Goal: Task Accomplishment & Management: Manage account settings

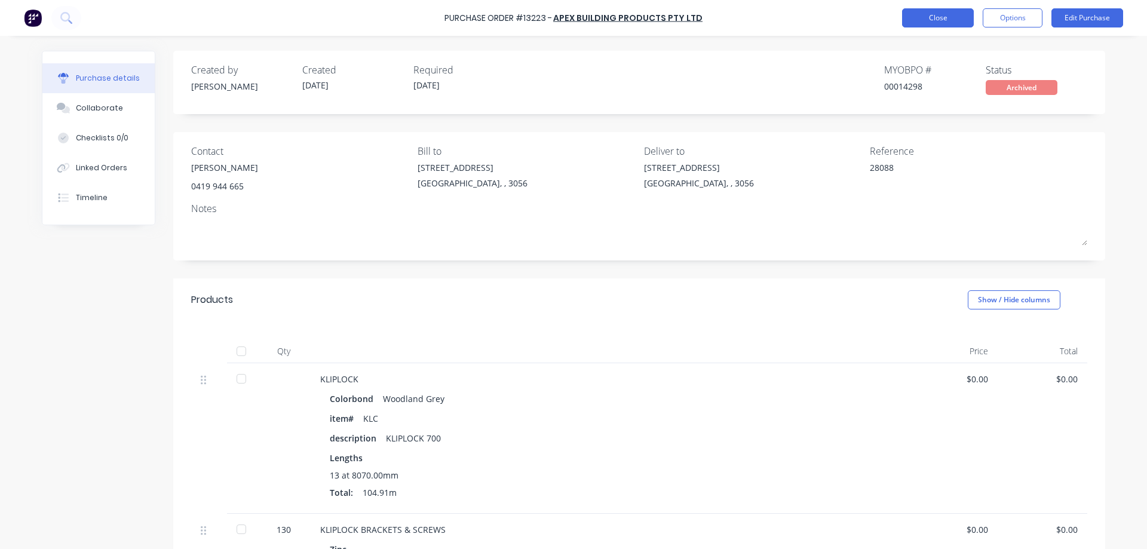
click at [925, 18] on button "Close" at bounding box center [938, 17] width 72 height 19
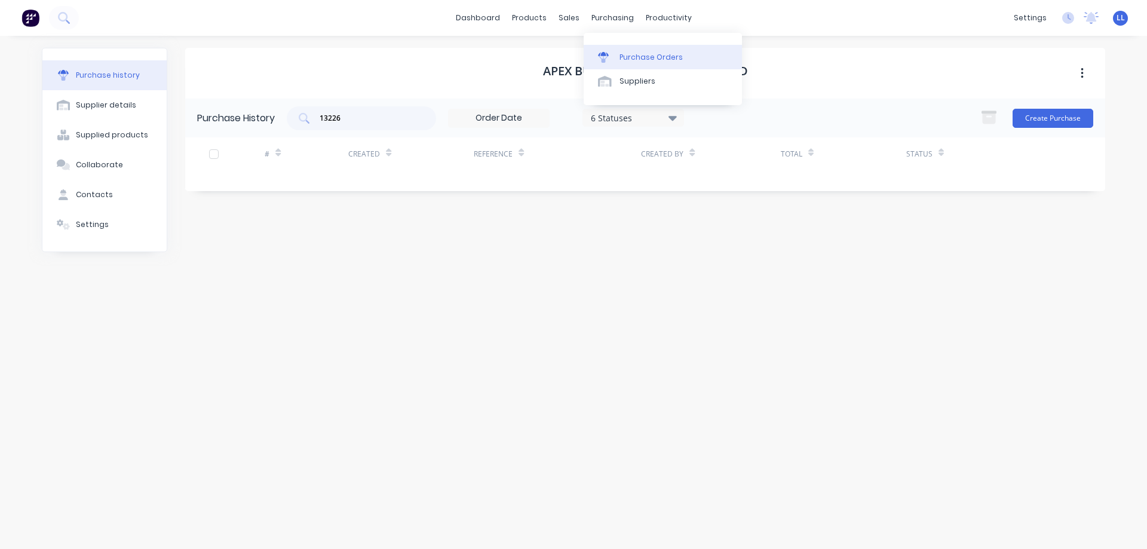
click at [625, 57] on div "Purchase Orders" at bounding box center [650, 57] width 63 height 11
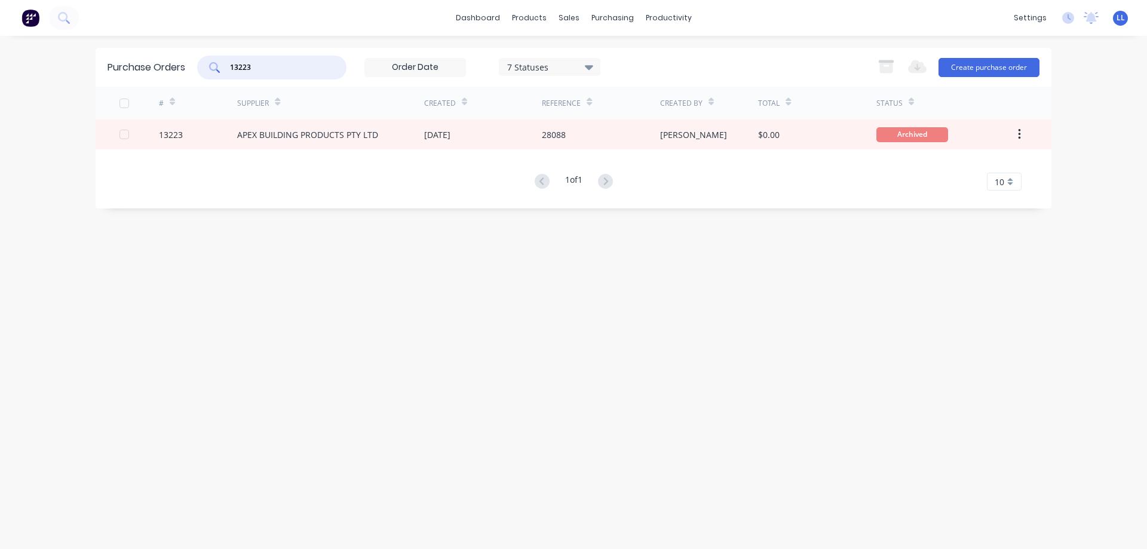
click at [177, 67] on div "Purchase Orders 13223 7 Statuses 7 Statuses Export to Excel (XLSX) Create purch…" at bounding box center [574, 67] width 956 height 39
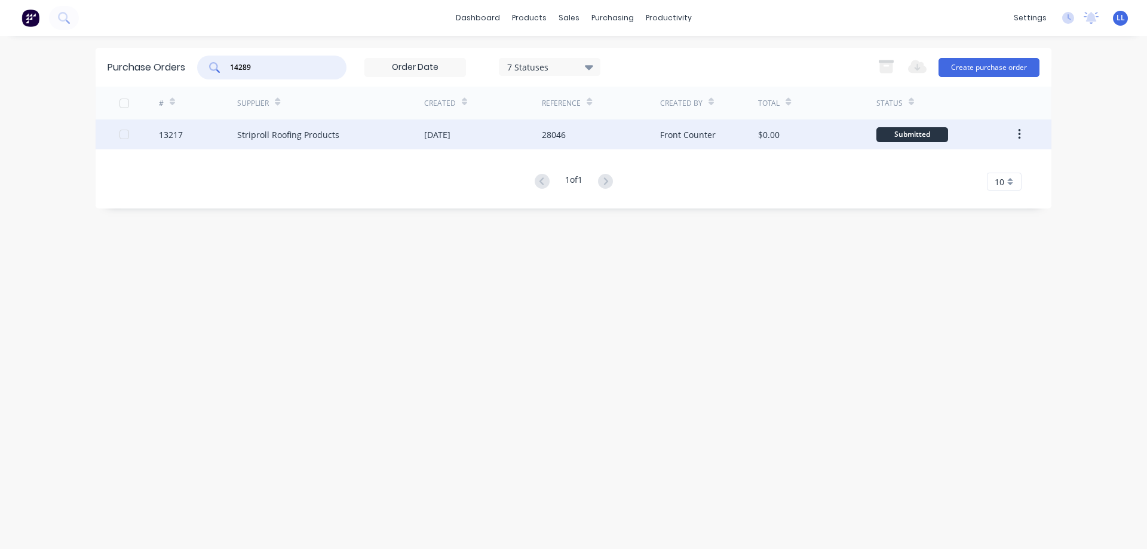
type input "14289"
click at [281, 130] on div "Striproll Roofing Products" at bounding box center [288, 134] width 102 height 13
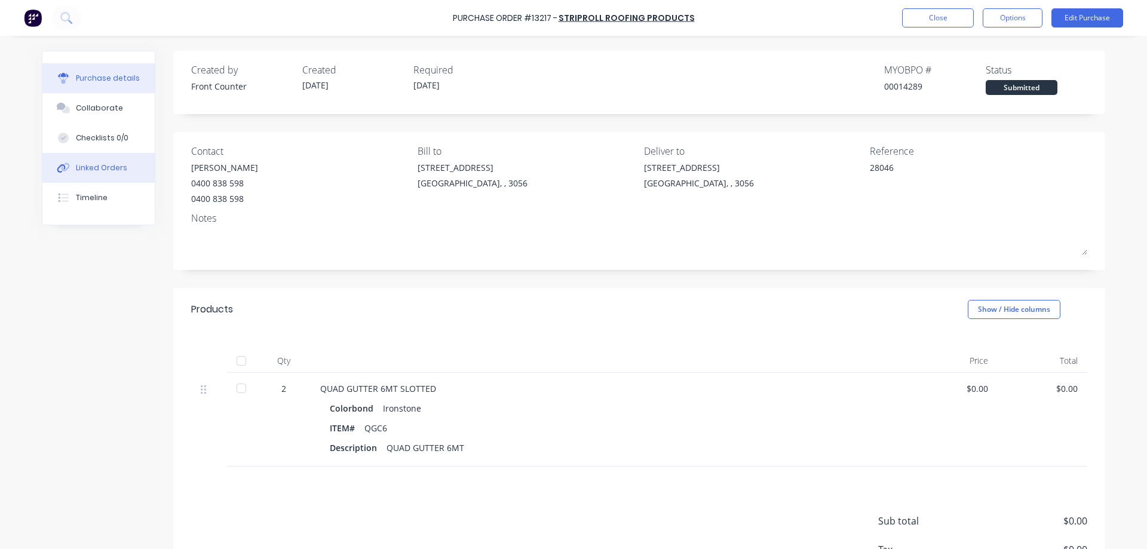
click at [85, 164] on div "Linked Orders" at bounding box center [101, 167] width 51 height 11
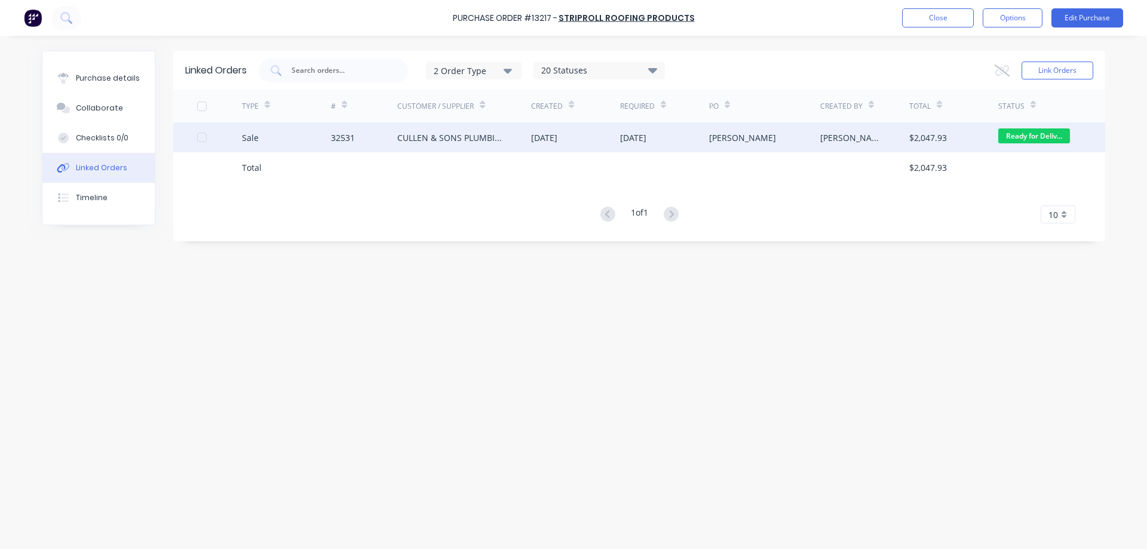
click at [423, 145] on div "CULLEN & SONS PLUMBING P/L" at bounding box center [464, 137] width 134 height 30
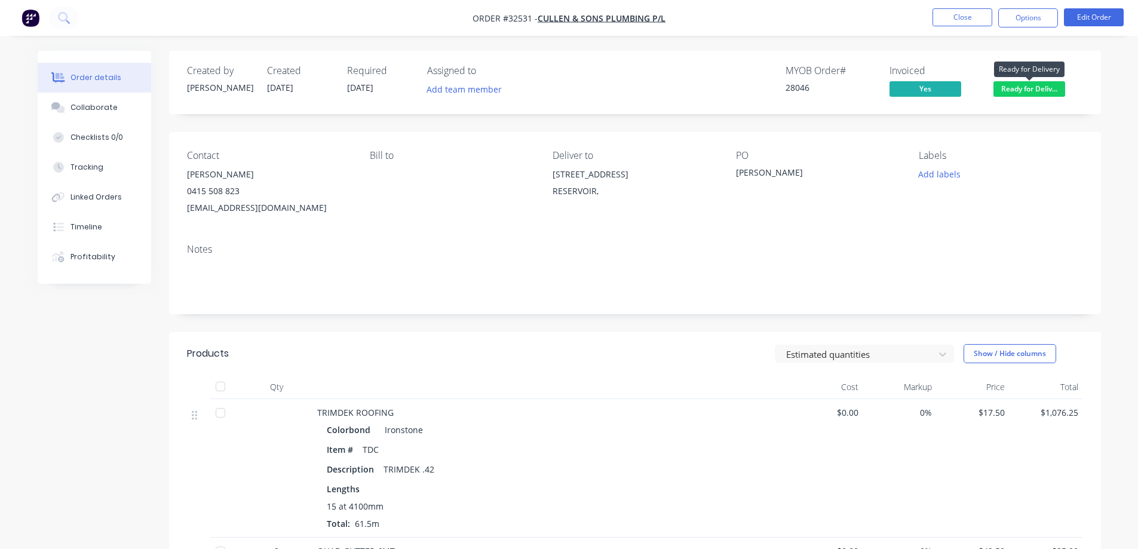
click at [1020, 88] on span "Ready for Deliv..." at bounding box center [1029, 88] width 72 height 15
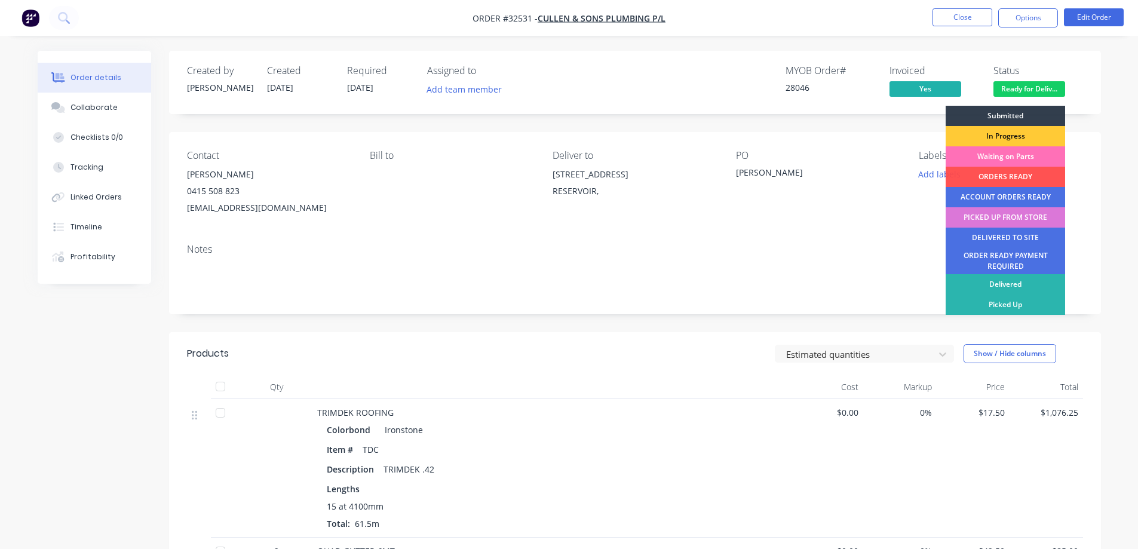
drag, startPoint x: 990, startPoint y: 240, endPoint x: 917, endPoint y: 237, distance: 72.3
click at [987, 237] on div "DELIVERED TO SITE" at bounding box center [1005, 238] width 119 height 20
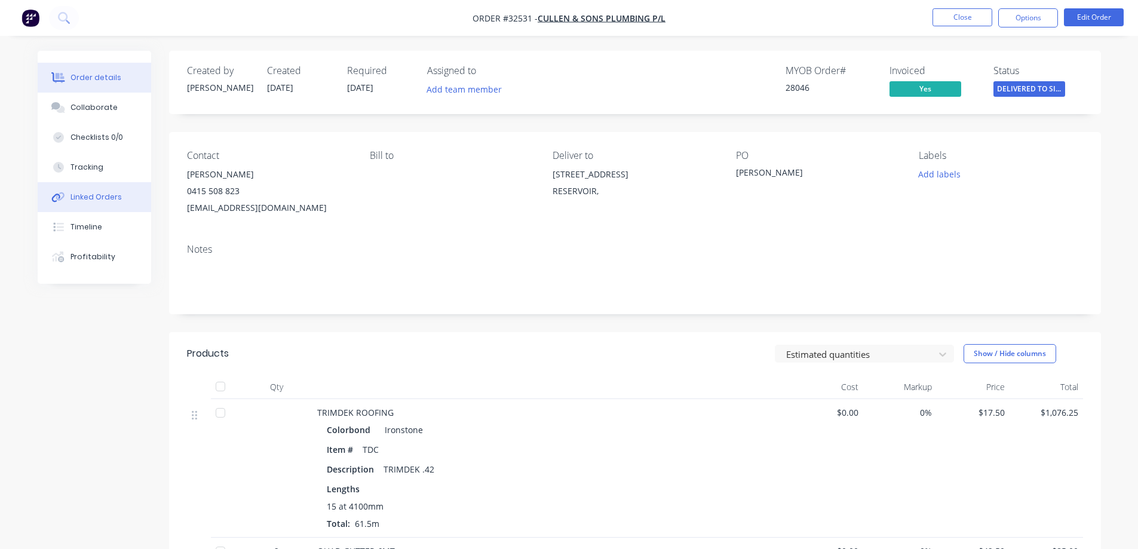
click at [85, 198] on div "Linked Orders" at bounding box center [95, 197] width 51 height 11
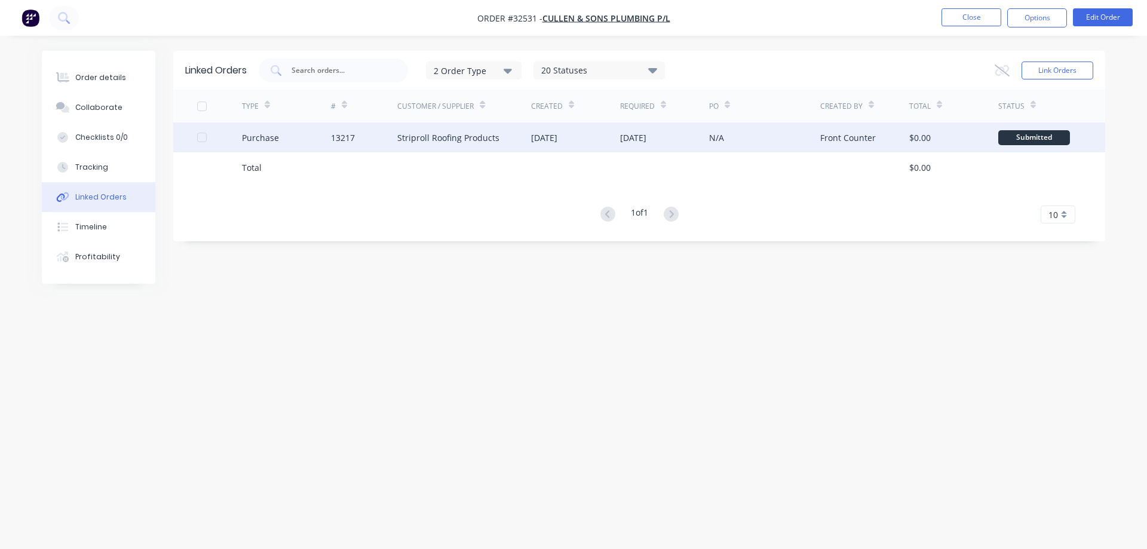
click at [765, 134] on div "N/A" at bounding box center [764, 137] width 111 height 30
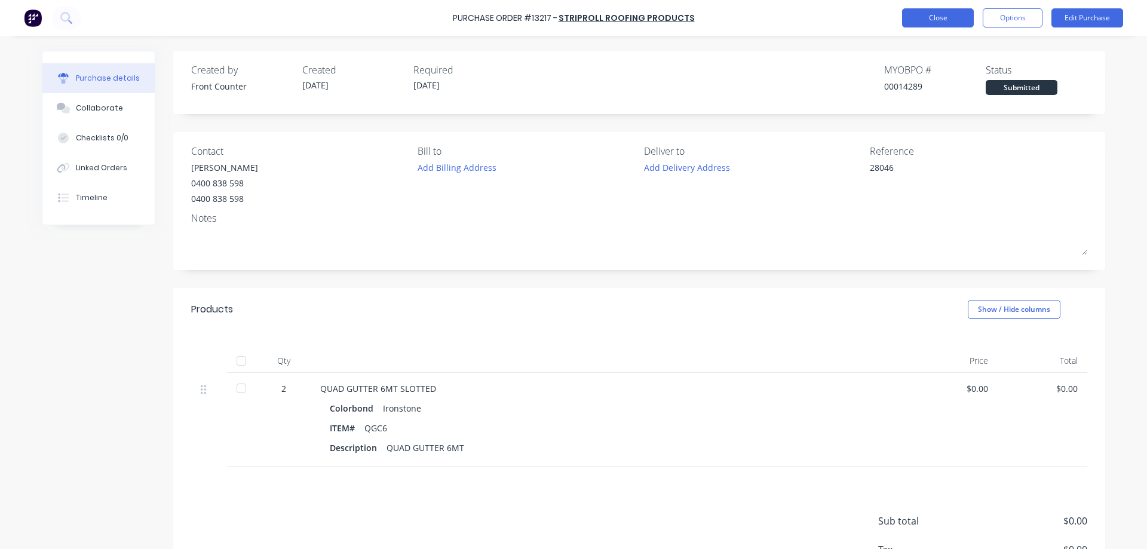
click at [1025, 23] on button "Options" at bounding box center [1013, 17] width 60 height 19
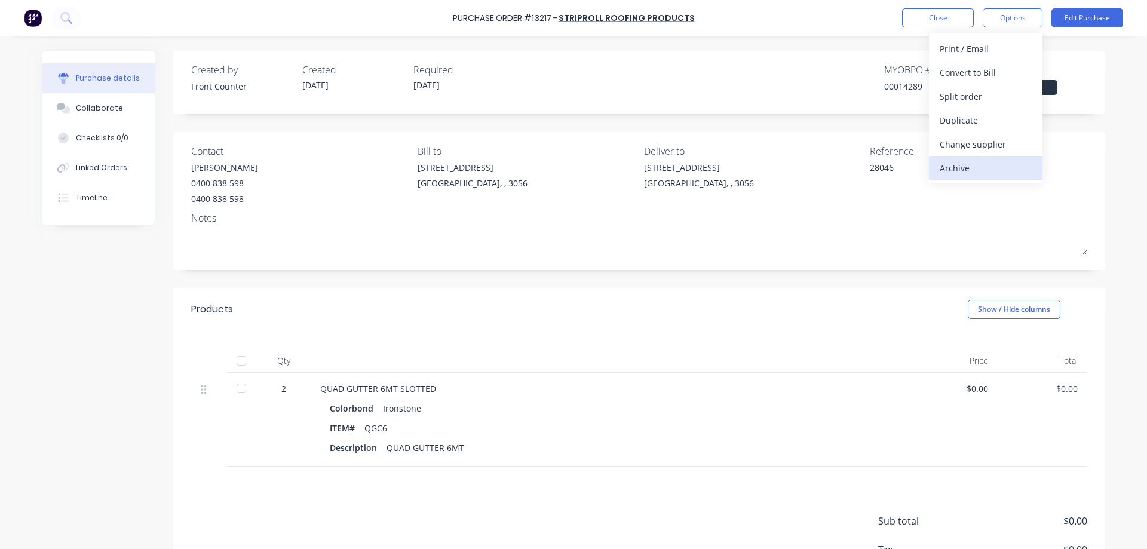
click at [980, 167] on div "Archive" at bounding box center [986, 167] width 92 height 17
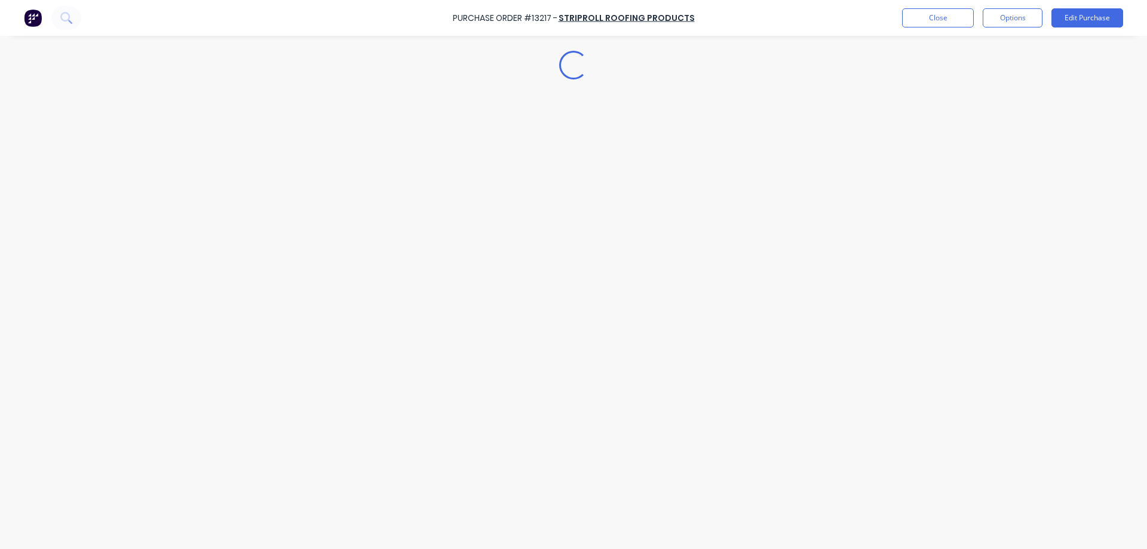
type textarea "x"
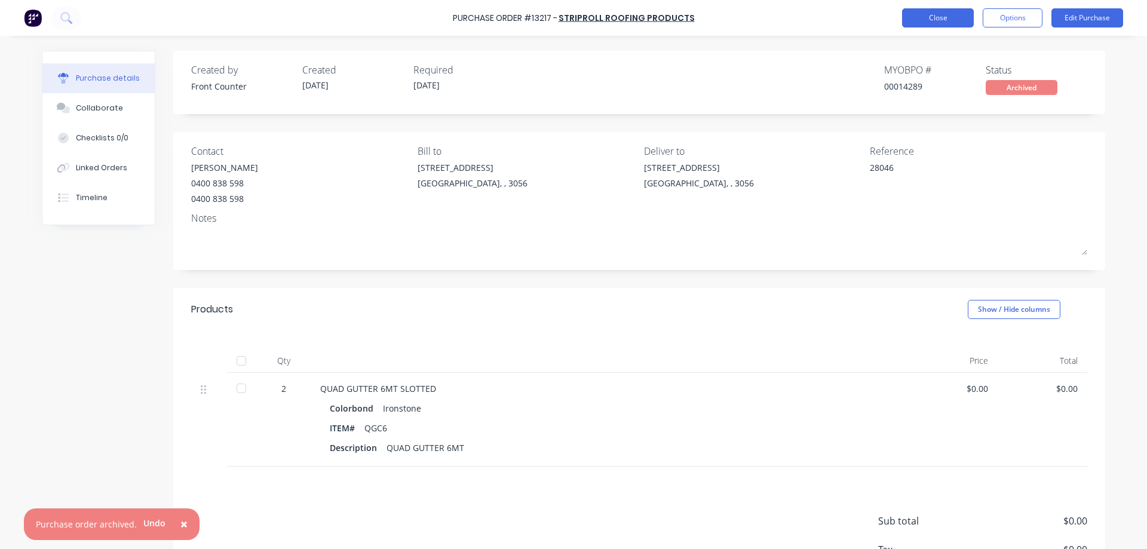
click at [941, 16] on button "Close" at bounding box center [938, 17] width 72 height 19
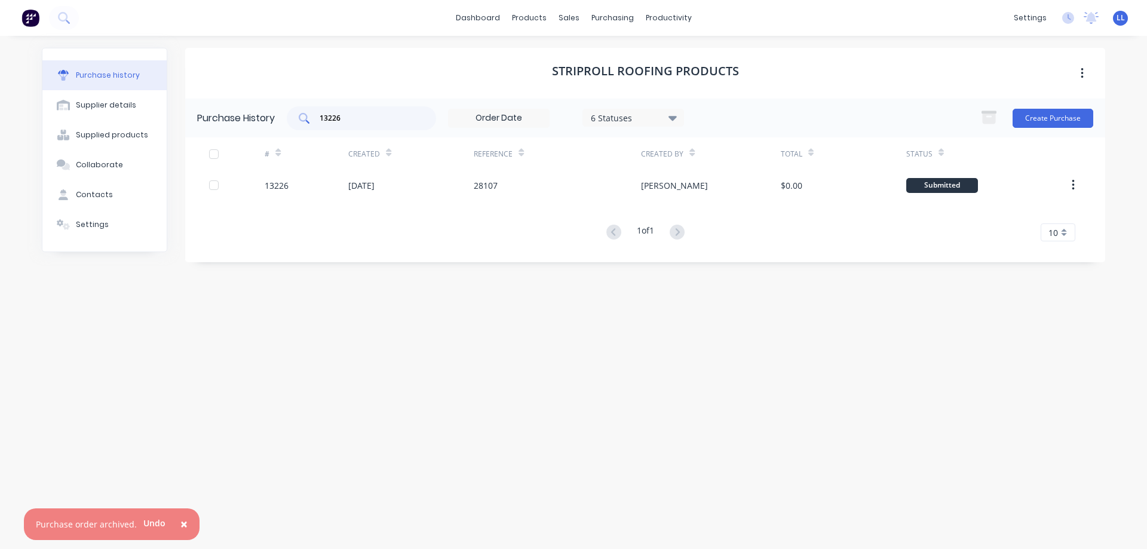
drag, startPoint x: 352, startPoint y: 111, endPoint x: 304, endPoint y: 115, distance: 48.5
click at [304, 115] on div "13226" at bounding box center [361, 118] width 149 height 24
drag, startPoint x: 360, startPoint y: 122, endPoint x: 271, endPoint y: 115, distance: 89.3
click at [271, 115] on div "Purchase History 13226 6 Statuses 6 Statuses Create Purchase" at bounding box center [645, 118] width 920 height 39
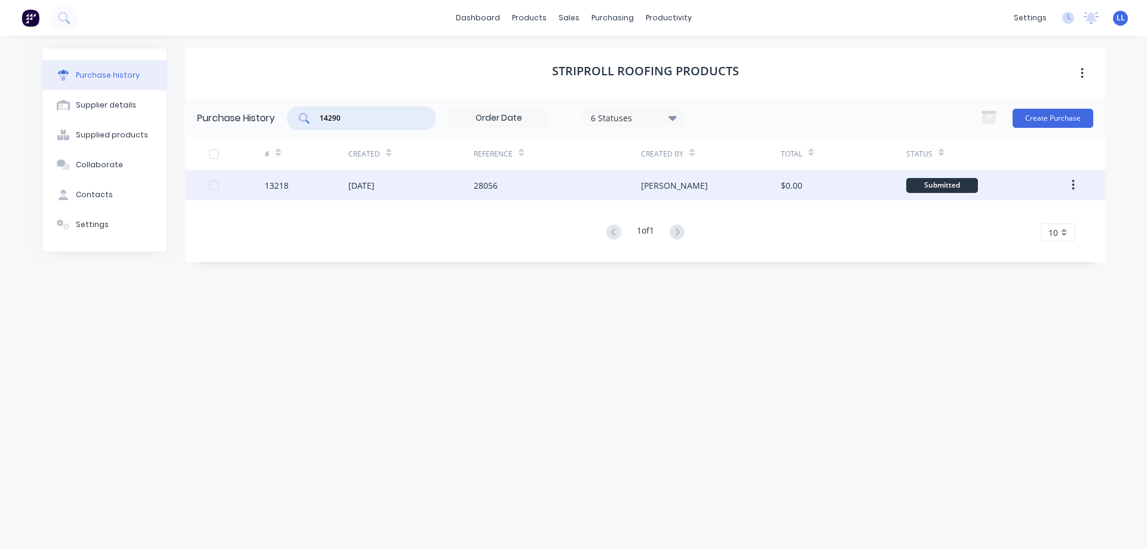
type input "14290"
click at [413, 187] on div "[DATE]" at bounding box center [410, 185] width 125 height 30
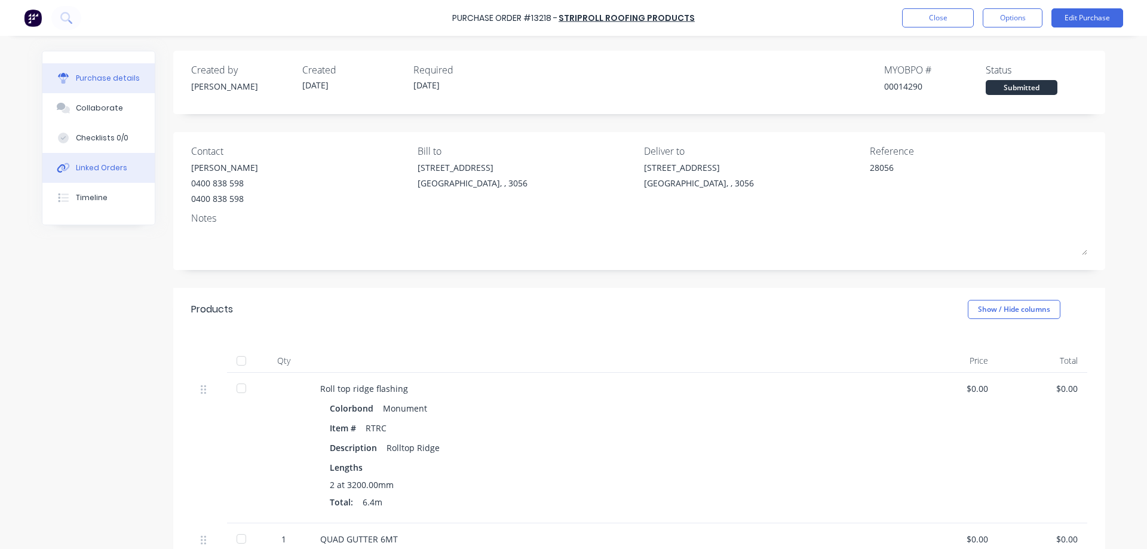
click at [105, 170] on div "Linked Orders" at bounding box center [101, 167] width 51 height 11
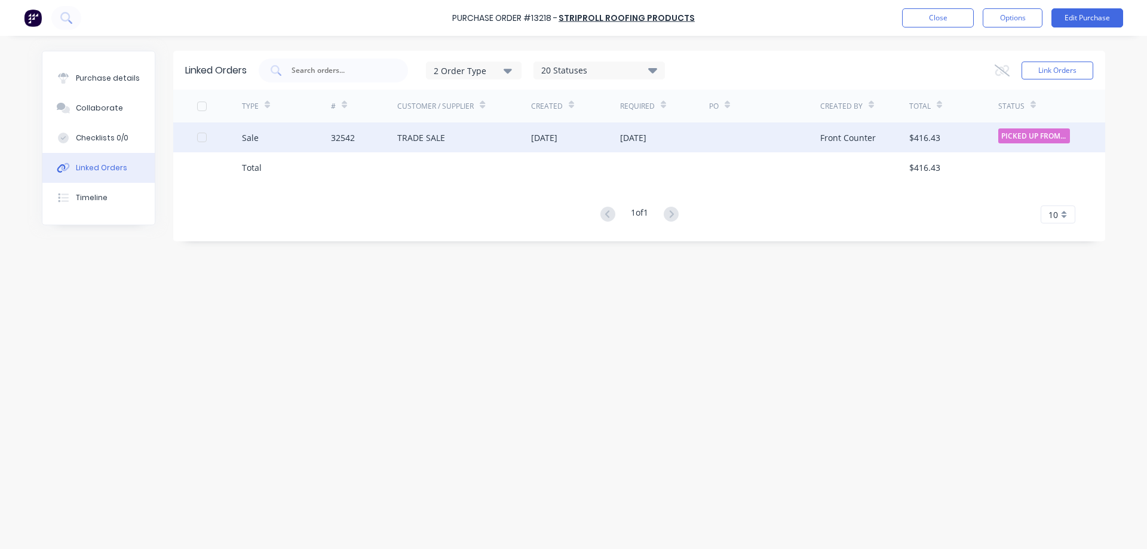
click at [529, 149] on div "TRADE SALE" at bounding box center [464, 137] width 134 height 30
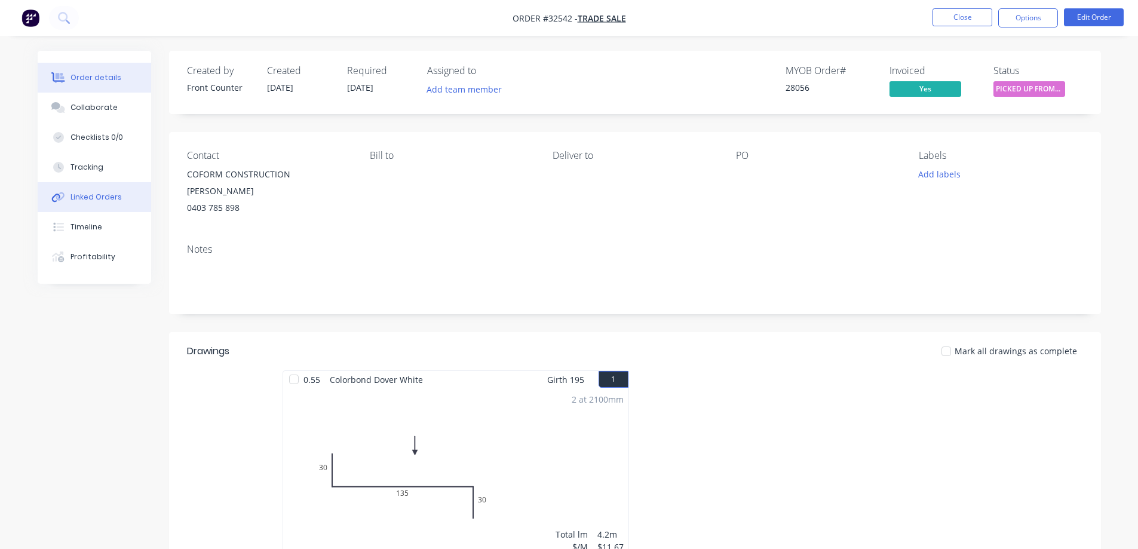
click at [88, 200] on div "Linked Orders" at bounding box center [95, 197] width 51 height 11
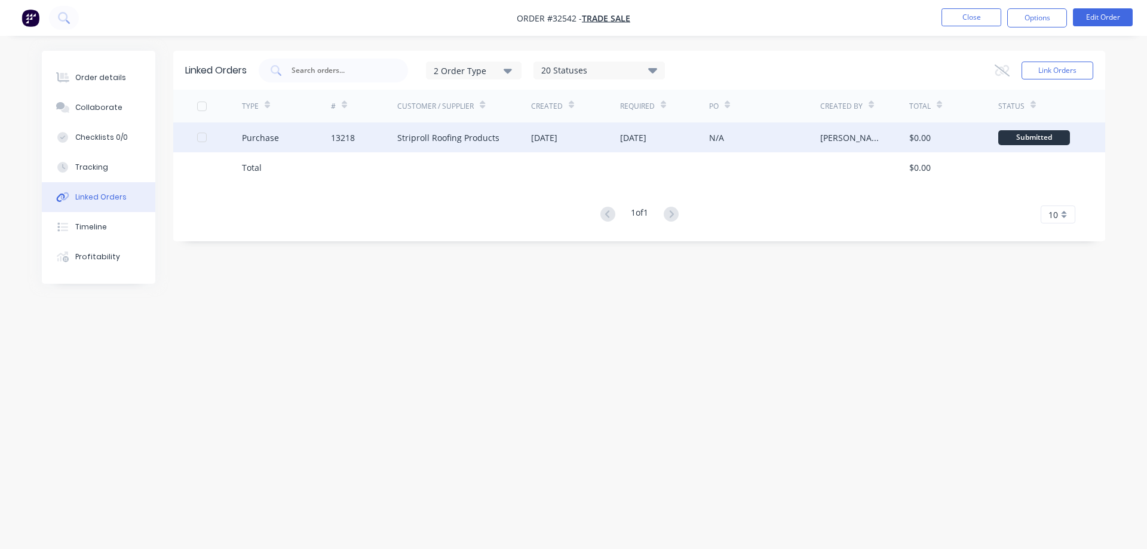
click at [485, 134] on div "Striproll Roofing Products" at bounding box center [448, 137] width 102 height 13
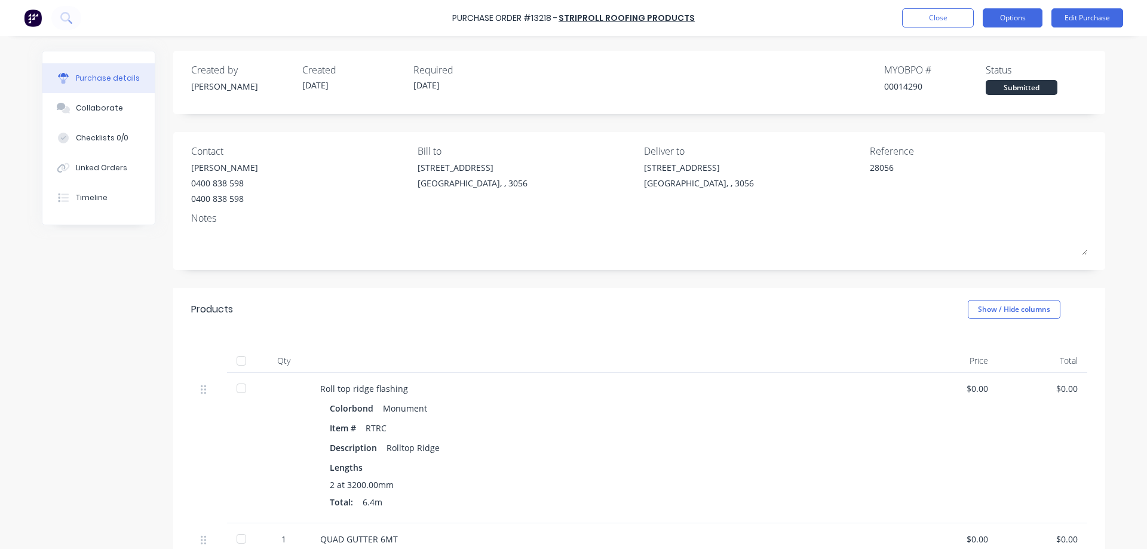
click at [1006, 13] on button "Options" at bounding box center [1013, 17] width 60 height 19
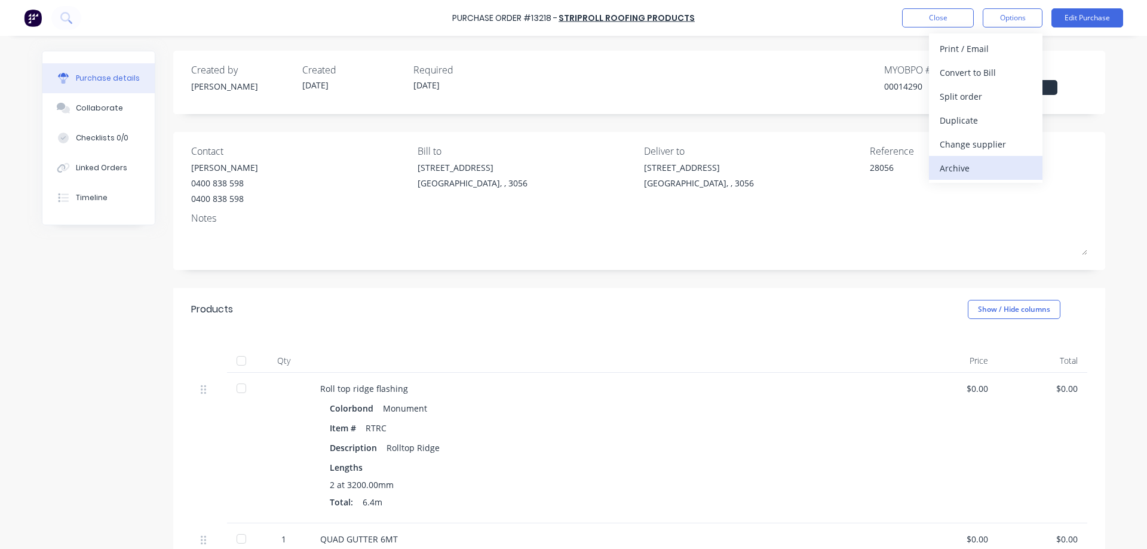
click at [968, 165] on div "Archive" at bounding box center [986, 167] width 92 height 17
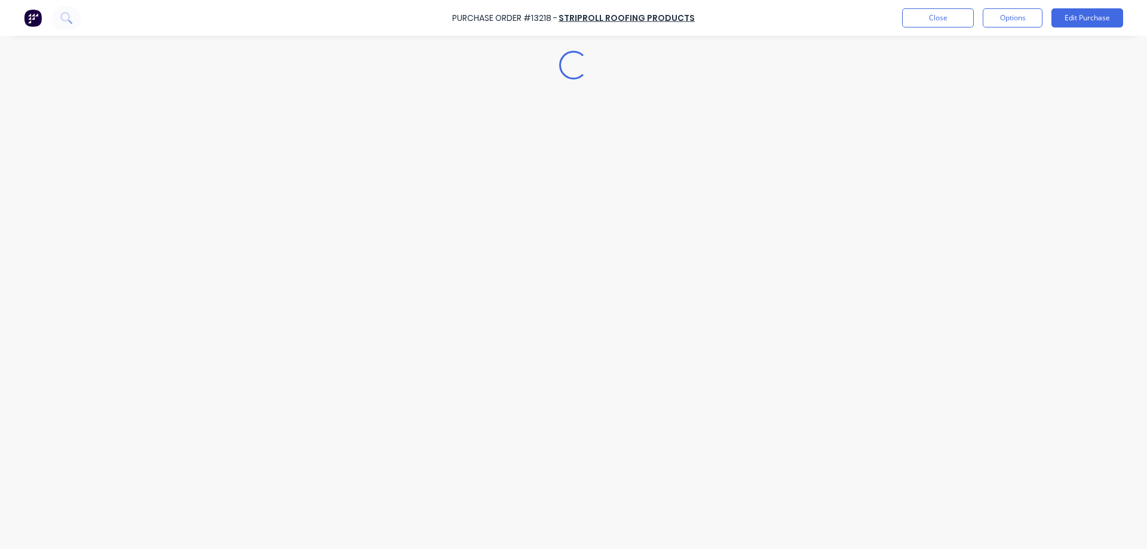
type textarea "x"
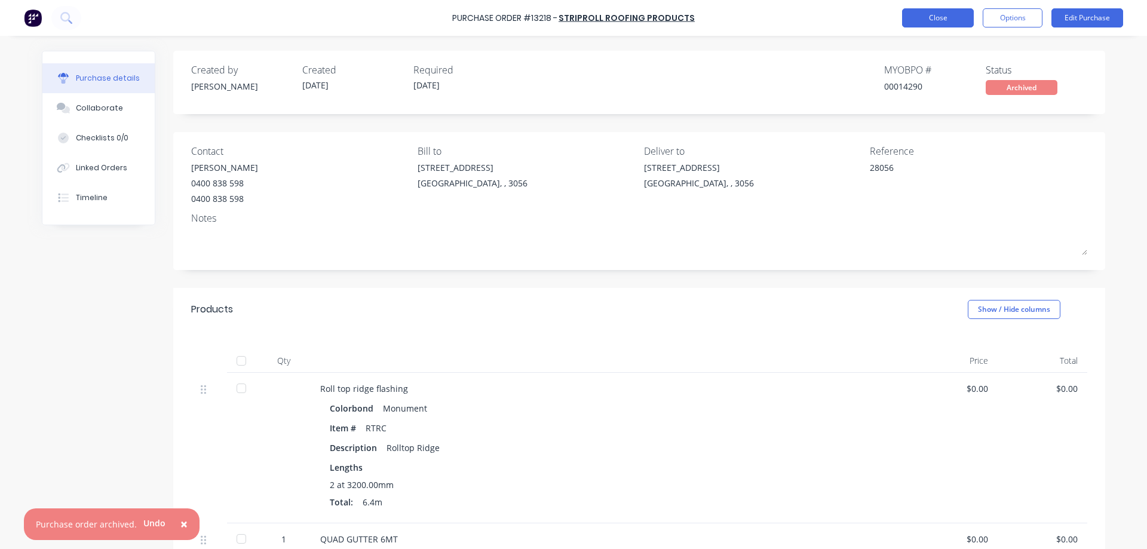
click at [946, 11] on button "Close" at bounding box center [938, 17] width 72 height 19
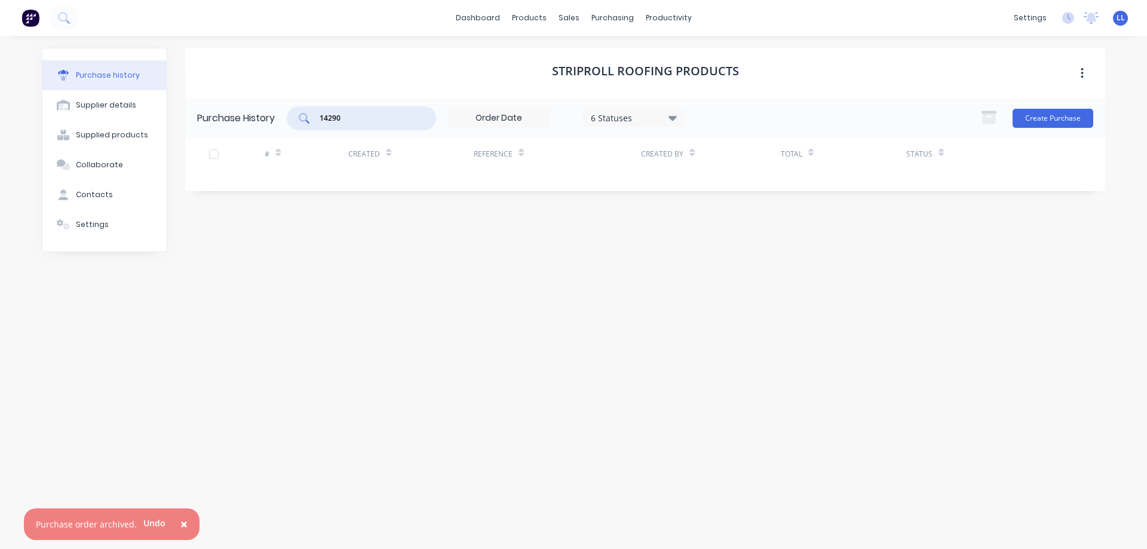
drag, startPoint x: 359, startPoint y: 116, endPoint x: 332, endPoint y: 115, distance: 26.9
click at [332, 115] on input "14290" at bounding box center [367, 118] width 99 height 12
click at [343, 117] on input "14290" at bounding box center [367, 118] width 99 height 12
drag, startPoint x: 349, startPoint y: 117, endPoint x: 316, endPoint y: 116, distance: 33.5
click at [316, 116] on div "14290" at bounding box center [361, 118] width 149 height 24
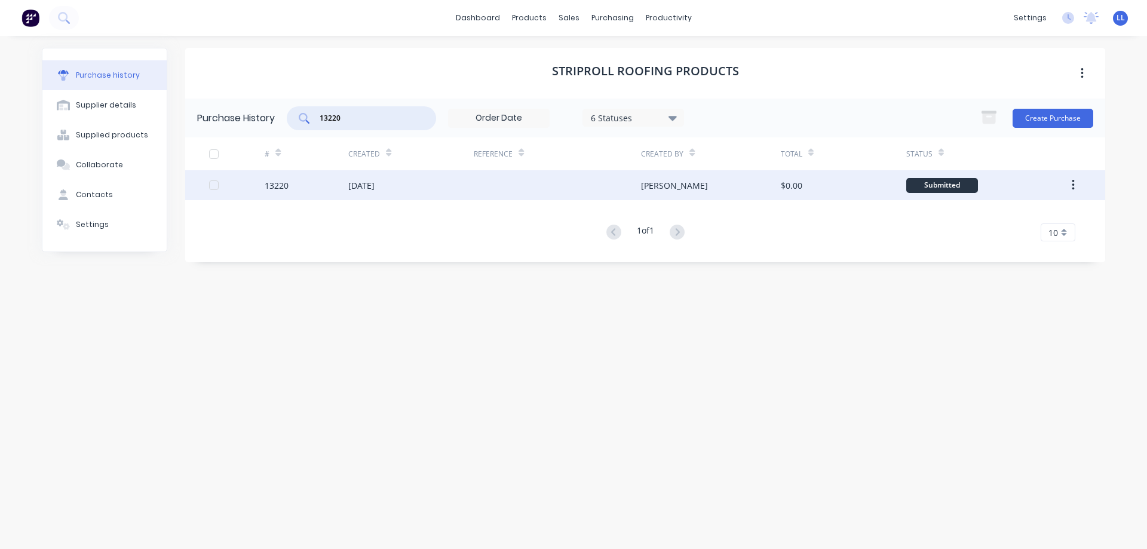
type input "13220"
click at [392, 198] on div "[DATE]" at bounding box center [410, 185] width 125 height 30
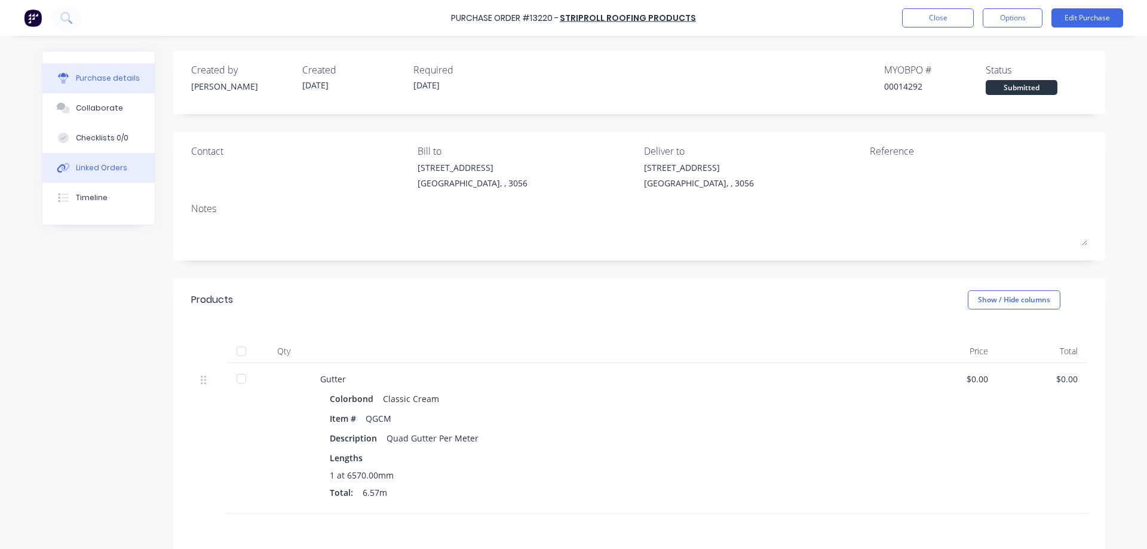
click at [94, 165] on div "Linked Orders" at bounding box center [101, 167] width 51 height 11
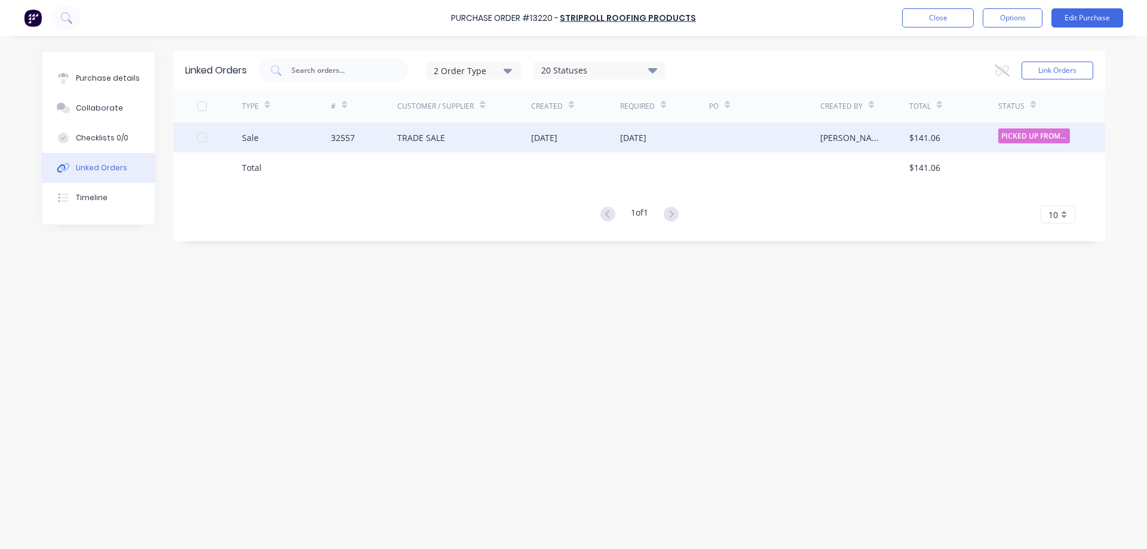
click at [441, 139] on div "TRADE SALE" at bounding box center [421, 137] width 48 height 13
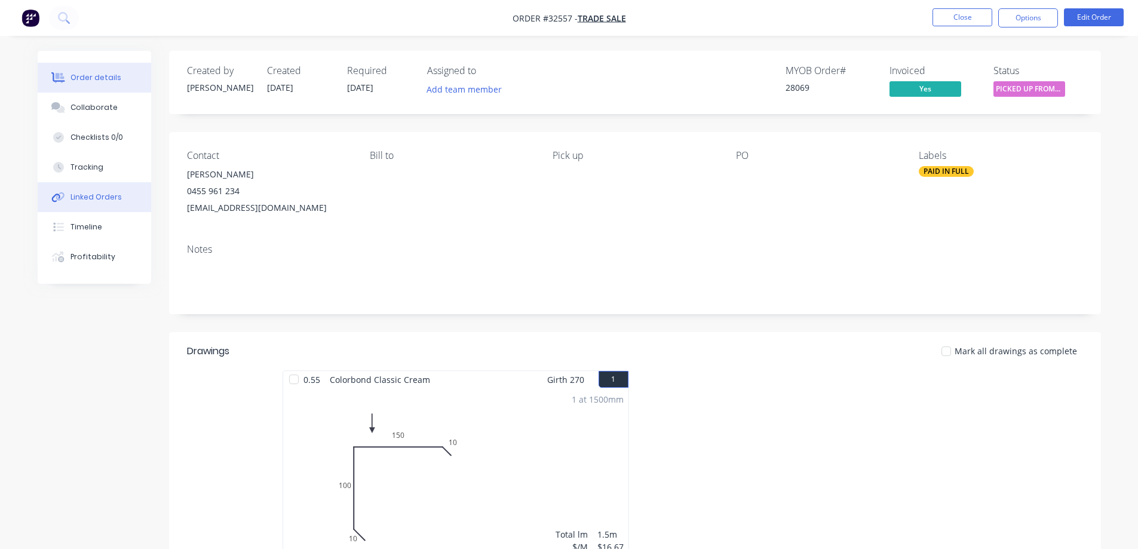
click at [105, 200] on div "Linked Orders" at bounding box center [95, 197] width 51 height 11
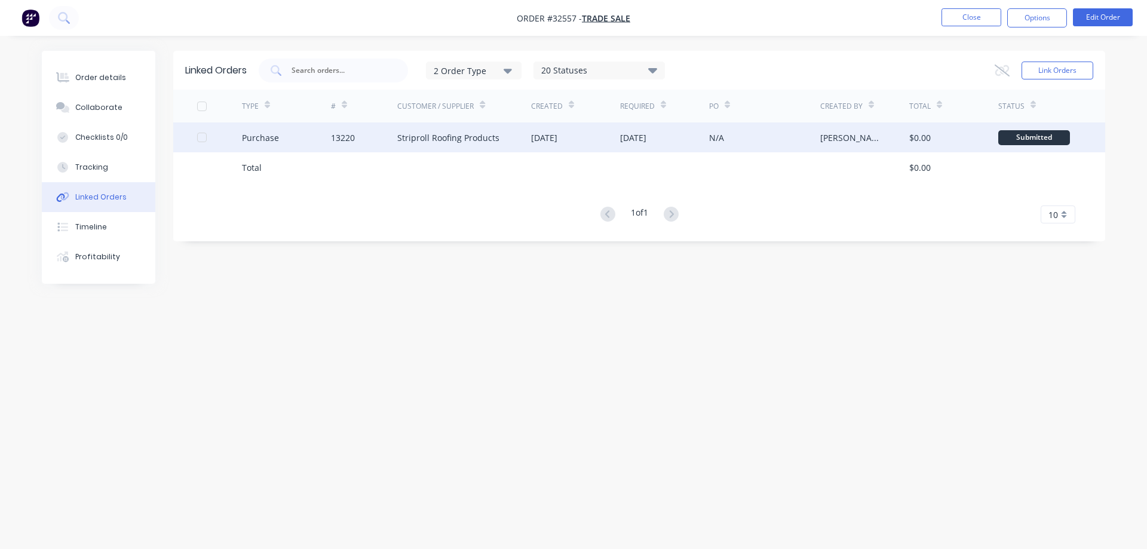
click at [606, 137] on div "[DATE]" at bounding box center [575, 137] width 89 height 30
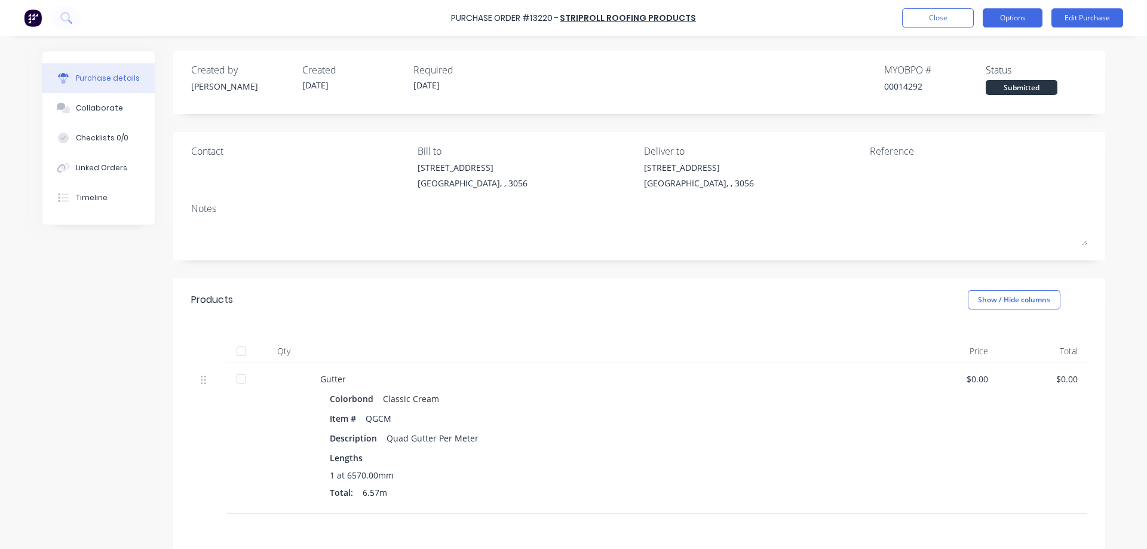
click at [1008, 23] on button "Options" at bounding box center [1013, 17] width 60 height 19
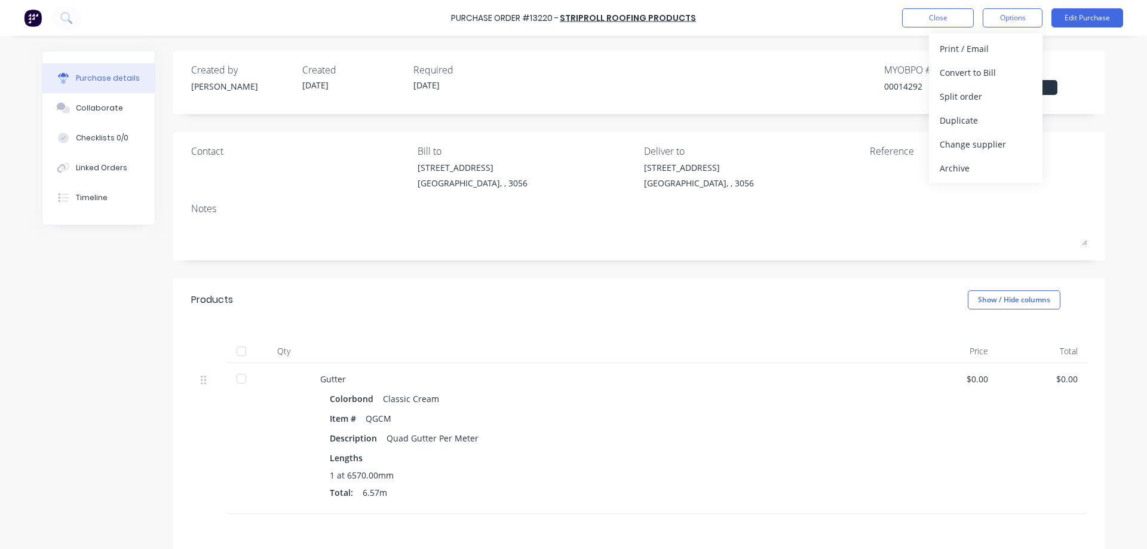
click at [964, 173] on div "Archive" at bounding box center [986, 167] width 92 height 17
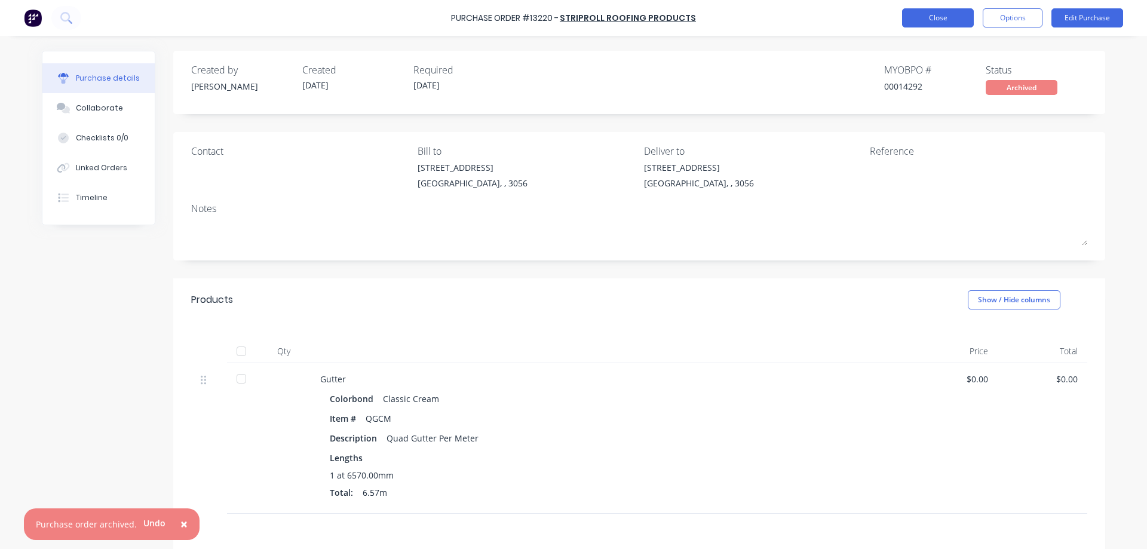
click at [922, 17] on button "Close" at bounding box center [938, 17] width 72 height 19
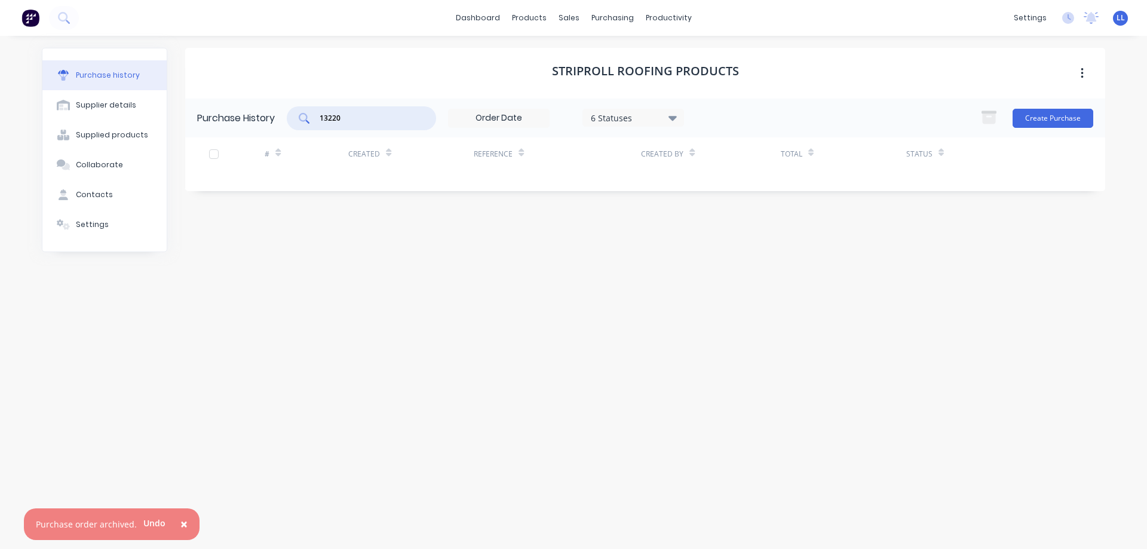
drag, startPoint x: 348, startPoint y: 115, endPoint x: 301, endPoint y: 111, distance: 46.8
click at [301, 111] on div "13220" at bounding box center [361, 118] width 149 height 24
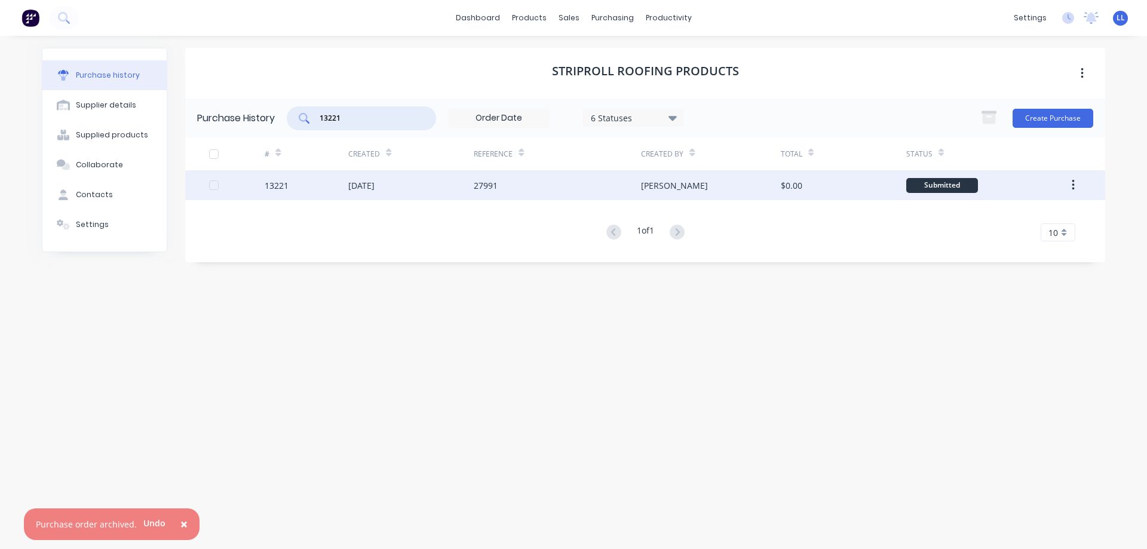
type input "13221"
click at [415, 189] on div "[DATE]" at bounding box center [410, 185] width 125 height 30
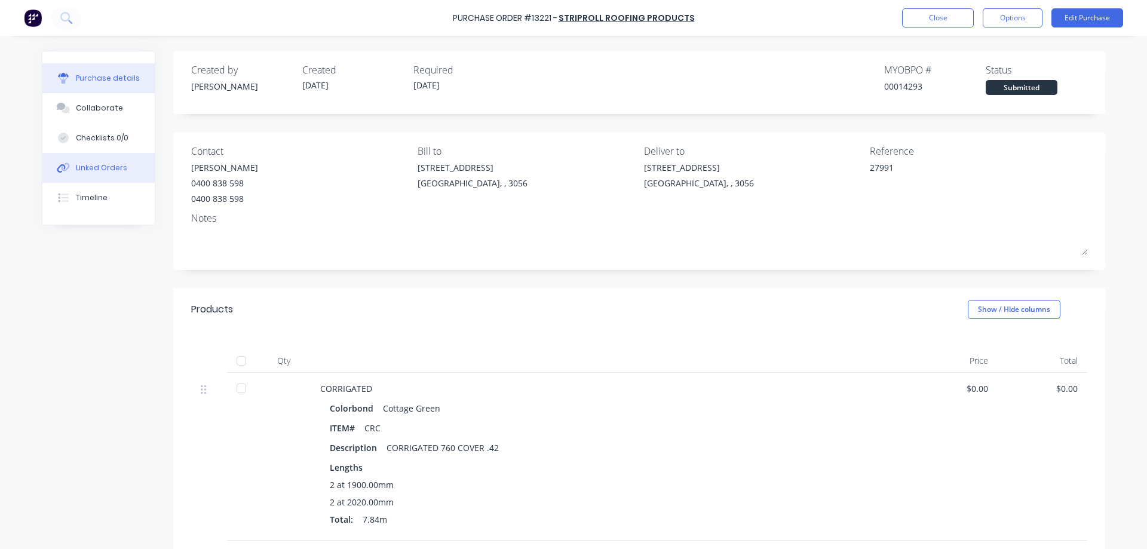
click at [76, 168] on div "Linked Orders" at bounding box center [101, 167] width 51 height 11
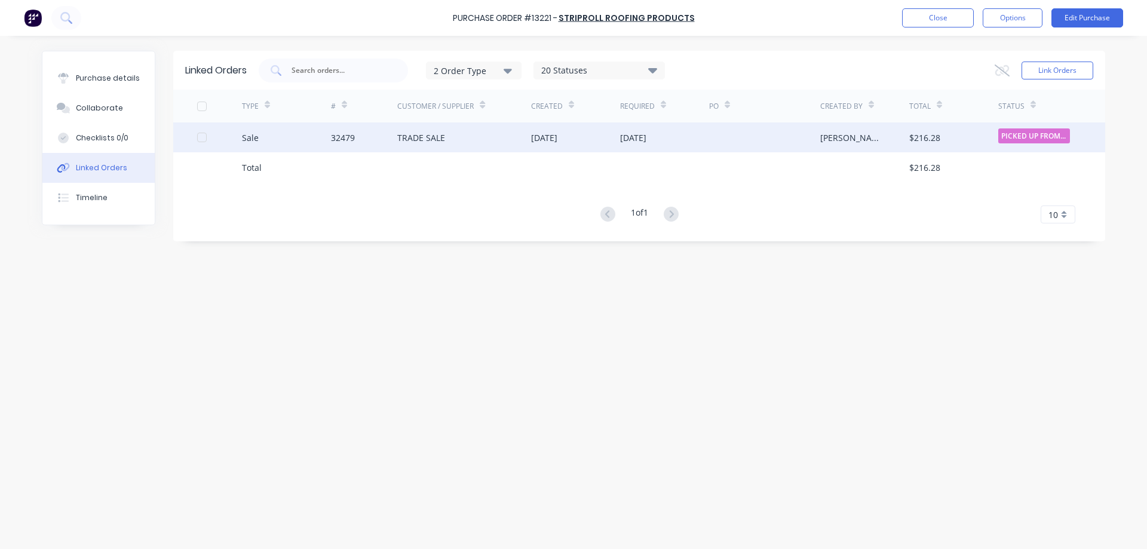
click at [552, 131] on div "[DATE]" at bounding box center [544, 137] width 26 height 13
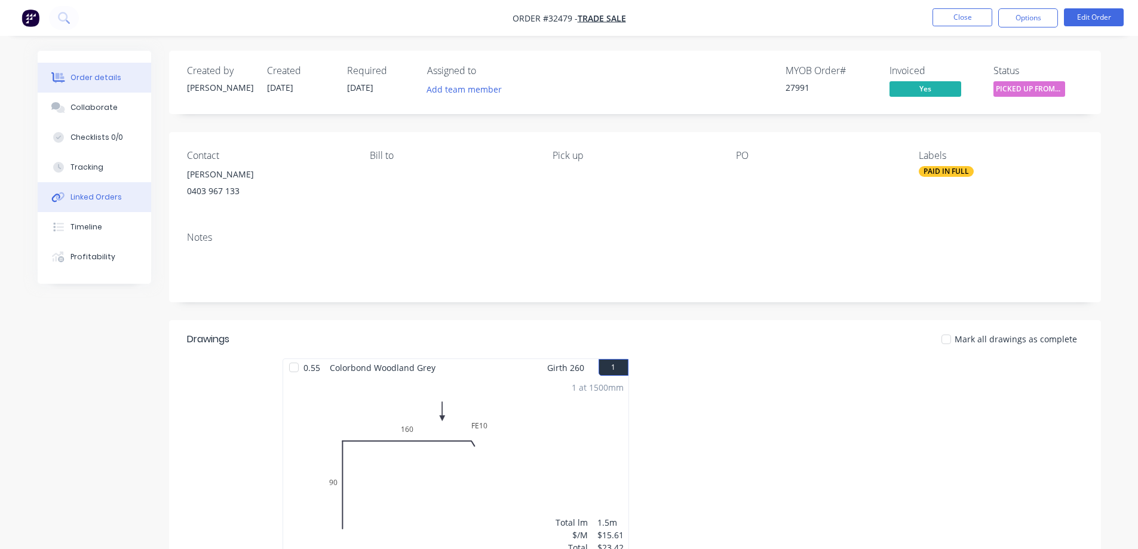
click at [97, 201] on div "Linked Orders" at bounding box center [95, 197] width 51 height 11
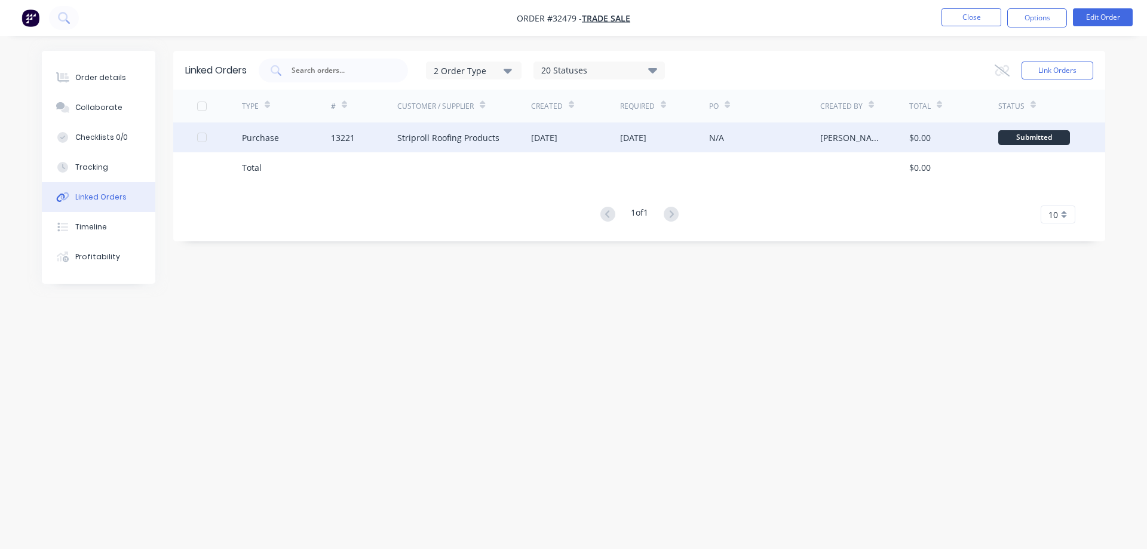
click at [738, 140] on div "N/A" at bounding box center [764, 137] width 111 height 30
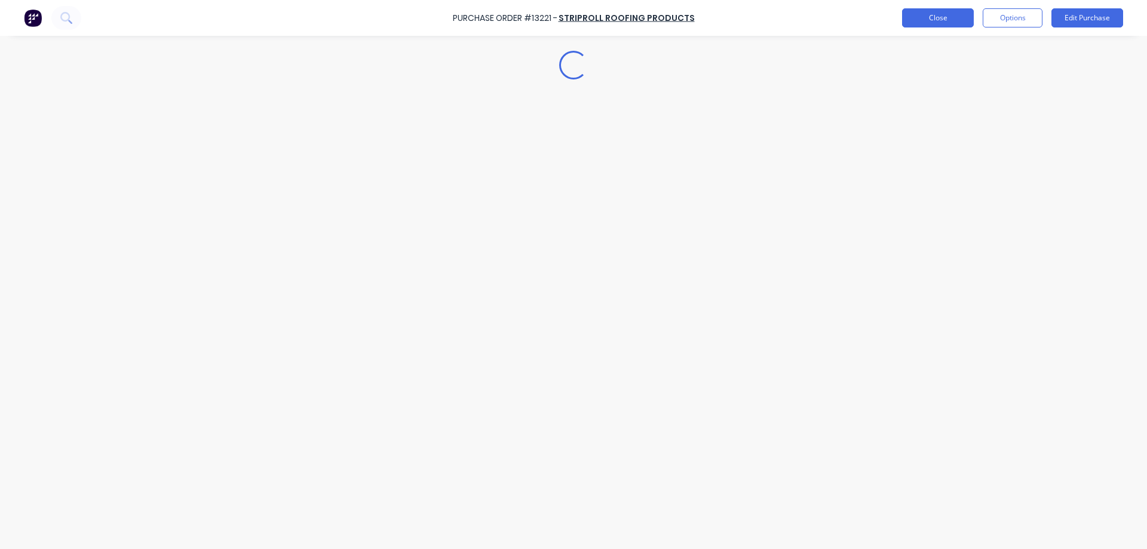
click at [1009, 22] on button "Options" at bounding box center [1013, 17] width 60 height 19
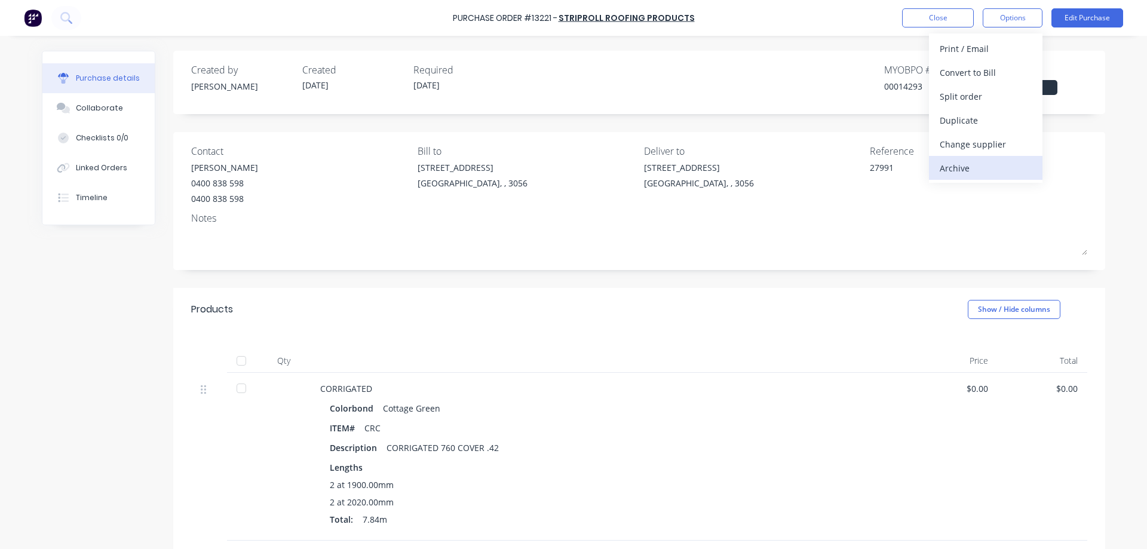
click at [963, 171] on div "Archive" at bounding box center [986, 167] width 92 height 17
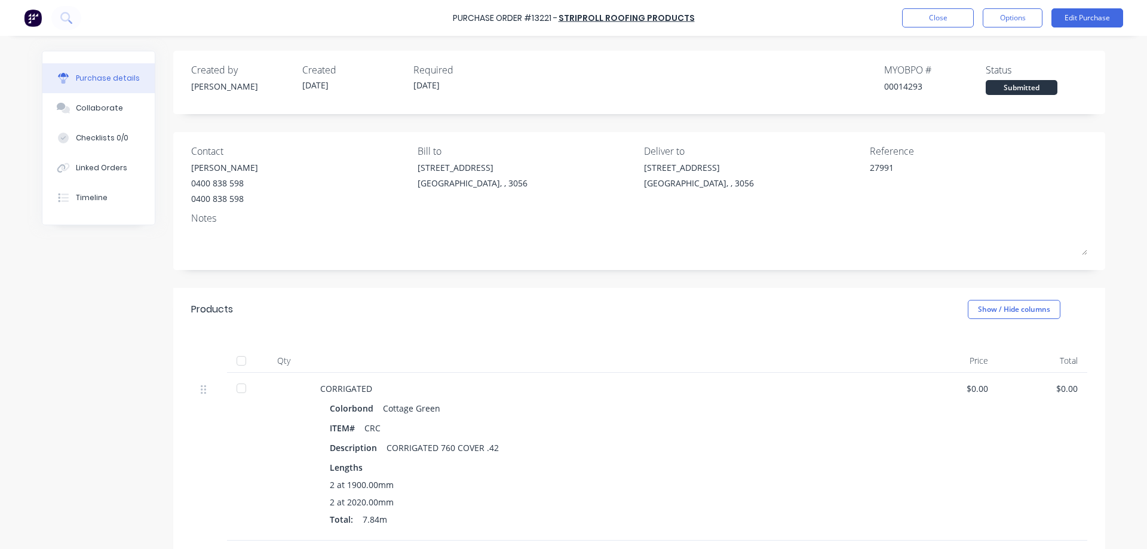
type textarea "x"
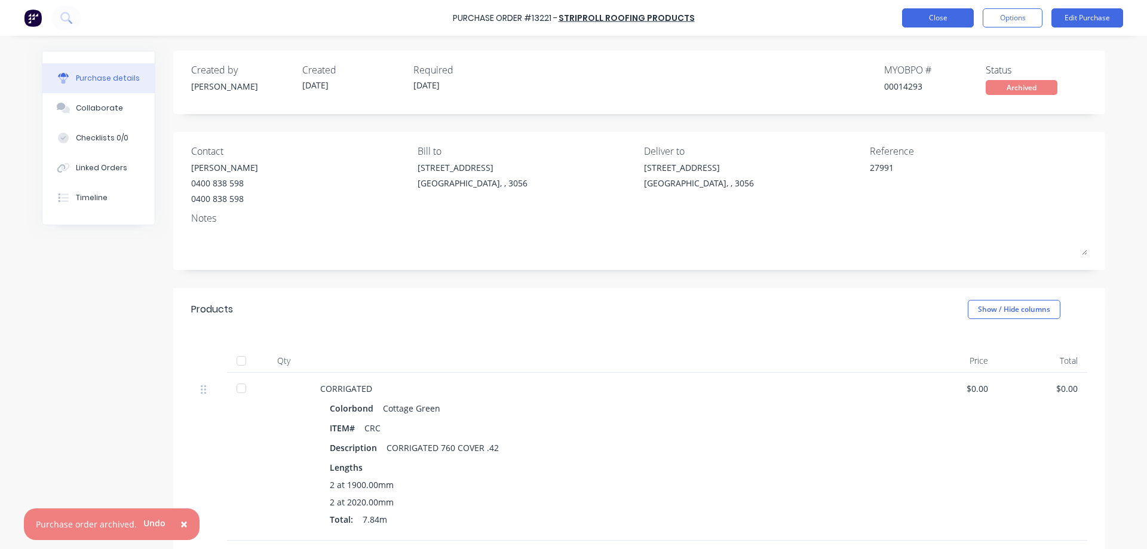
click at [911, 26] on button "Close" at bounding box center [938, 17] width 72 height 19
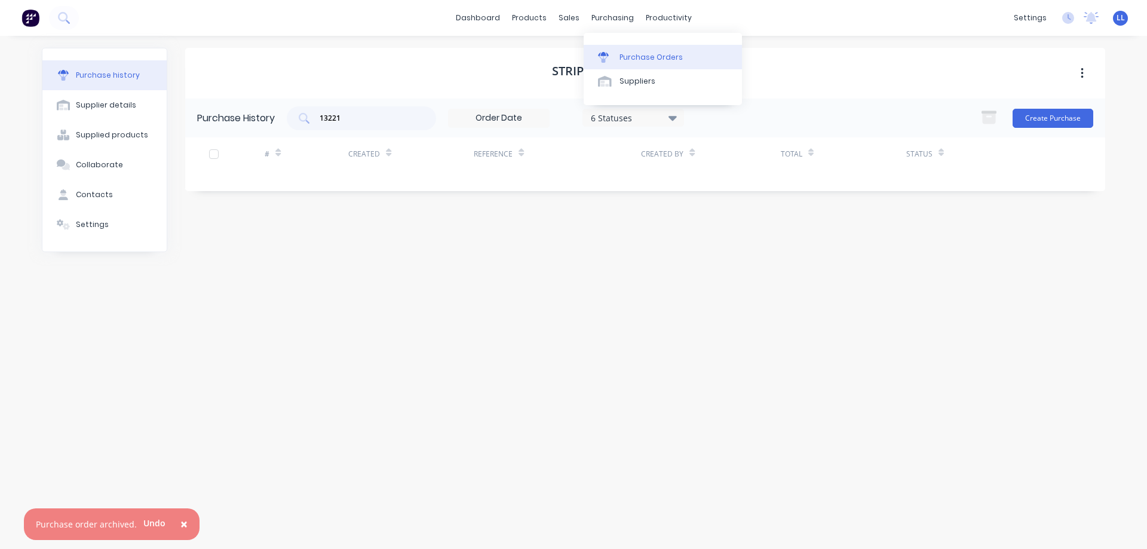
click at [612, 54] on div at bounding box center [607, 57] width 18 height 11
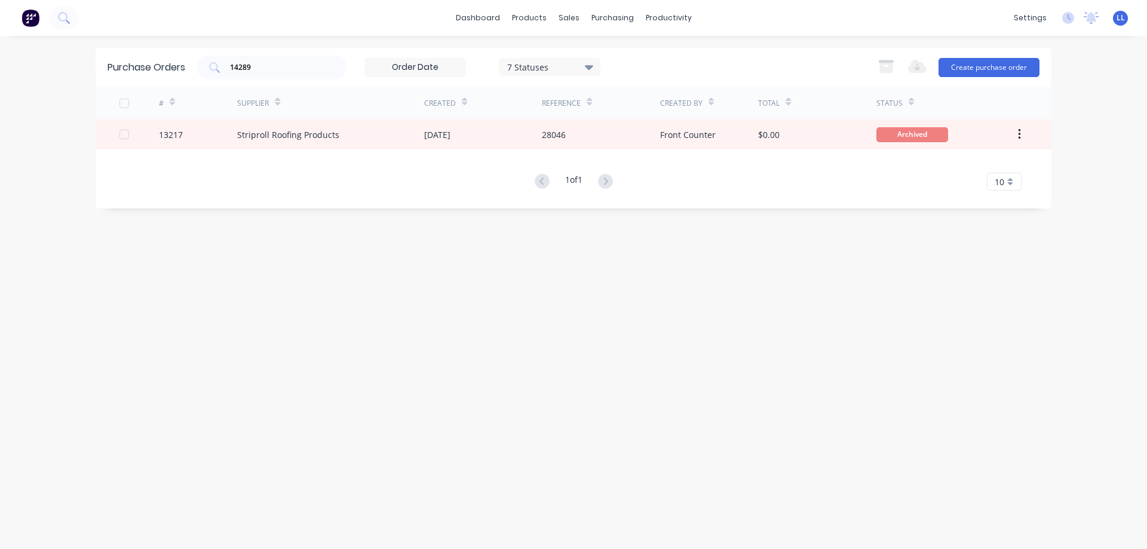
drag, startPoint x: 274, startPoint y: 59, endPoint x: 189, endPoint y: 59, distance: 84.8
click at [189, 59] on div "Purchase Orders 14289 7 Statuses 7 Statuses Export to Excel (XLSX) Create purch…" at bounding box center [574, 67] width 956 height 39
drag, startPoint x: 272, startPoint y: 75, endPoint x: 204, endPoint y: 72, distance: 68.8
click at [204, 72] on div "14289" at bounding box center [271, 68] width 149 height 24
drag, startPoint x: 227, startPoint y: 63, endPoint x: 214, endPoint y: 63, distance: 12.5
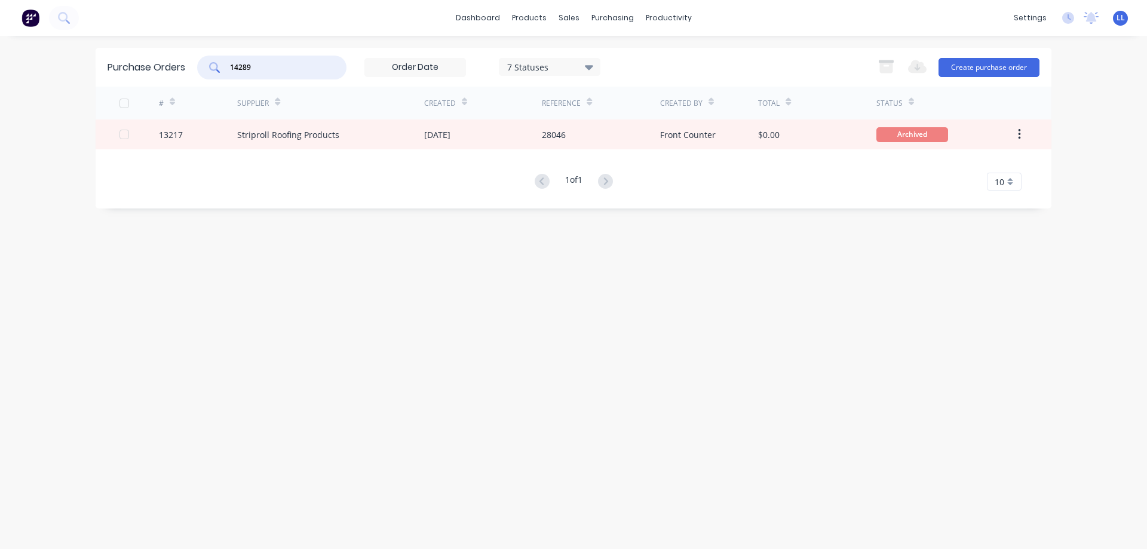
click at [214, 63] on div "14289" at bounding box center [271, 68] width 149 height 24
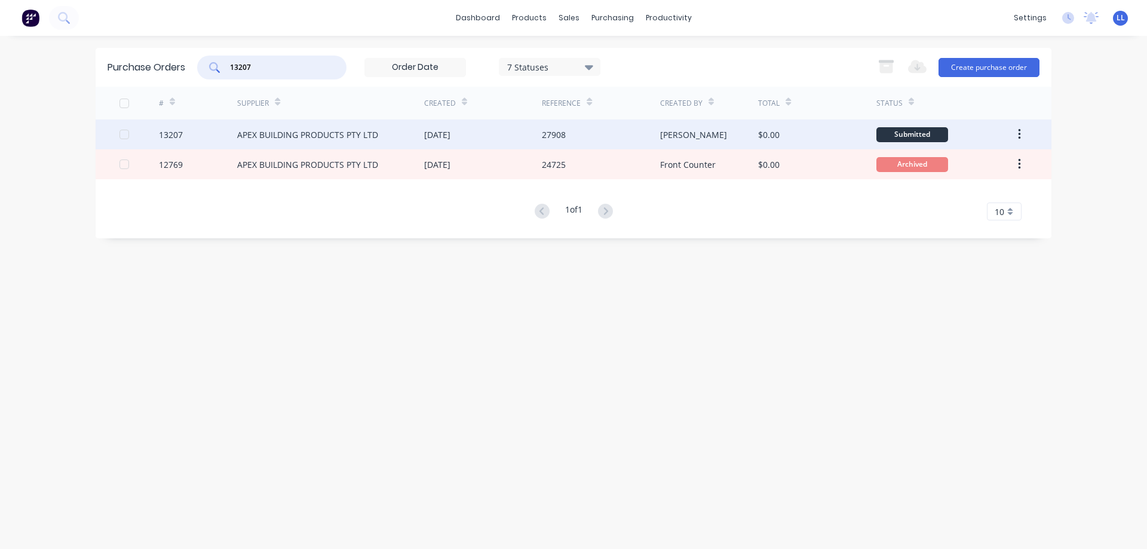
type input "13207"
click at [524, 134] on div "[DATE]" at bounding box center [483, 134] width 118 height 30
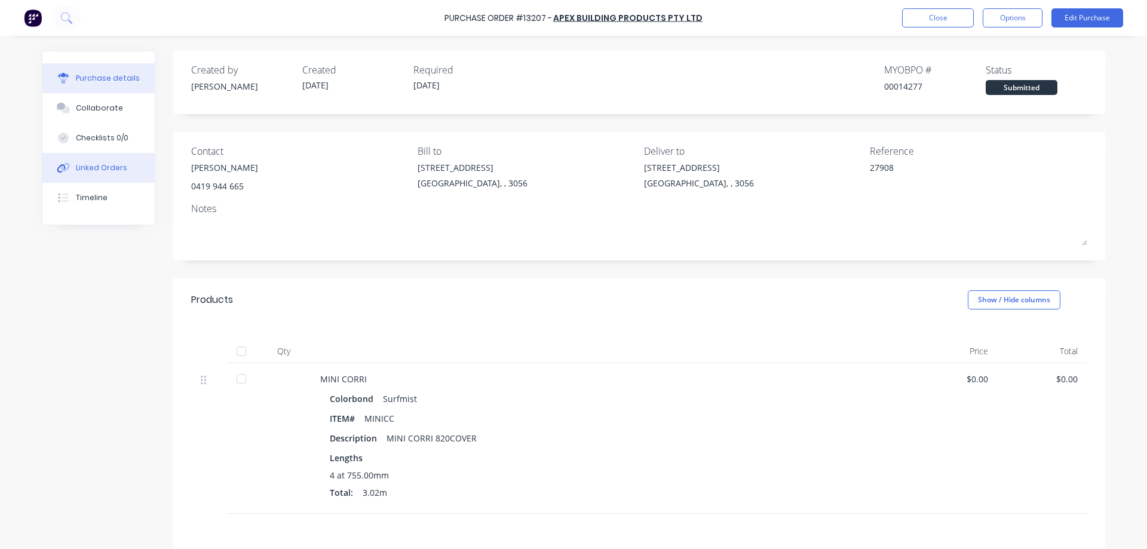
click at [96, 164] on div "Linked Orders" at bounding box center [101, 167] width 51 height 11
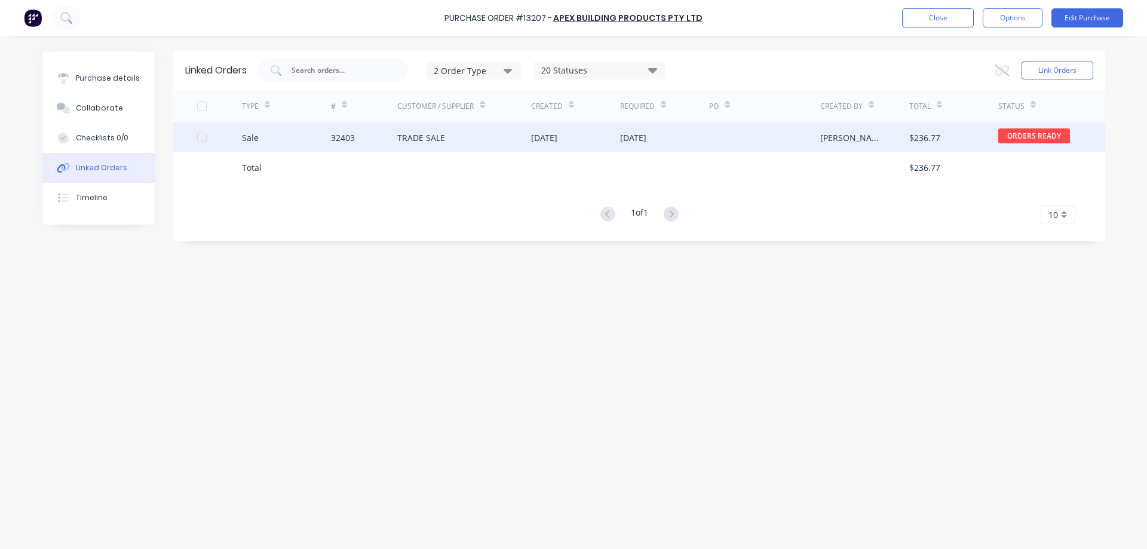
click at [397, 133] on div "32403" at bounding box center [364, 137] width 67 height 30
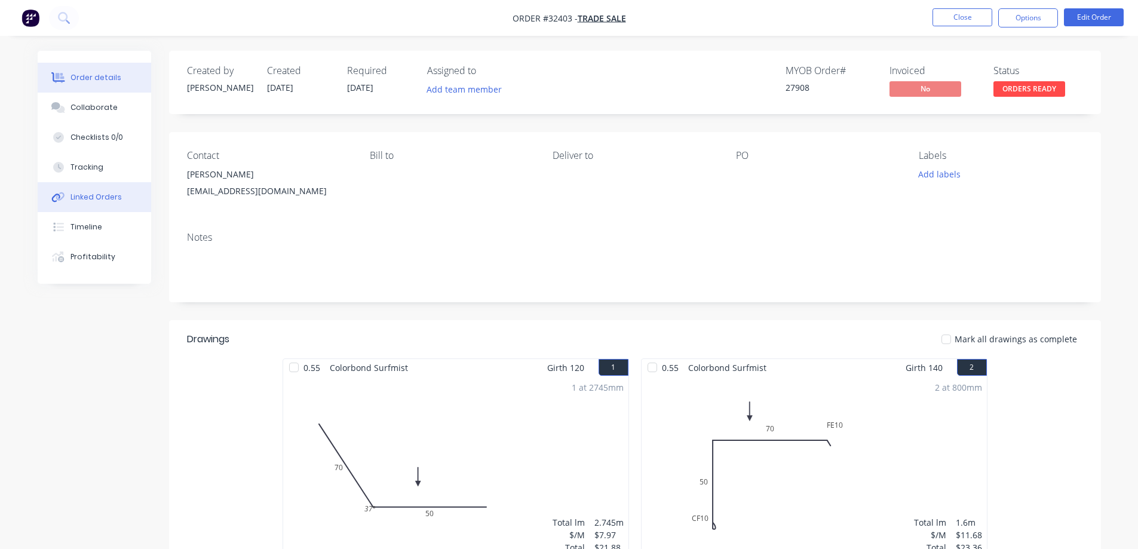
click at [113, 202] on div "Linked Orders" at bounding box center [95, 197] width 51 height 11
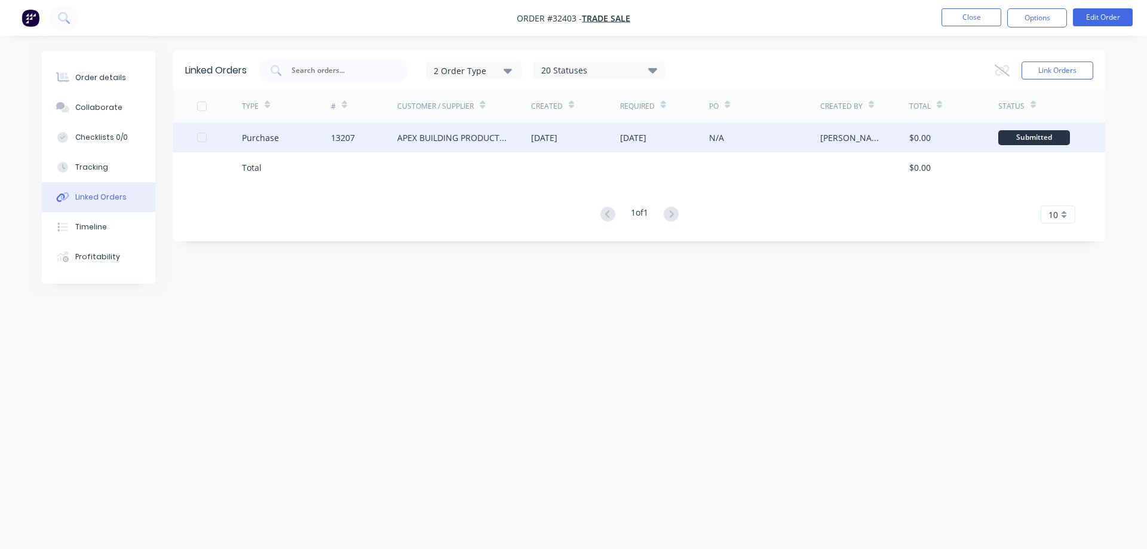
click at [645, 144] on div "[DATE]" at bounding box center [664, 137] width 89 height 30
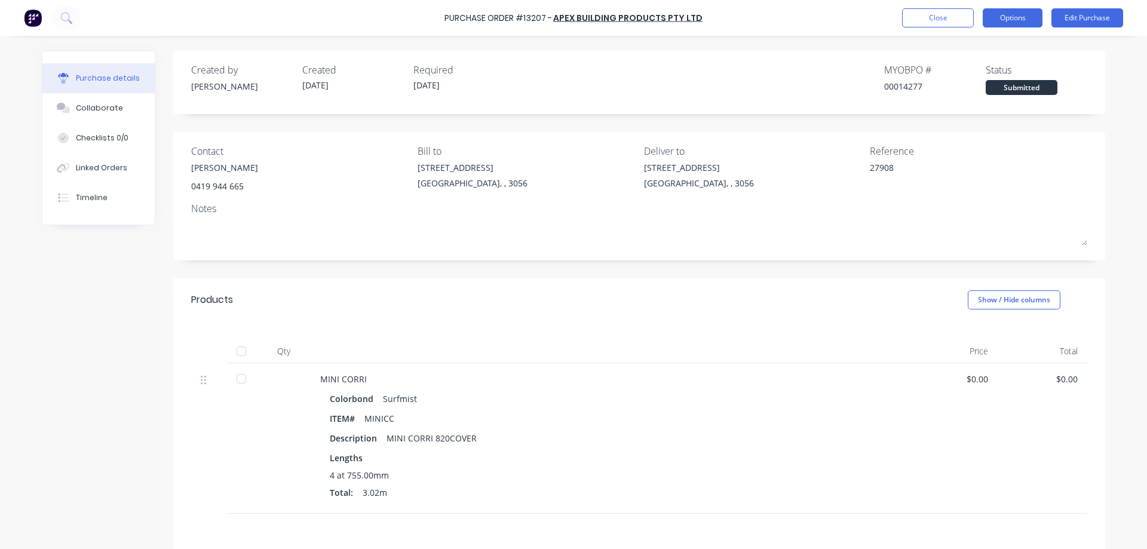
click at [1023, 15] on button "Options" at bounding box center [1013, 17] width 60 height 19
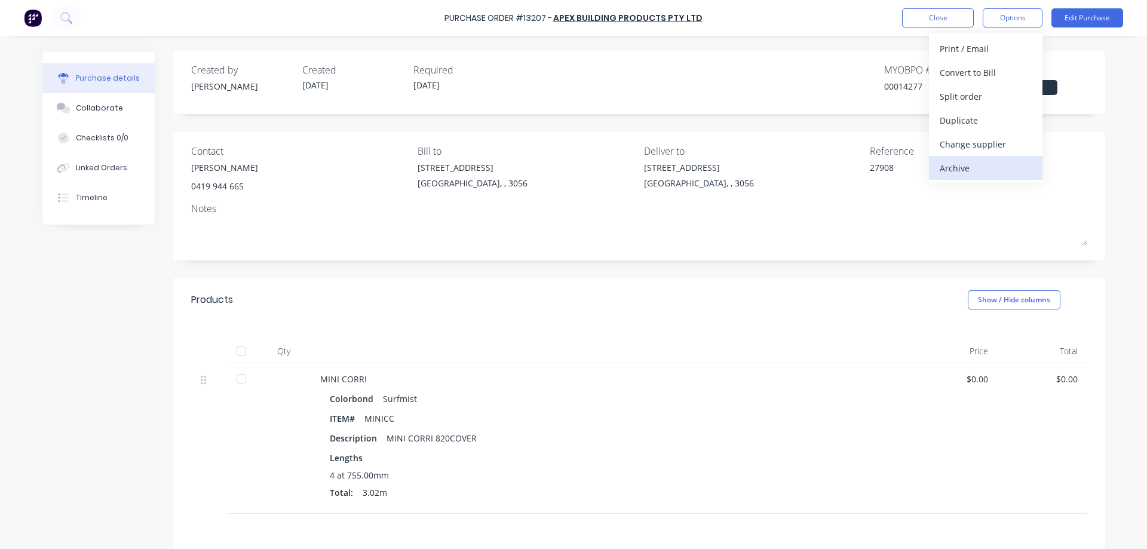
click at [973, 170] on div "Archive" at bounding box center [986, 167] width 92 height 17
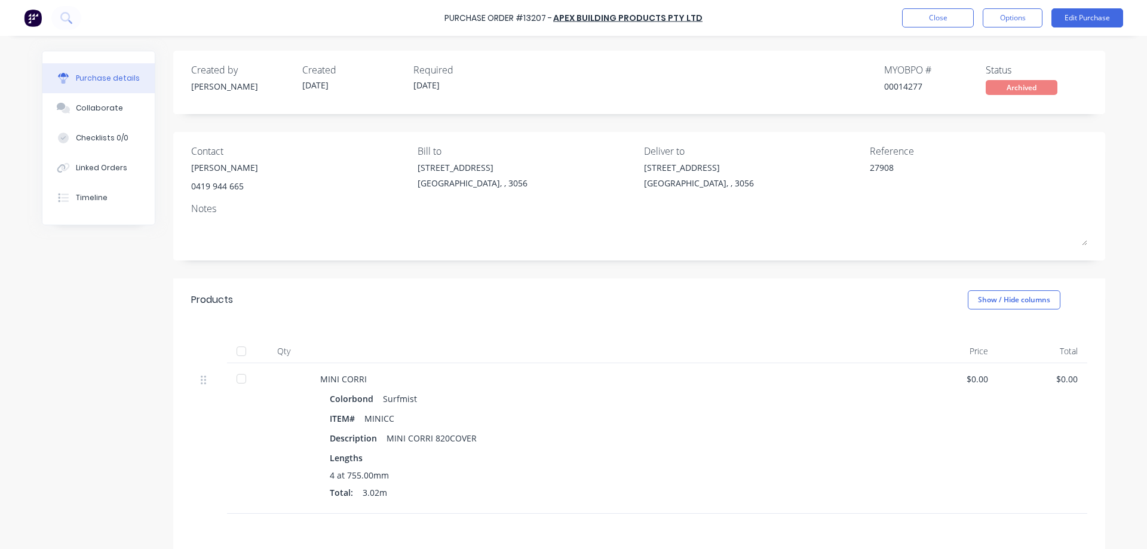
type textarea "x"
click at [927, 16] on button "Close" at bounding box center [938, 17] width 72 height 19
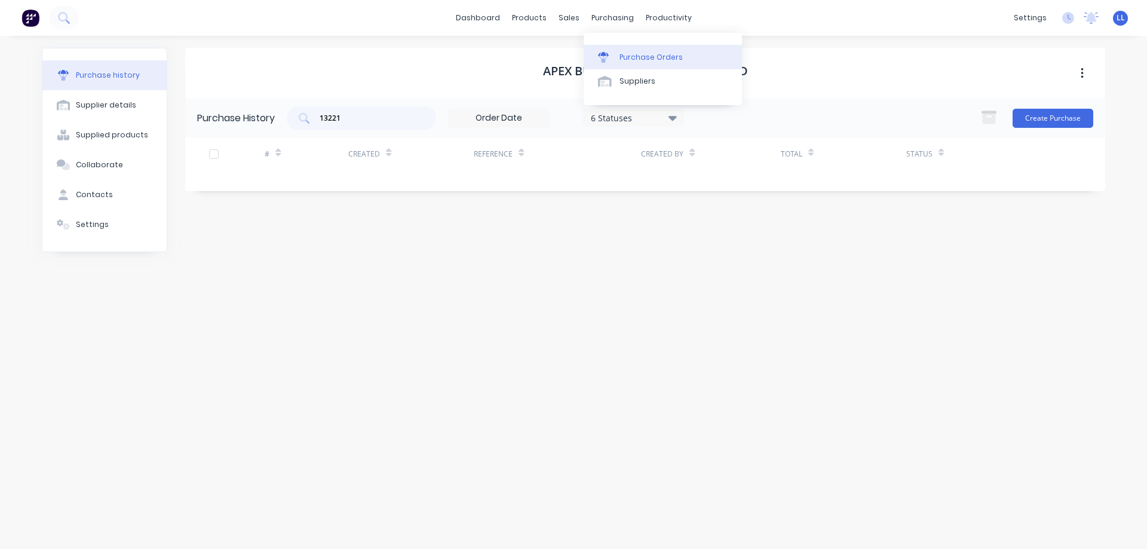
click at [628, 60] on div "Purchase Orders" at bounding box center [650, 57] width 63 height 11
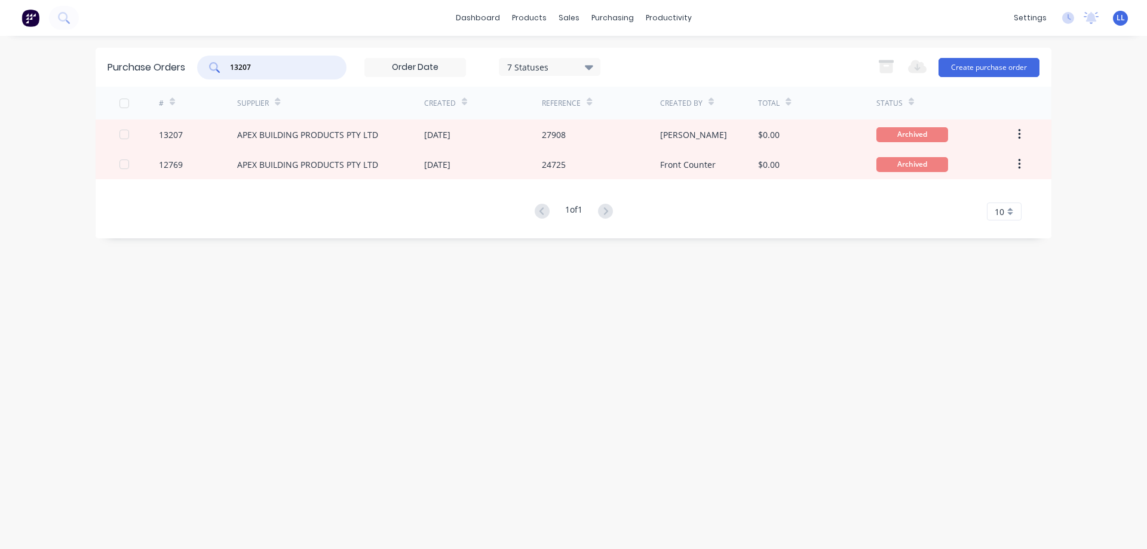
drag, startPoint x: 257, startPoint y: 67, endPoint x: 247, endPoint y: 56, distance: 14.8
click at [219, 67] on div "13207" at bounding box center [271, 68] width 149 height 24
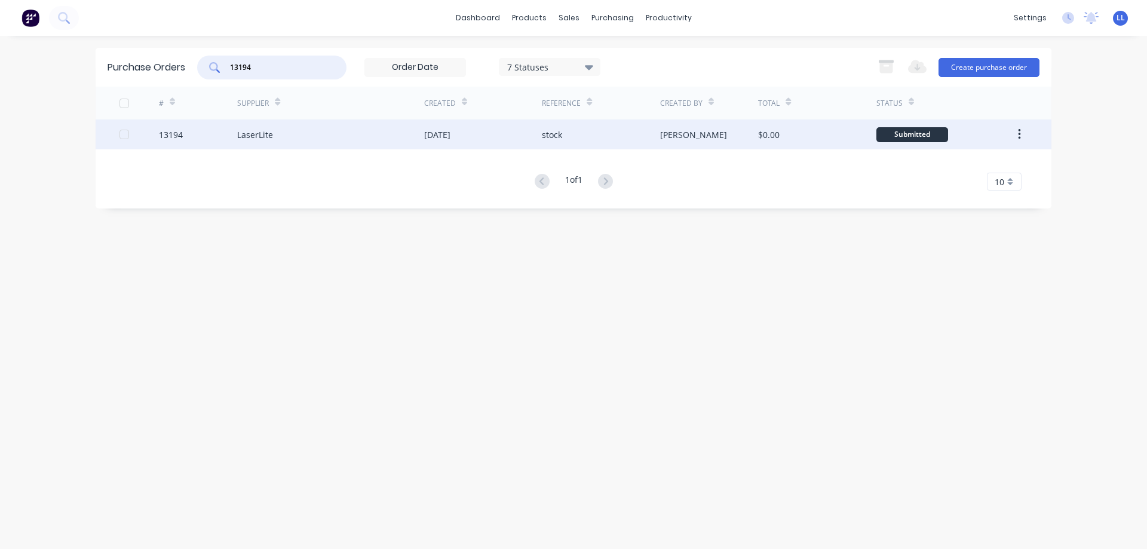
type input "13194"
click at [575, 136] on div "stock" at bounding box center [601, 134] width 118 height 30
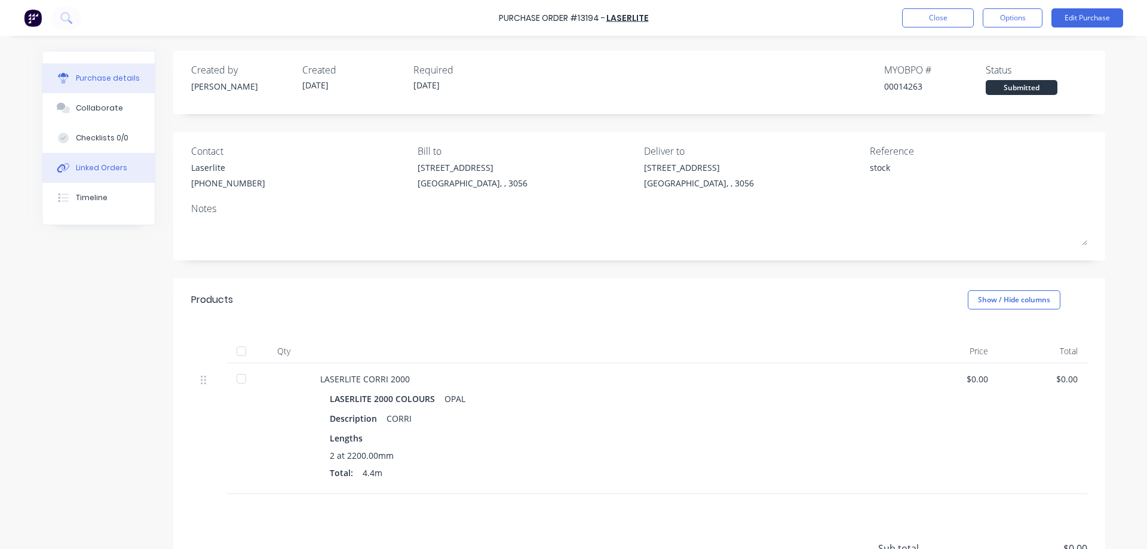
click at [98, 169] on div "Linked Orders" at bounding box center [101, 167] width 51 height 11
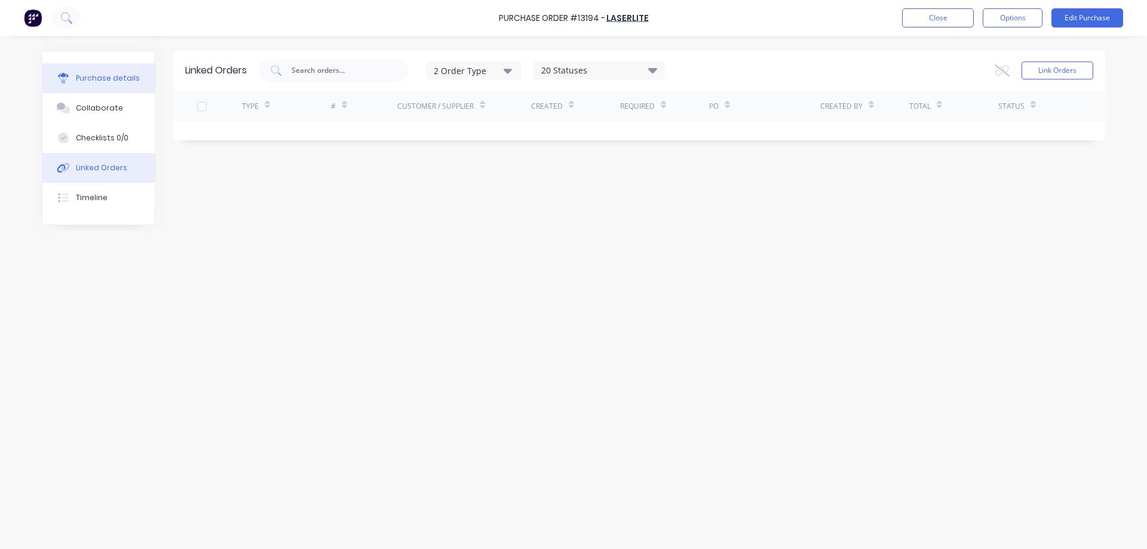
click at [96, 74] on div "Purchase details" at bounding box center [108, 78] width 64 height 11
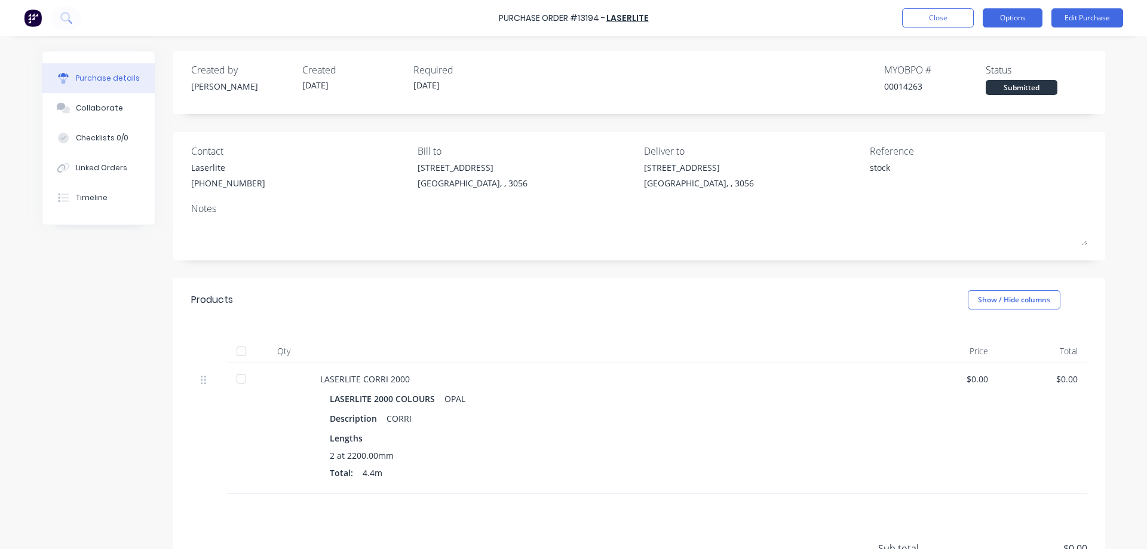
click at [1011, 14] on button "Options" at bounding box center [1013, 17] width 60 height 19
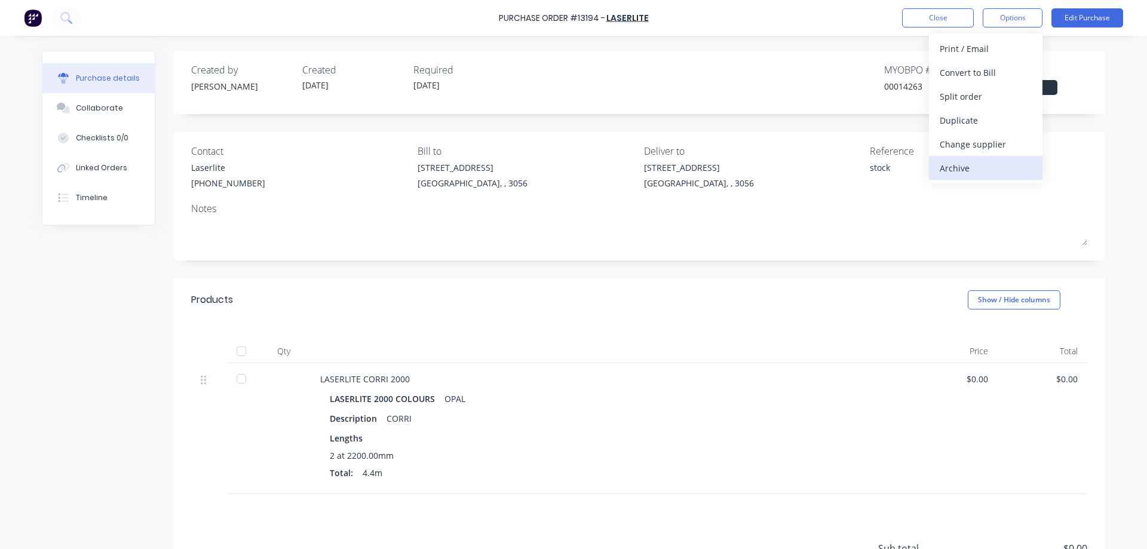
click at [986, 163] on div "Archive" at bounding box center [986, 167] width 92 height 17
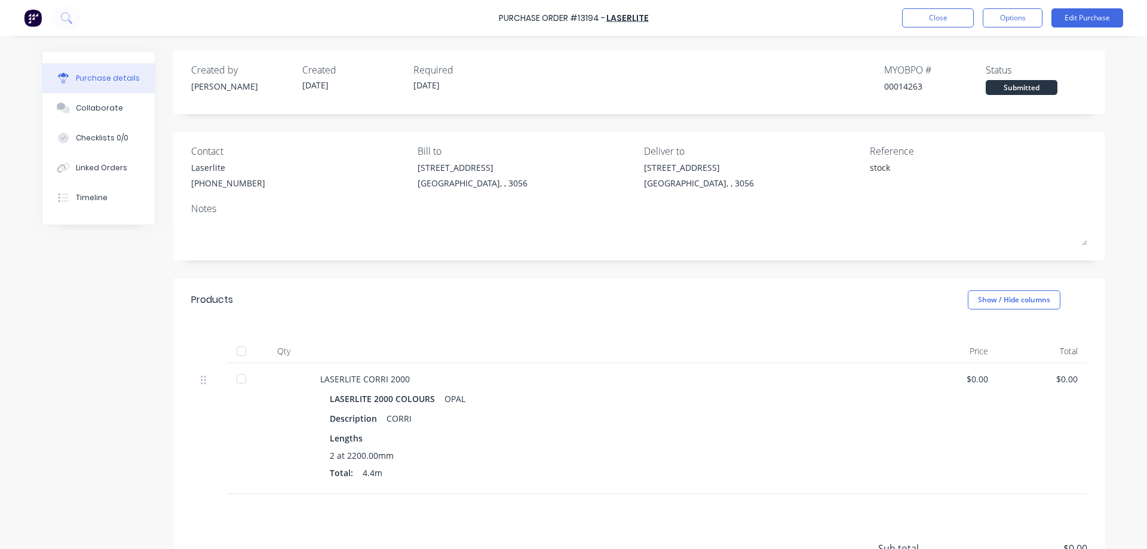
type textarea "x"
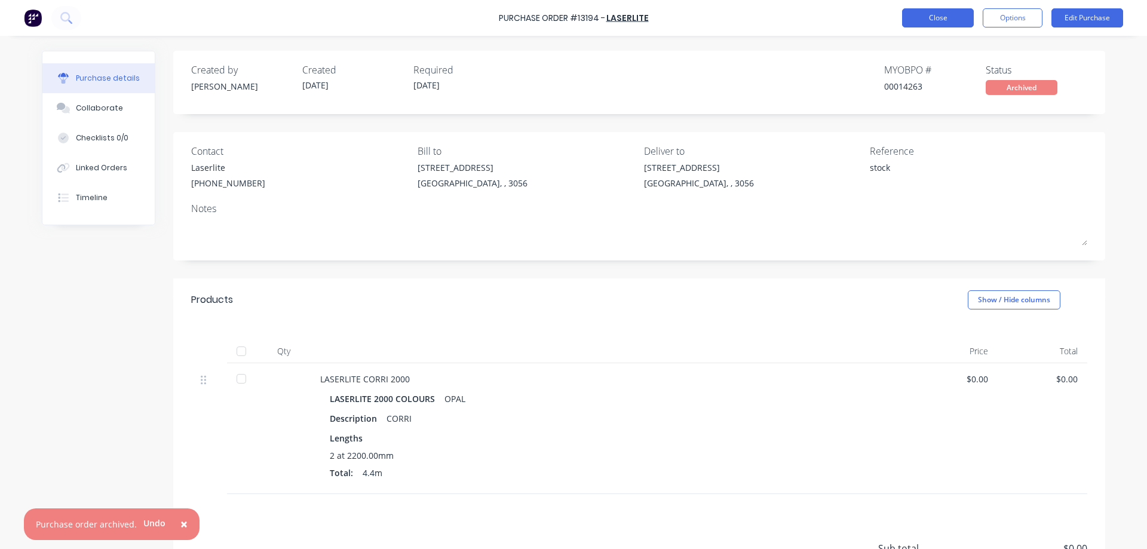
click at [956, 17] on button "Close" at bounding box center [938, 17] width 72 height 19
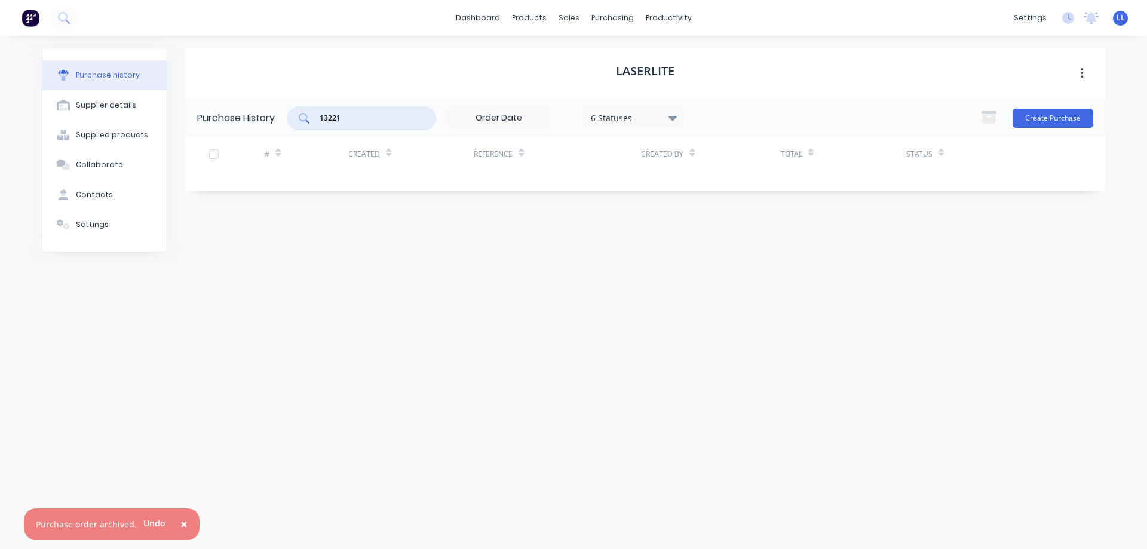
drag, startPoint x: 347, startPoint y: 118, endPoint x: 275, endPoint y: 119, distance: 72.3
click at [275, 119] on div "Purchase History 13221 6 Statuses 6 Statuses Create Purchase" at bounding box center [645, 118] width 920 height 39
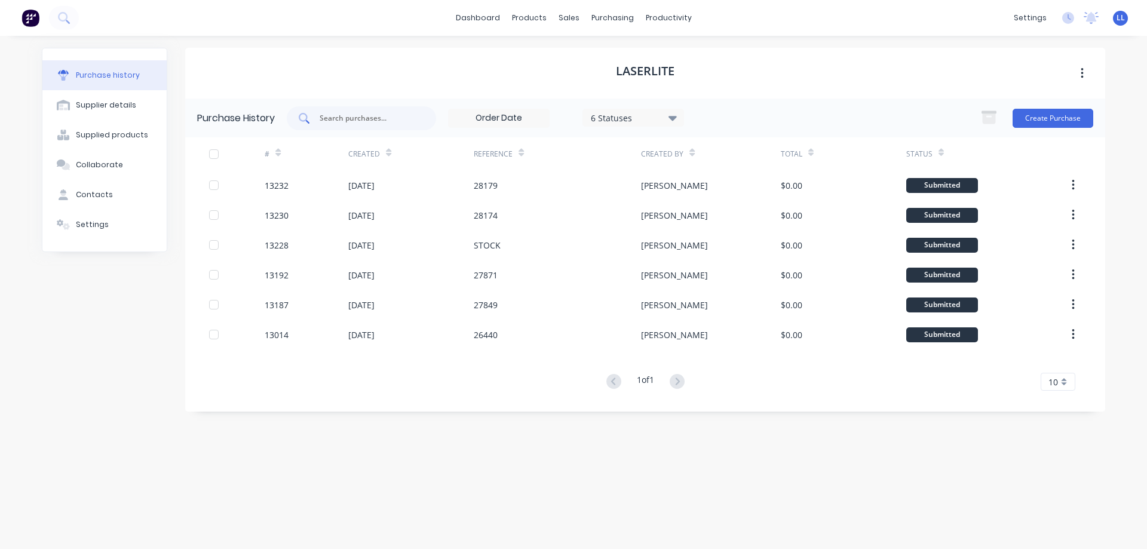
click at [348, 125] on div at bounding box center [361, 118] width 149 height 24
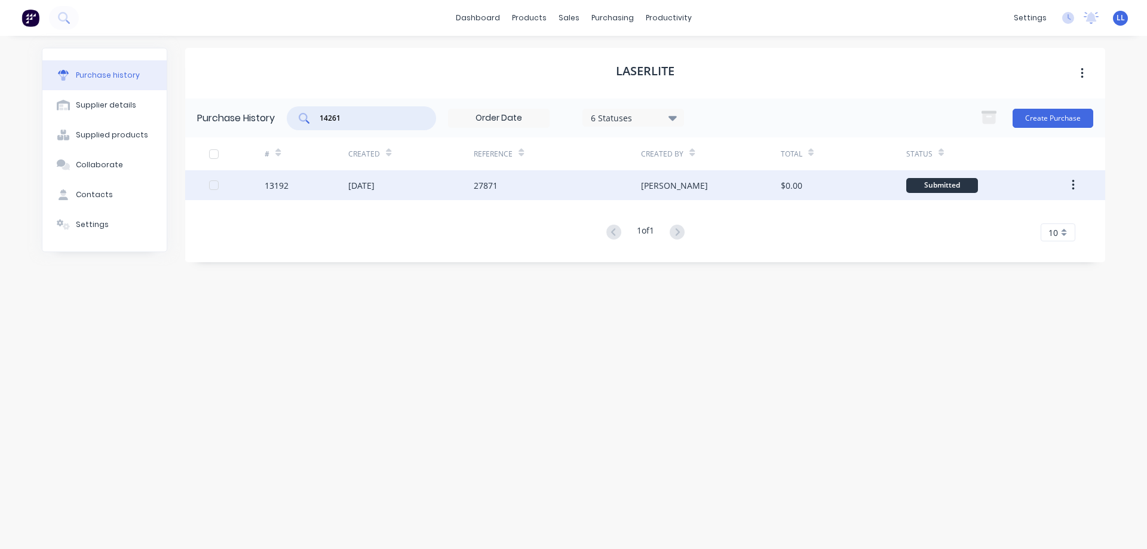
type input "14261"
click at [416, 189] on div "[DATE]" at bounding box center [410, 185] width 125 height 30
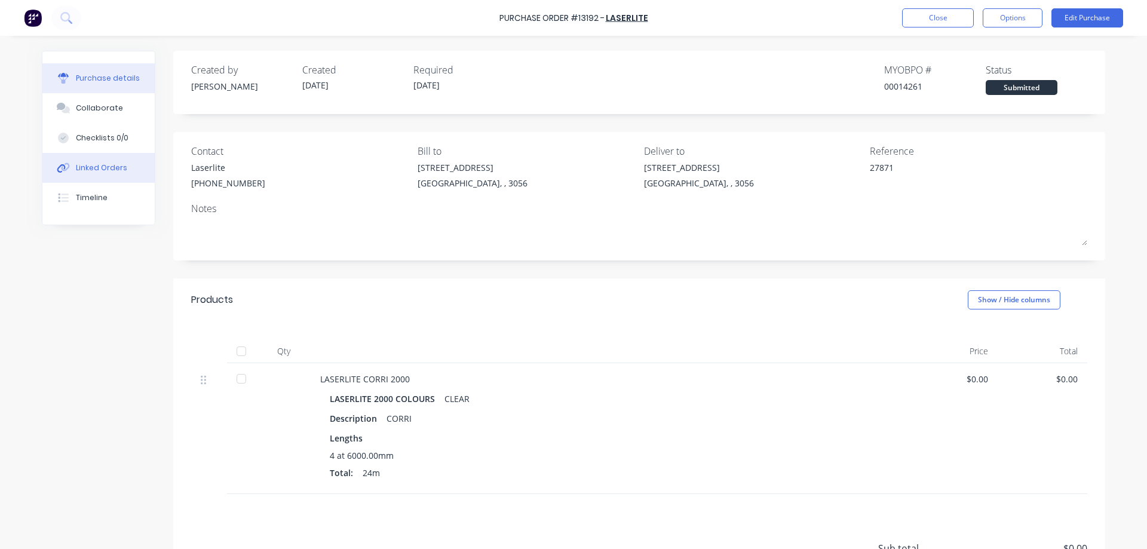
click at [91, 173] on div "Linked Orders" at bounding box center [101, 167] width 51 height 11
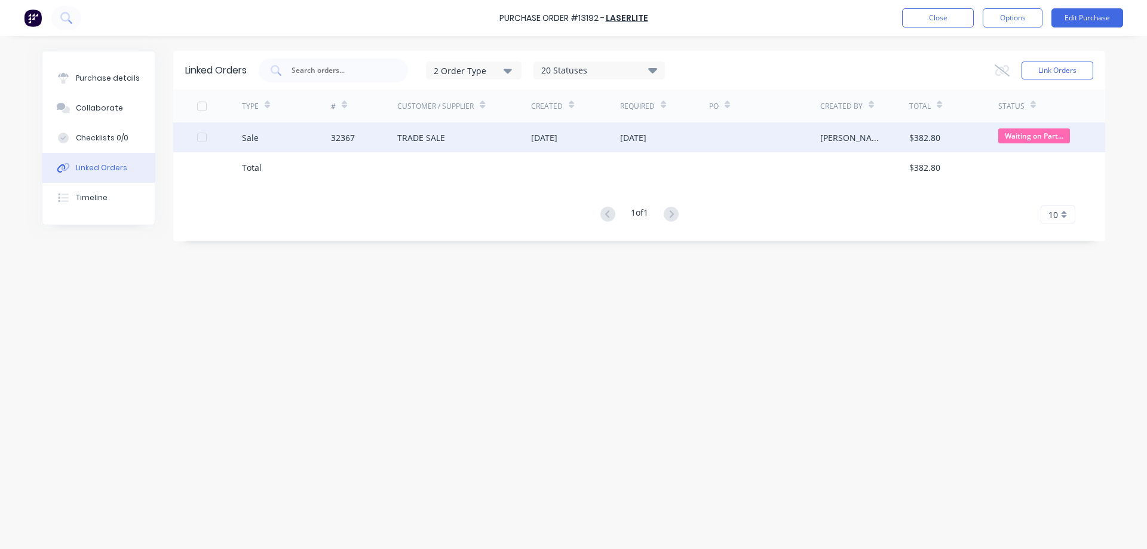
click at [646, 141] on div "[DATE]" at bounding box center [633, 137] width 26 height 13
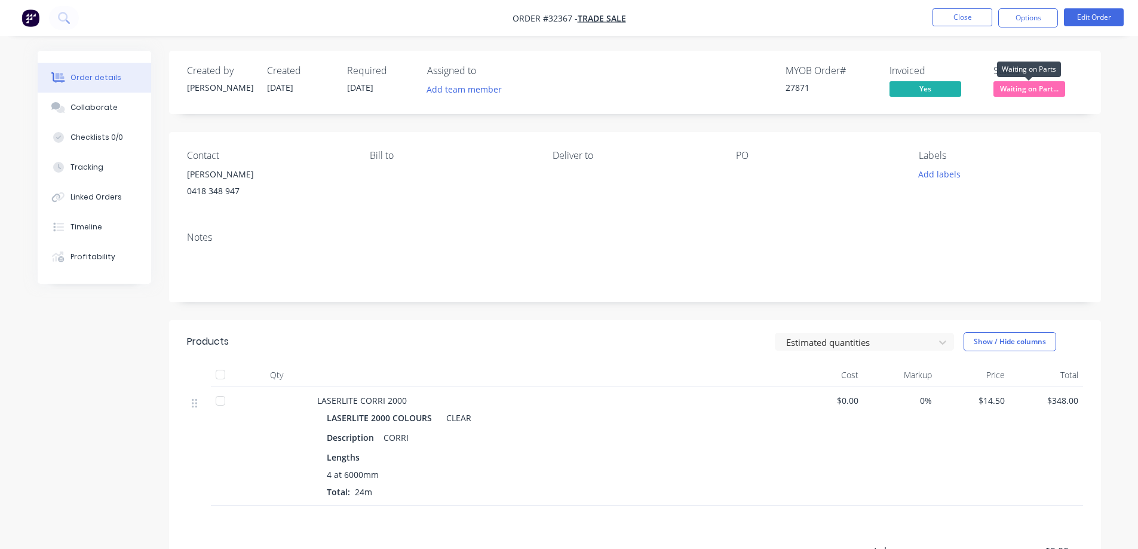
click at [1058, 85] on span "Waiting on Part..." at bounding box center [1029, 88] width 72 height 15
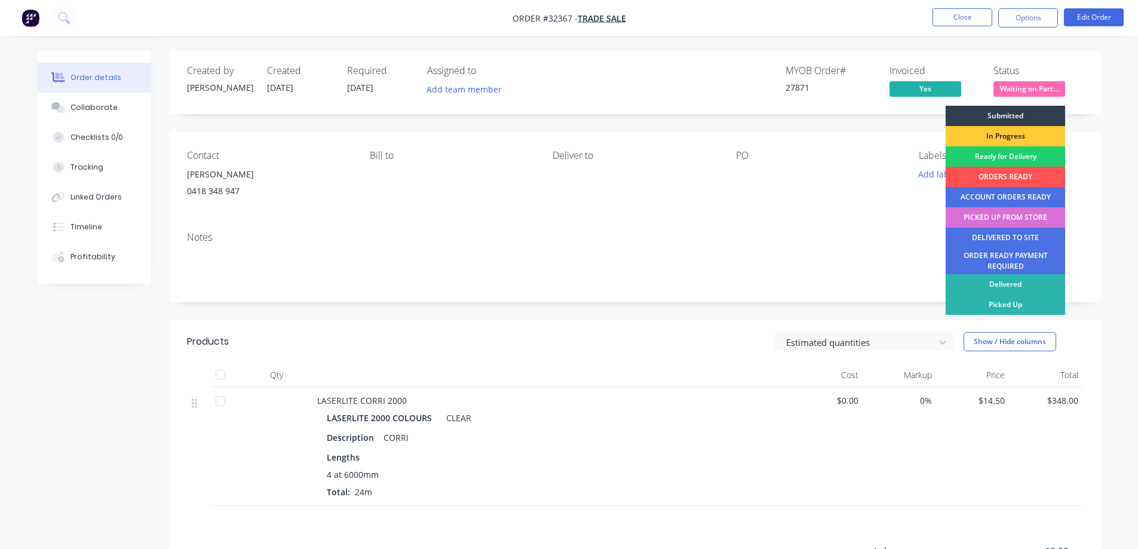
click at [1017, 215] on div "PICKED UP FROM STORE" at bounding box center [1005, 217] width 119 height 20
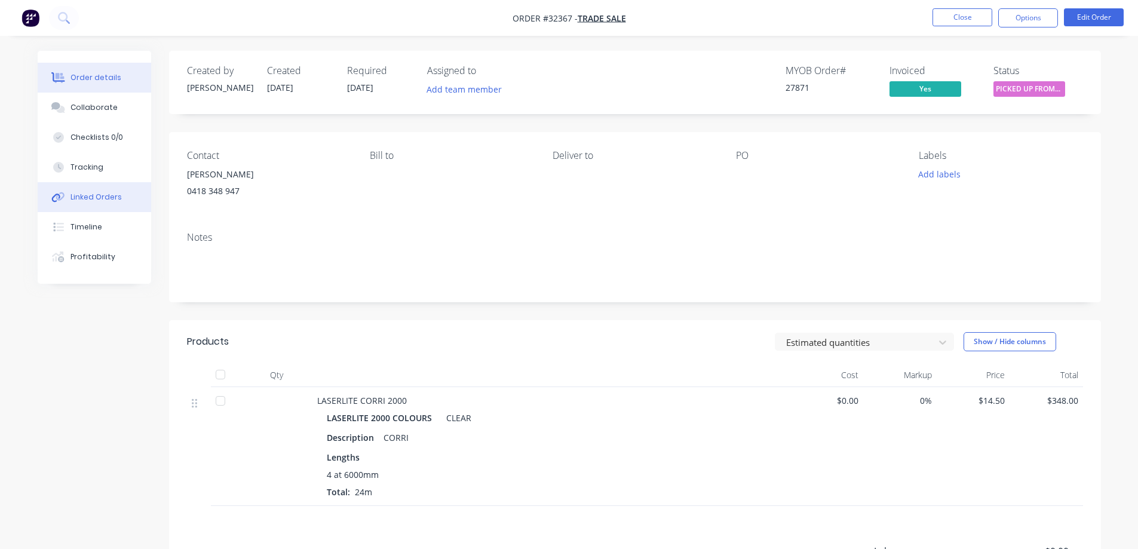
click at [82, 199] on div "Linked Orders" at bounding box center [95, 197] width 51 height 11
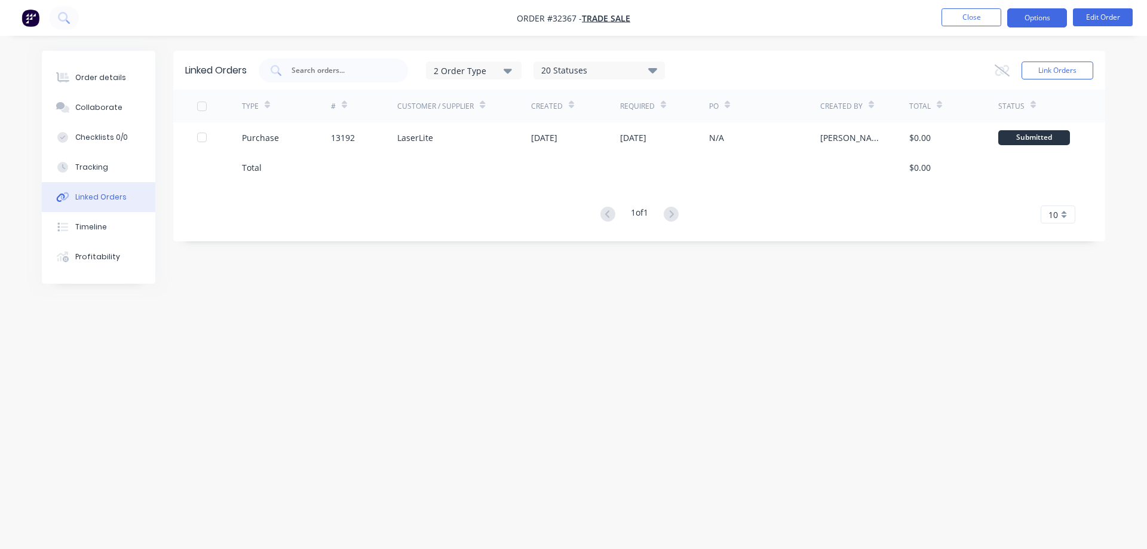
click at [1024, 14] on button "Options" at bounding box center [1037, 17] width 60 height 19
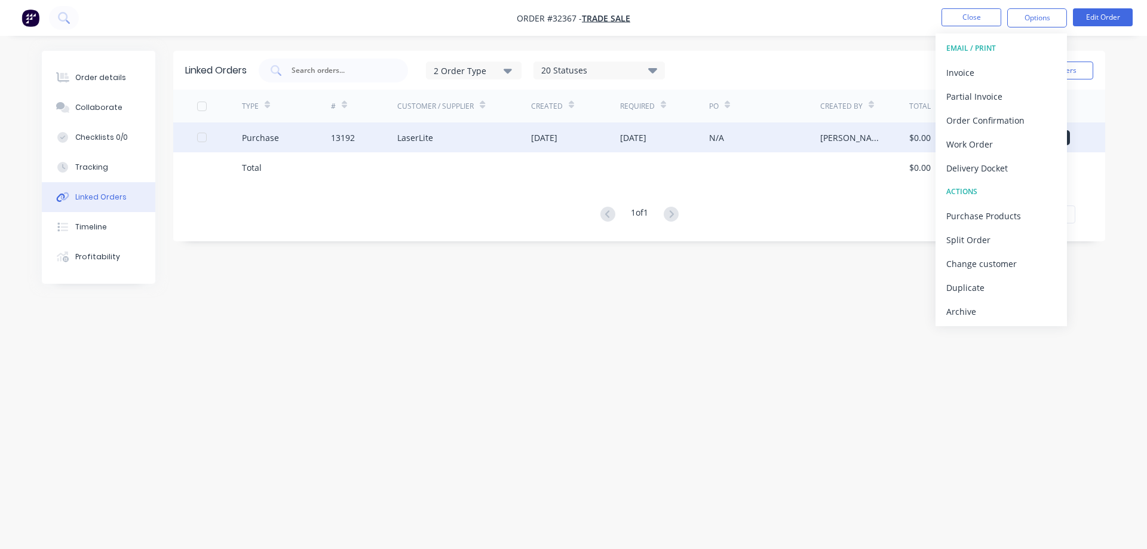
click at [717, 144] on div "N/A" at bounding box center [764, 137] width 111 height 30
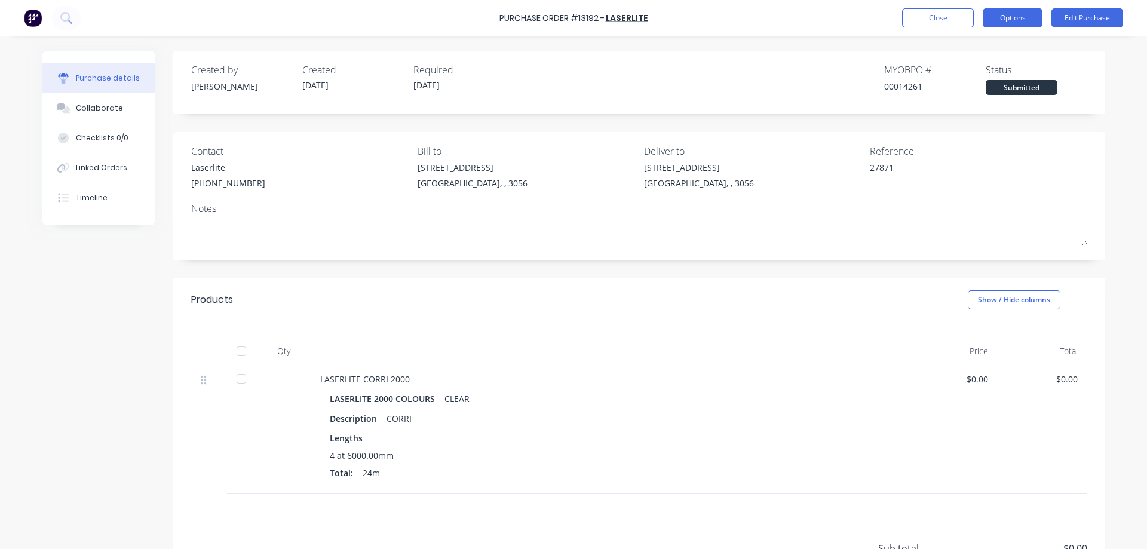
click at [1019, 23] on button "Options" at bounding box center [1013, 17] width 60 height 19
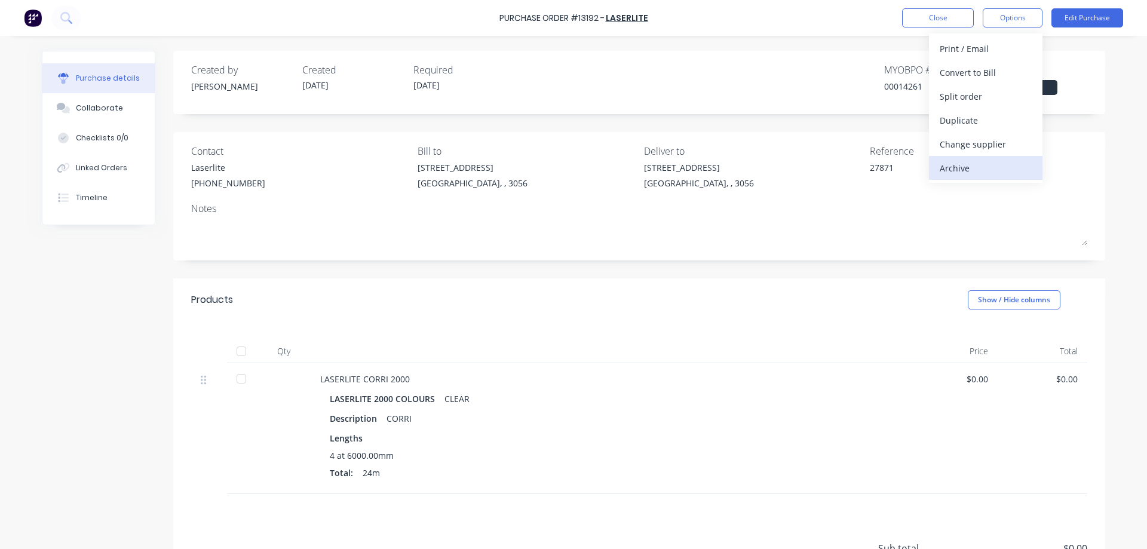
click at [945, 177] on button "Archive" at bounding box center [985, 168] width 113 height 24
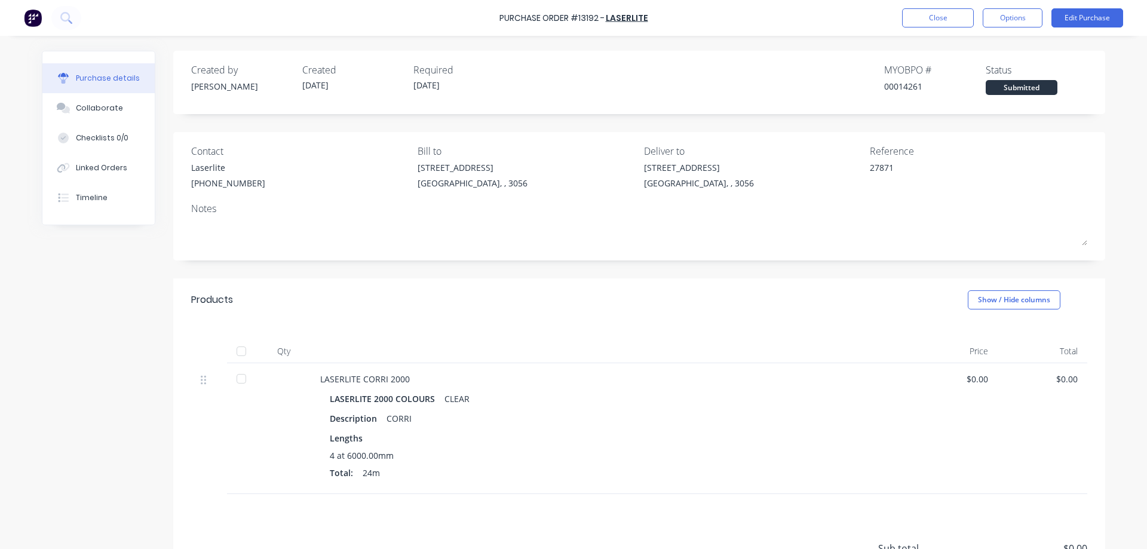
type textarea "x"
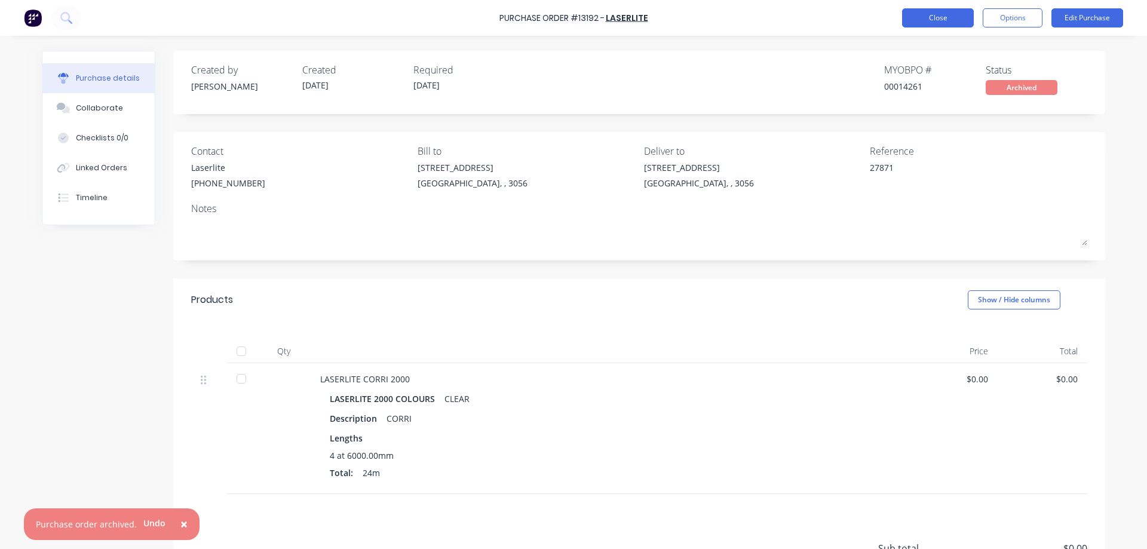
click at [917, 18] on button "Close" at bounding box center [938, 17] width 72 height 19
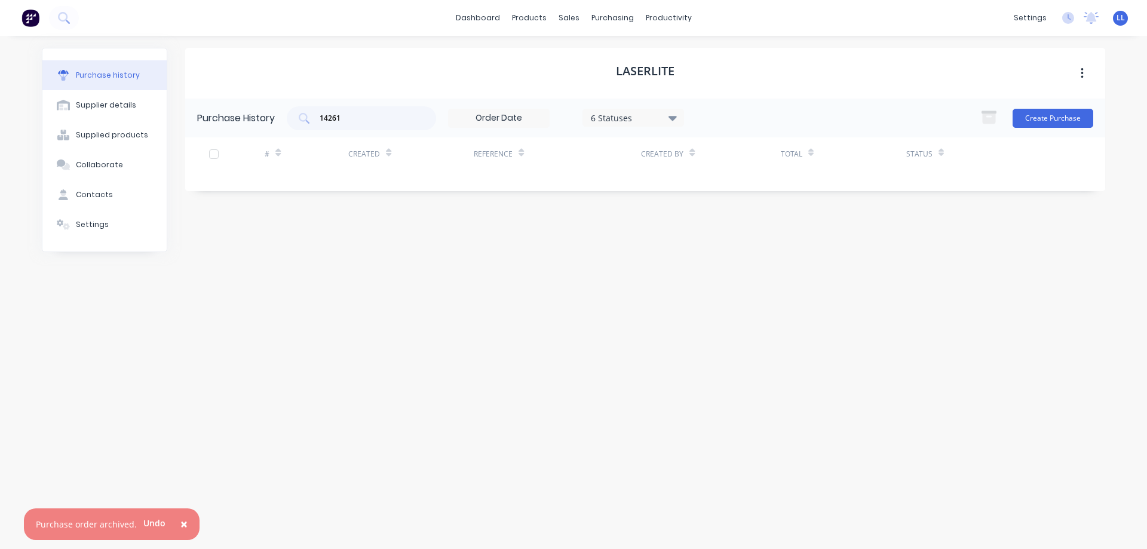
drag, startPoint x: 345, startPoint y: 113, endPoint x: 288, endPoint y: 114, distance: 56.7
click at [289, 113] on div "14261" at bounding box center [361, 118] width 149 height 24
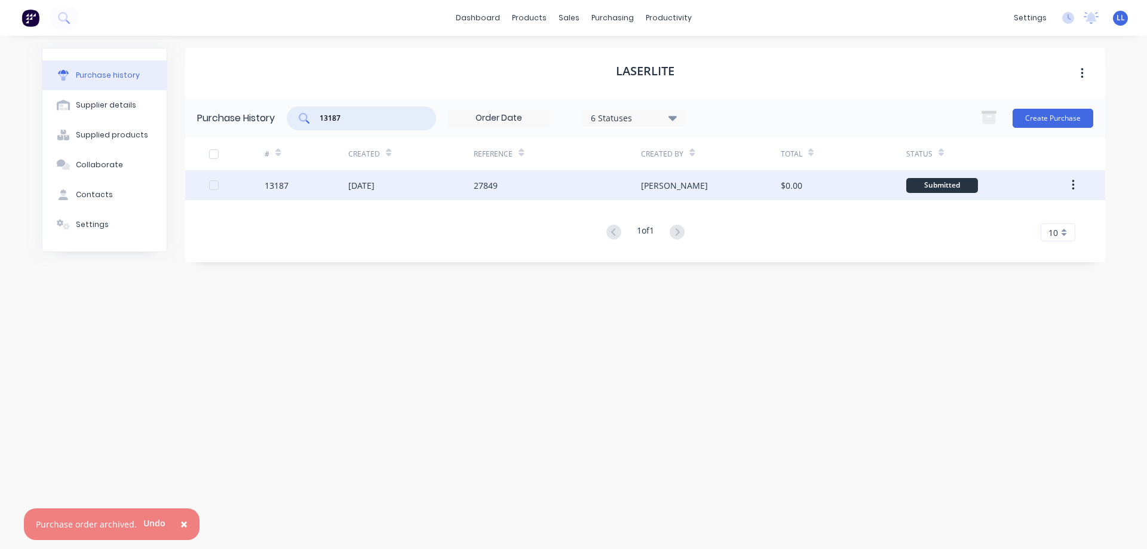
type input "13187"
click at [508, 182] on div "27849" at bounding box center [557, 185] width 167 height 30
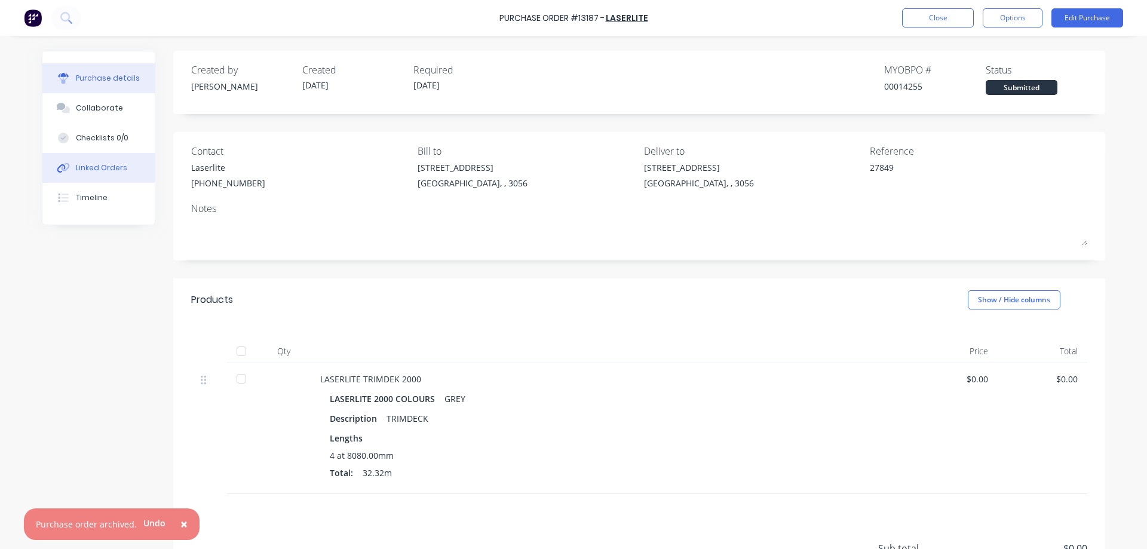
click at [89, 164] on div "Linked Orders" at bounding box center [101, 167] width 51 height 11
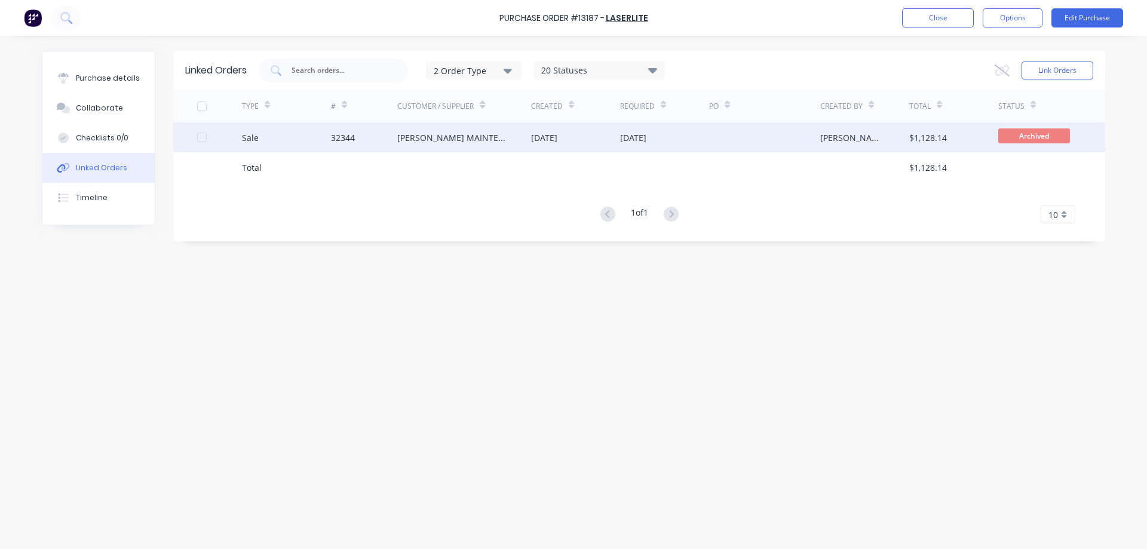
click at [464, 142] on div "[PERSON_NAME] MAINTENANCE" at bounding box center [452, 137] width 110 height 13
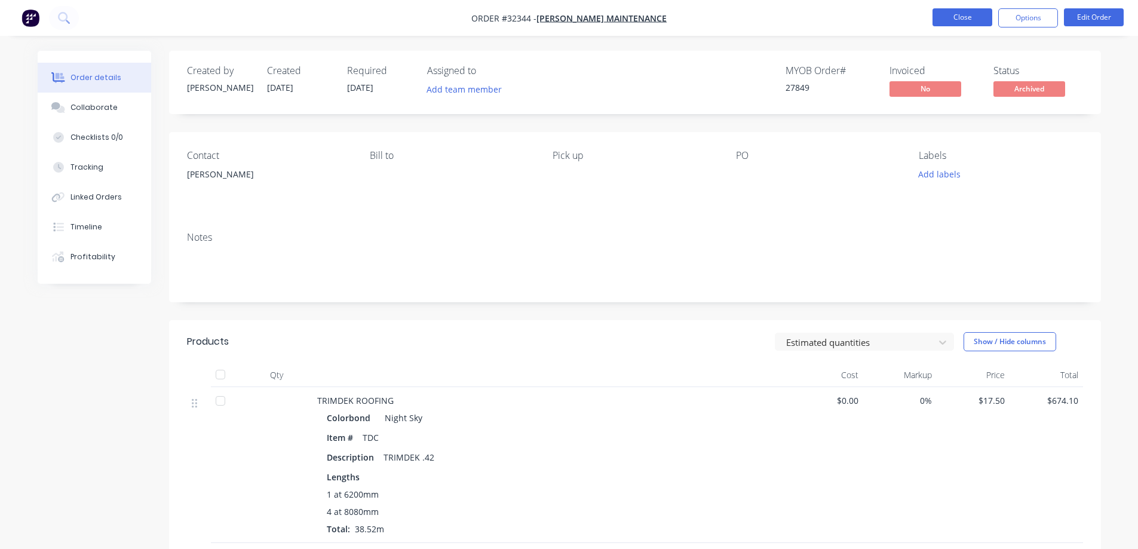
click at [962, 22] on button "Close" at bounding box center [962, 17] width 60 height 18
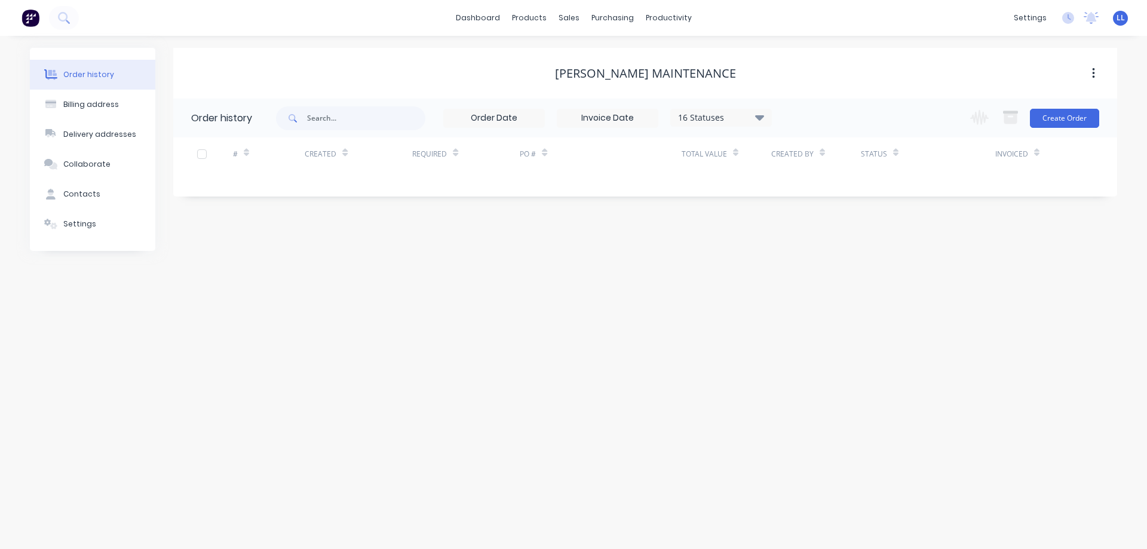
click at [97, 77] on div "Order history" at bounding box center [88, 74] width 51 height 11
click at [614, 50] on link "Purchase Orders" at bounding box center [663, 57] width 158 height 24
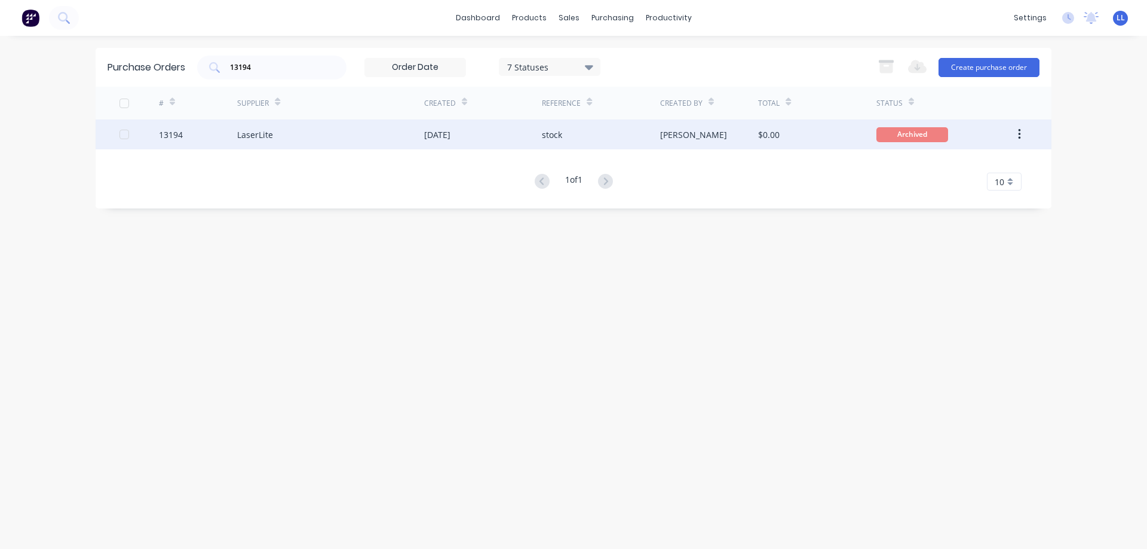
click at [346, 133] on div "LaserLite" at bounding box center [330, 134] width 187 height 30
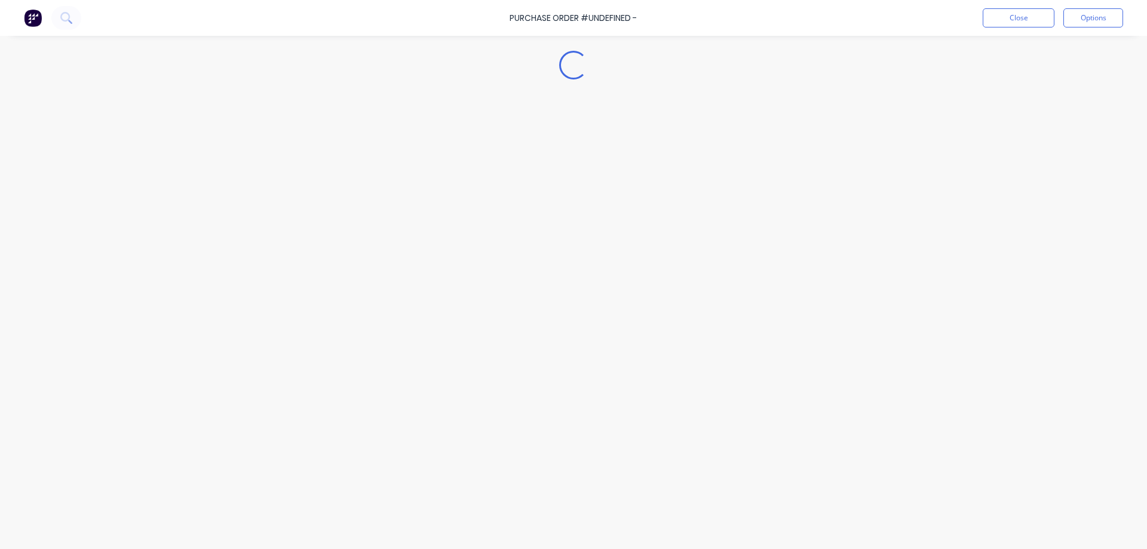
type textarea "x"
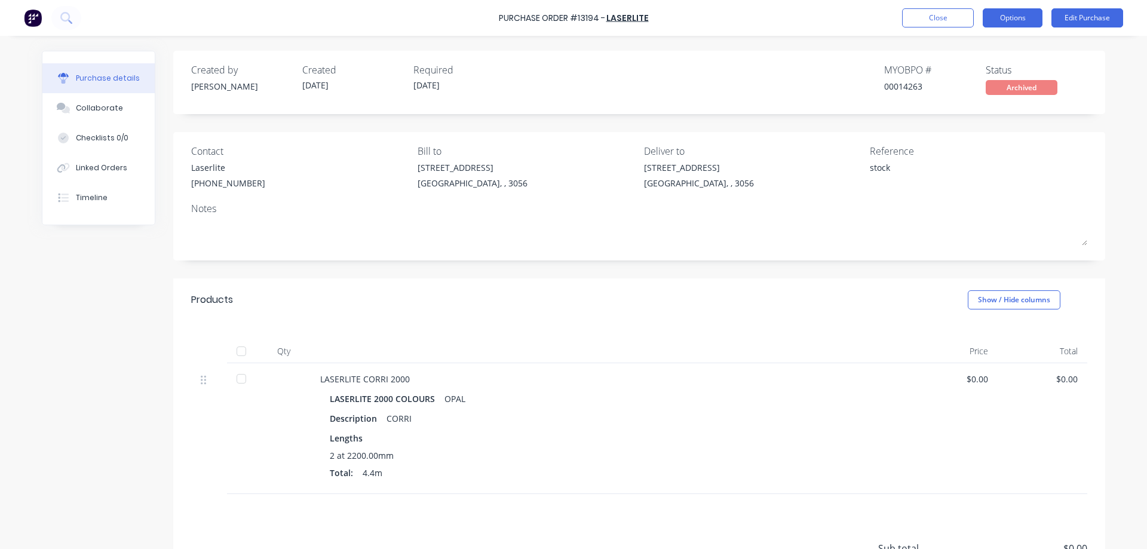
click at [1014, 20] on button "Options" at bounding box center [1013, 17] width 60 height 19
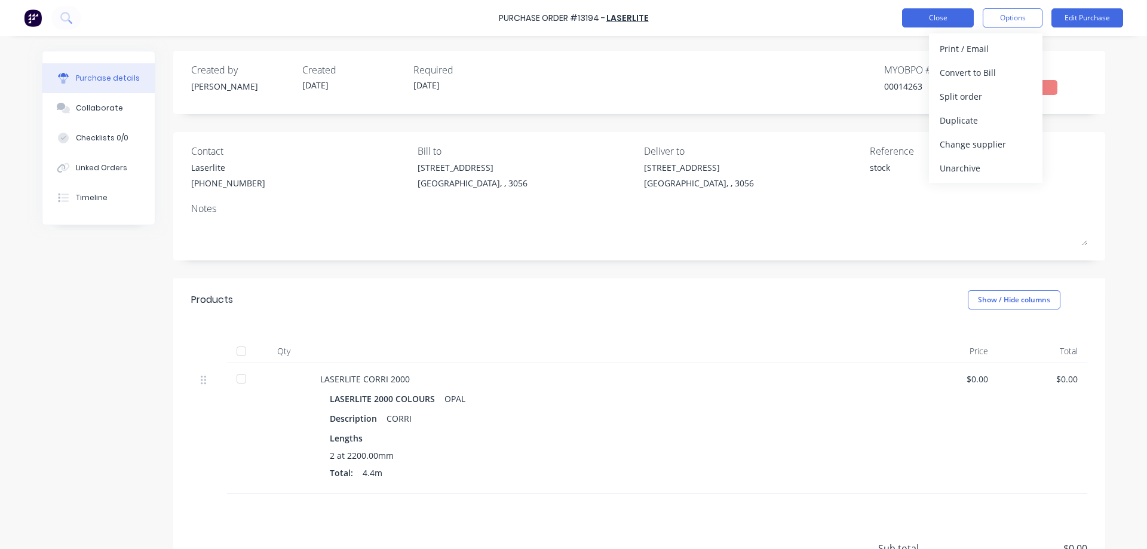
click at [913, 14] on button "Close" at bounding box center [938, 17] width 72 height 19
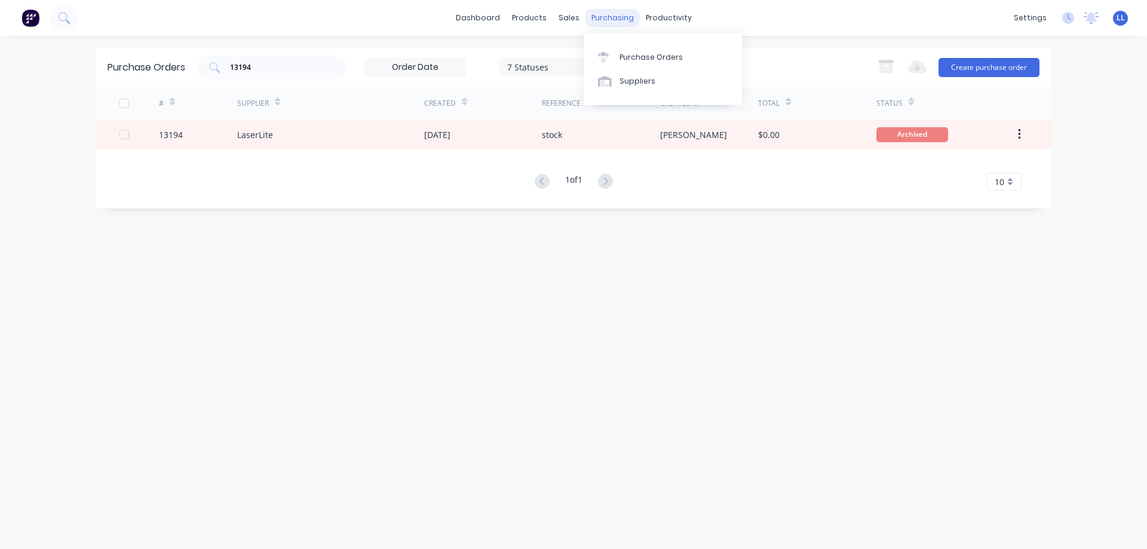
click at [627, 60] on div "Purchase Orders" at bounding box center [650, 57] width 63 height 11
drag, startPoint x: 268, startPoint y: 72, endPoint x: 299, endPoint y: 70, distance: 31.1
click at [268, 70] on input "13194" at bounding box center [278, 68] width 99 height 12
drag, startPoint x: 257, startPoint y: 67, endPoint x: 203, endPoint y: 74, distance: 54.2
click at [203, 74] on div "13194" at bounding box center [271, 68] width 149 height 24
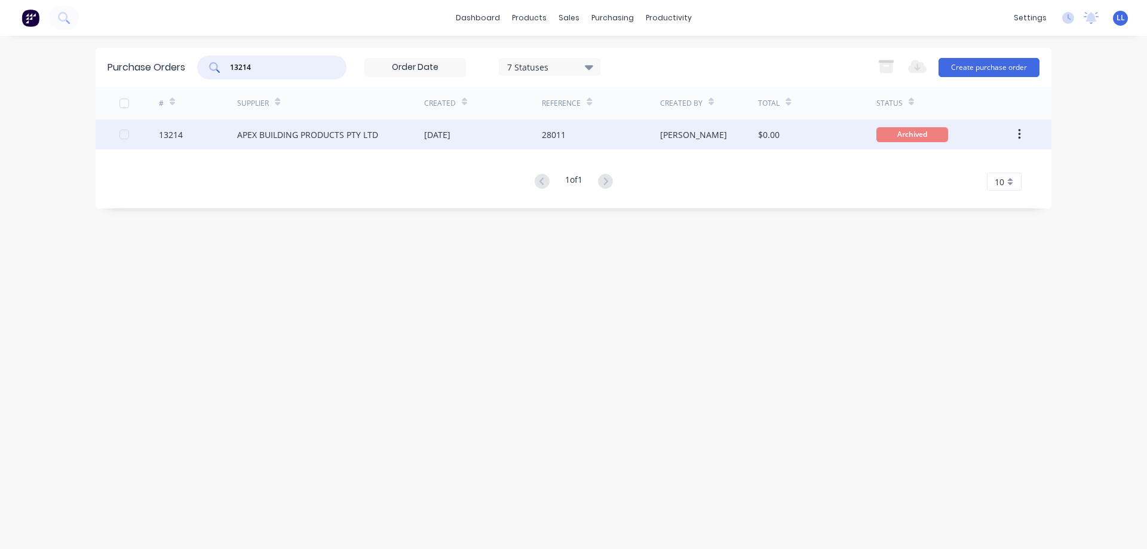
type input "13214"
click at [339, 140] on div "APEX BUILDING PRODUCTS PTY LTD" at bounding box center [307, 134] width 141 height 13
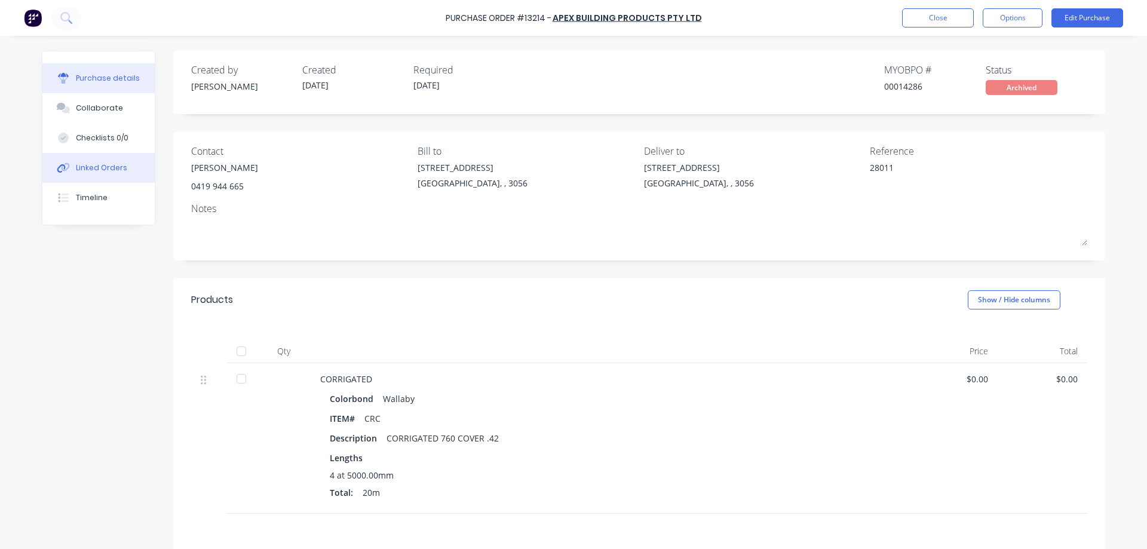
click at [95, 165] on div "Linked Orders" at bounding box center [101, 167] width 51 height 11
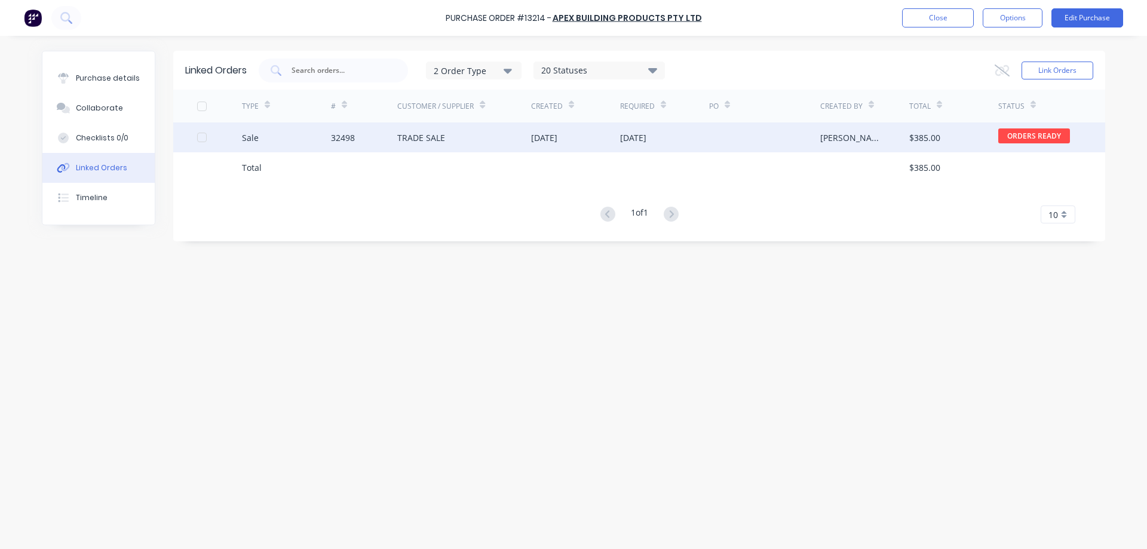
click at [620, 137] on div "[DATE]" at bounding box center [633, 137] width 26 height 13
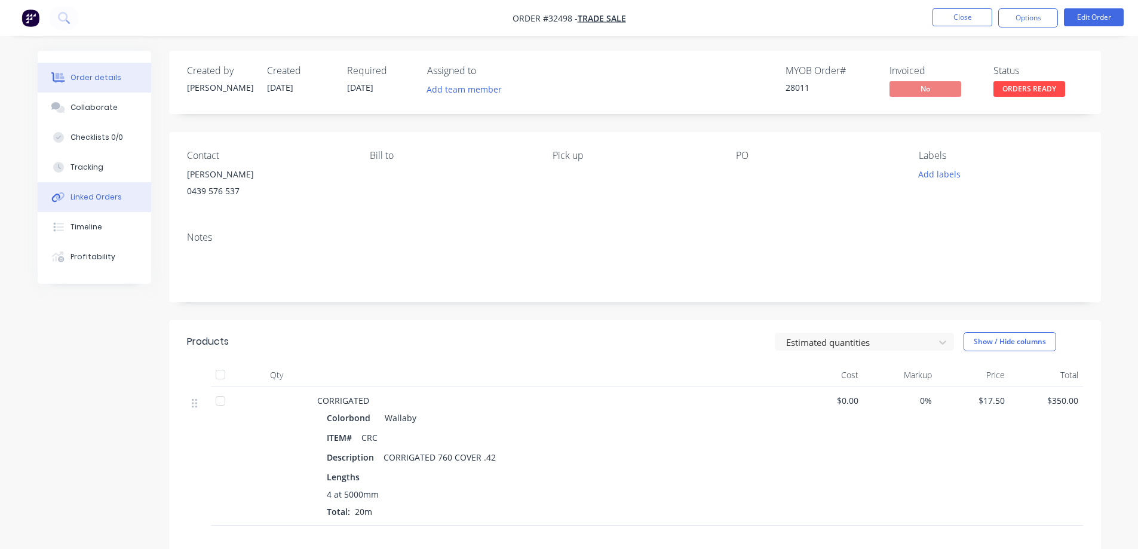
click at [104, 197] on div "Linked Orders" at bounding box center [95, 197] width 51 height 11
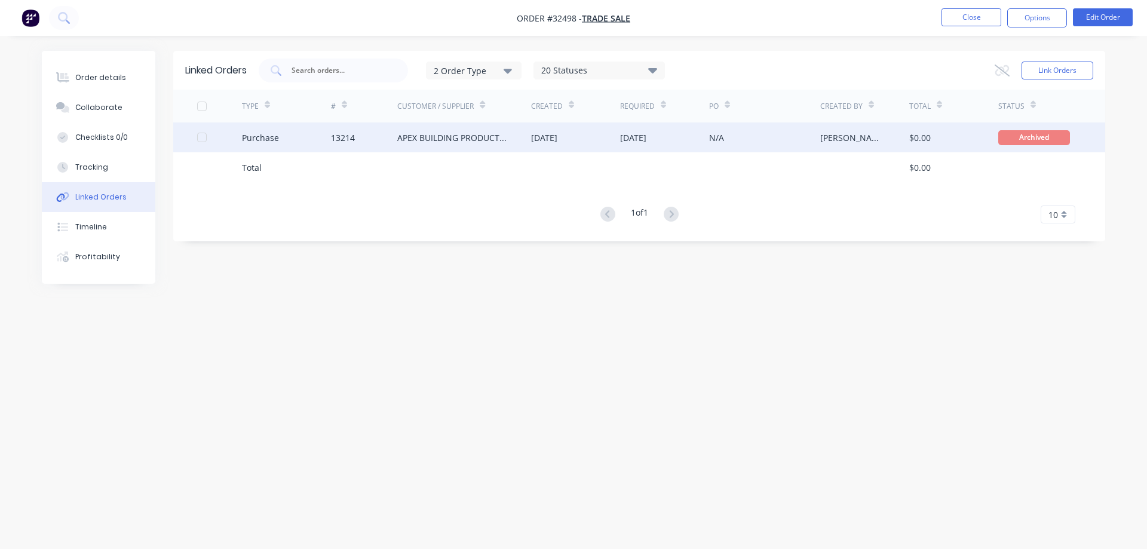
click at [851, 138] on div "[PERSON_NAME]" at bounding box center [852, 137] width 65 height 13
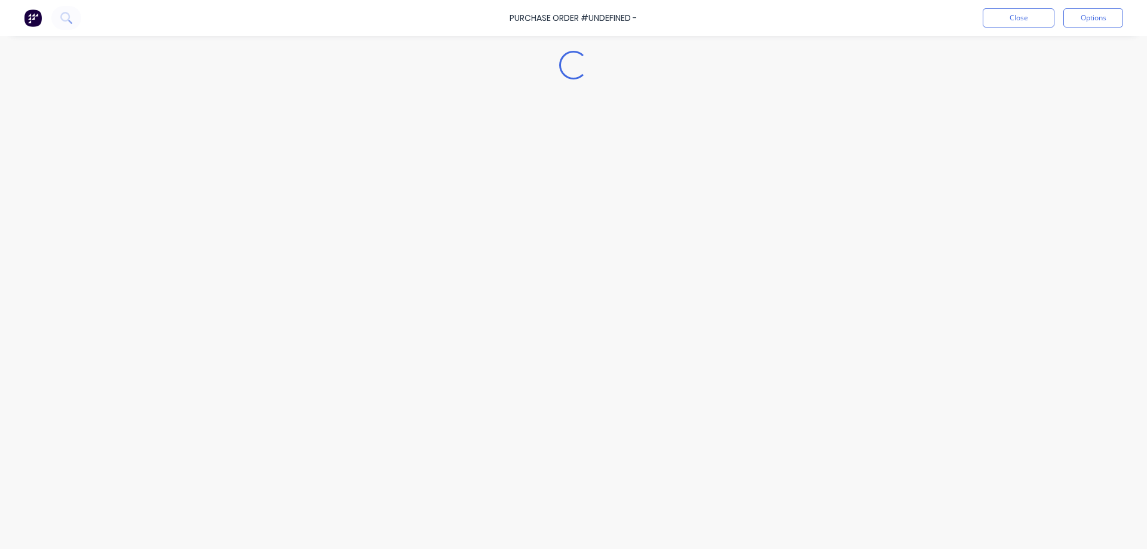
type textarea "x"
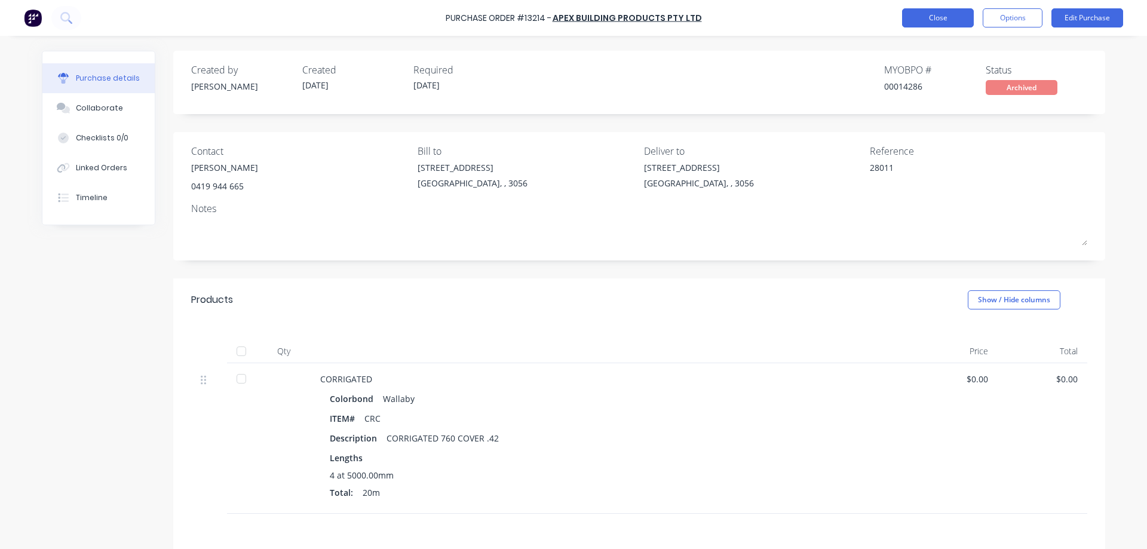
click at [920, 24] on button "Close" at bounding box center [938, 17] width 72 height 19
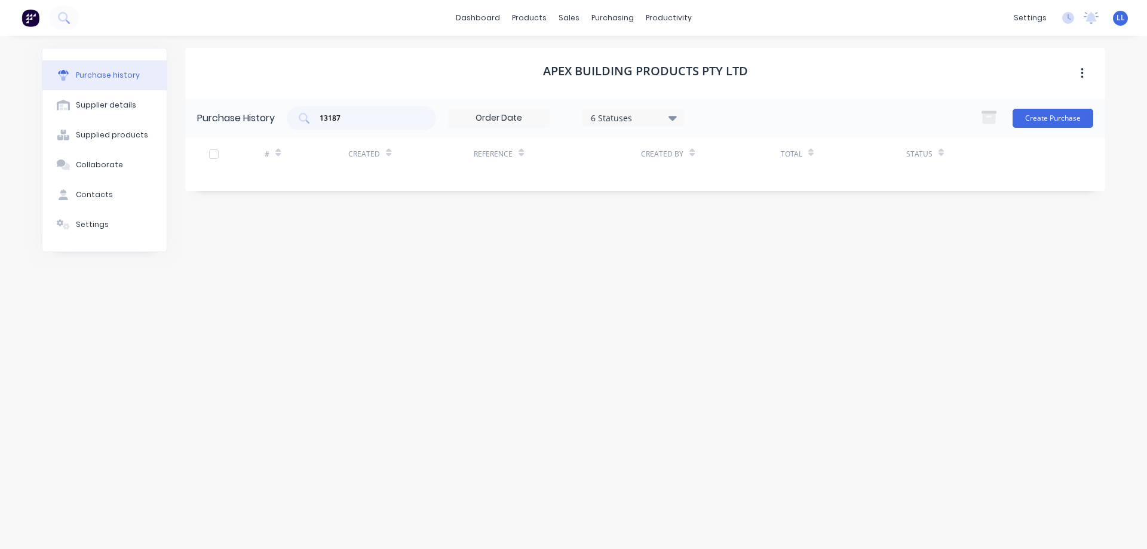
click at [31, 19] on img at bounding box center [31, 18] width 18 height 18
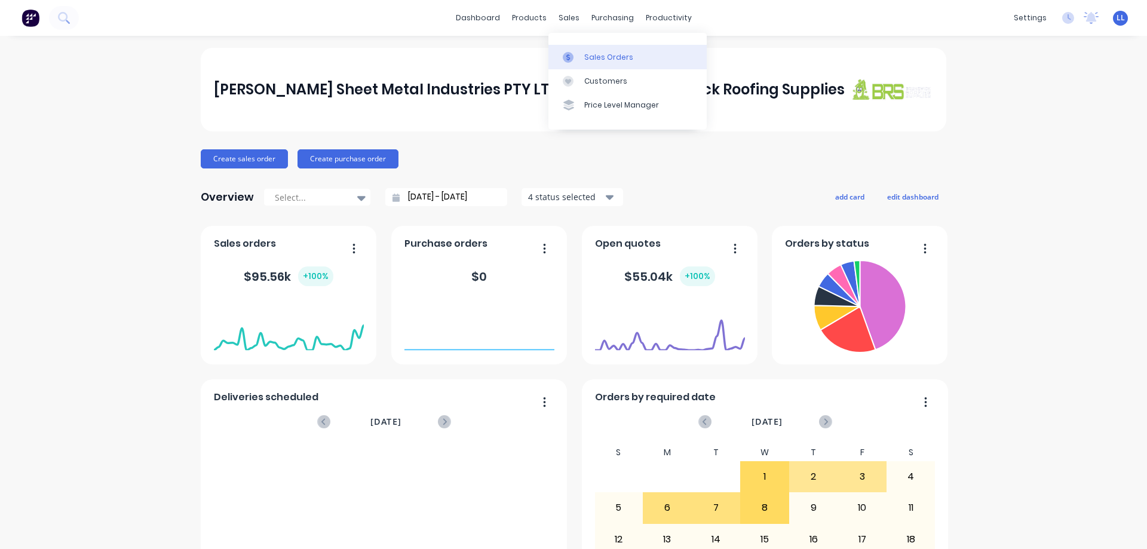
click at [583, 62] on link "Sales Orders" at bounding box center [627, 57] width 158 height 24
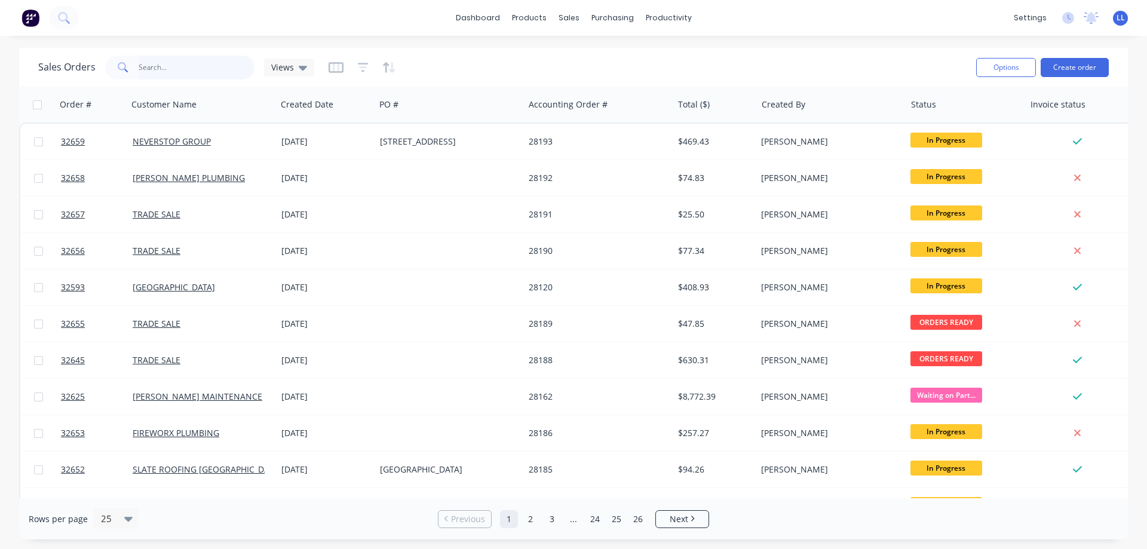
click at [176, 59] on input "text" at bounding box center [197, 68] width 116 height 24
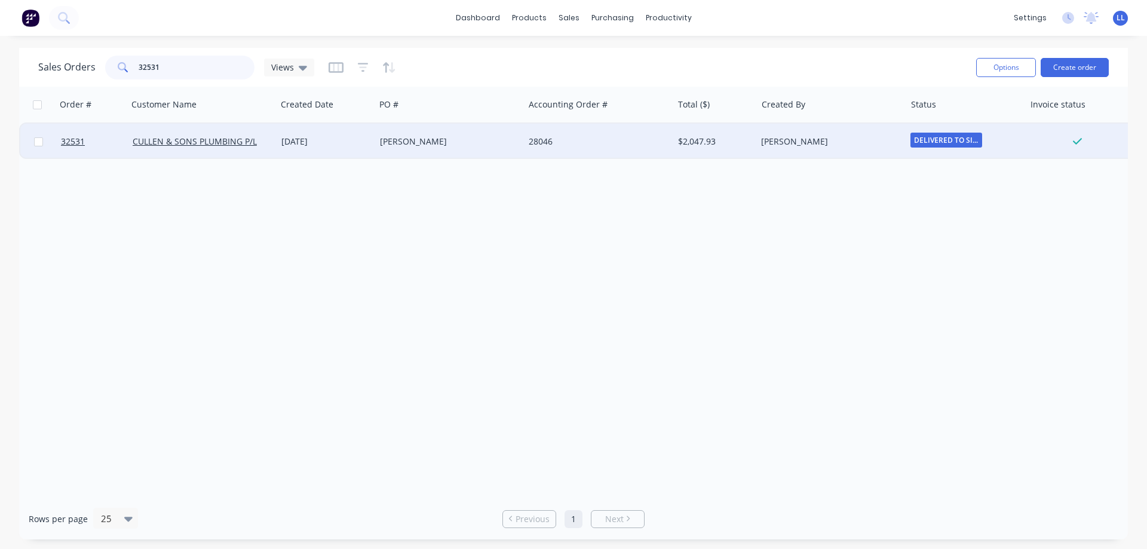
type input "32531"
click at [679, 149] on div "$2,047.93" at bounding box center [715, 142] width 84 height 36
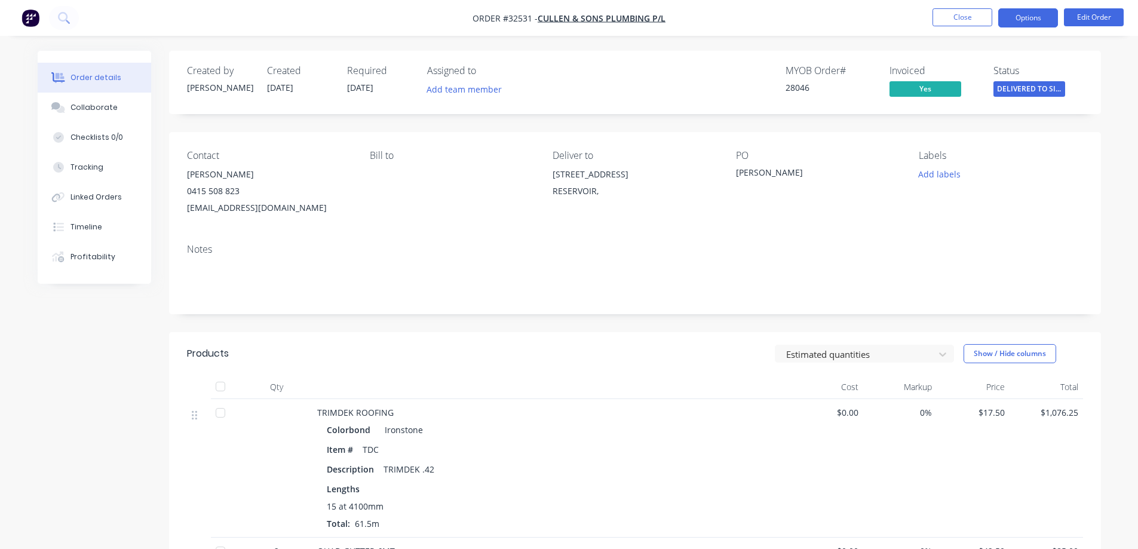
click at [1049, 20] on button "Options" at bounding box center [1028, 17] width 60 height 19
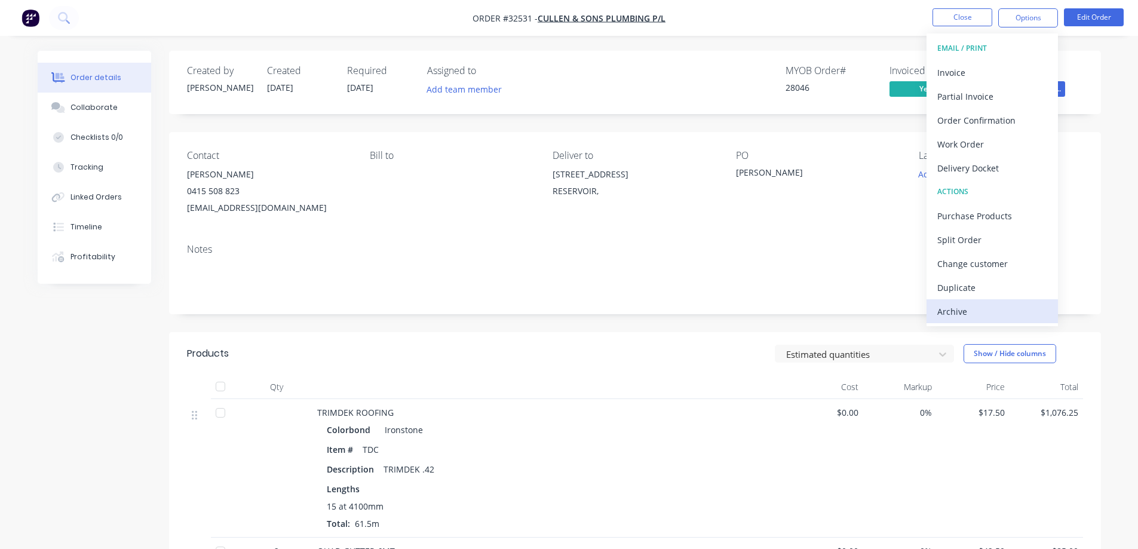
click at [987, 312] on div "Archive" at bounding box center [992, 311] width 110 height 17
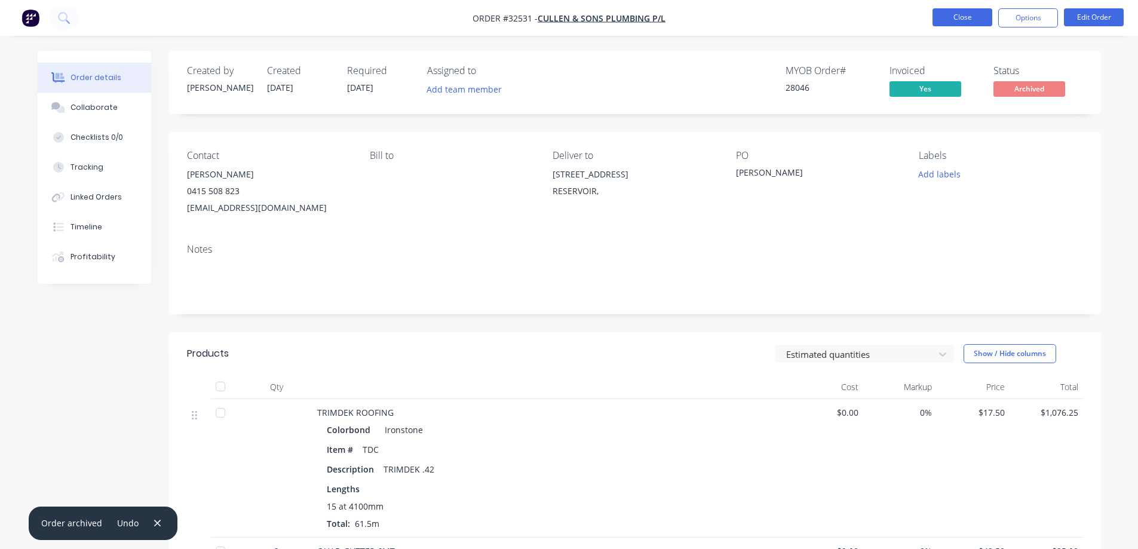
click at [953, 14] on button "Close" at bounding box center [962, 17] width 60 height 18
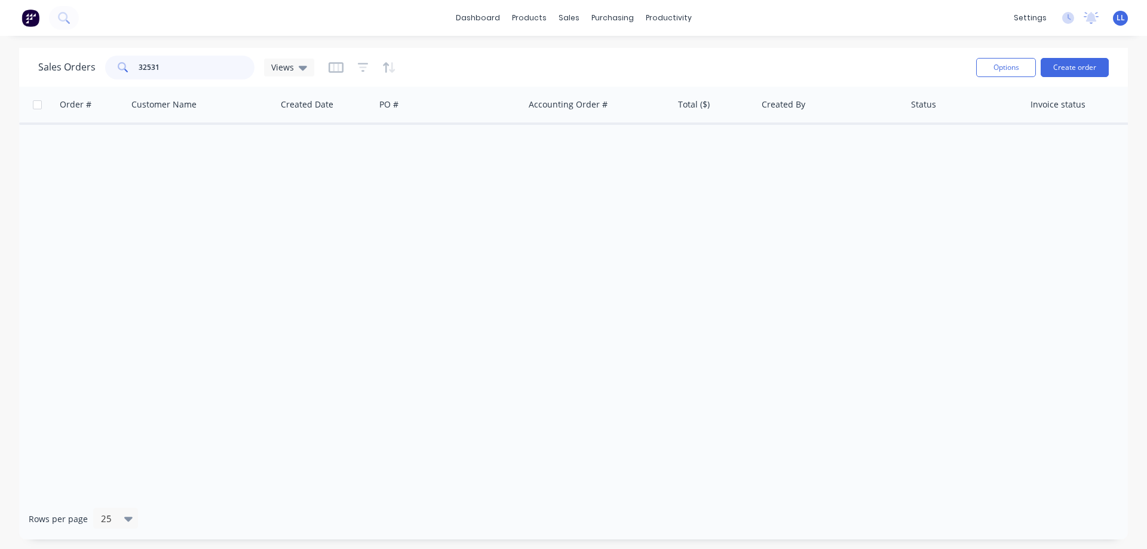
drag, startPoint x: 125, startPoint y: 63, endPoint x: 25, endPoint y: 63, distance: 100.3
click at [25, 63] on div "Sales Orders 32531 Views Options Create order" at bounding box center [573, 67] width 1109 height 39
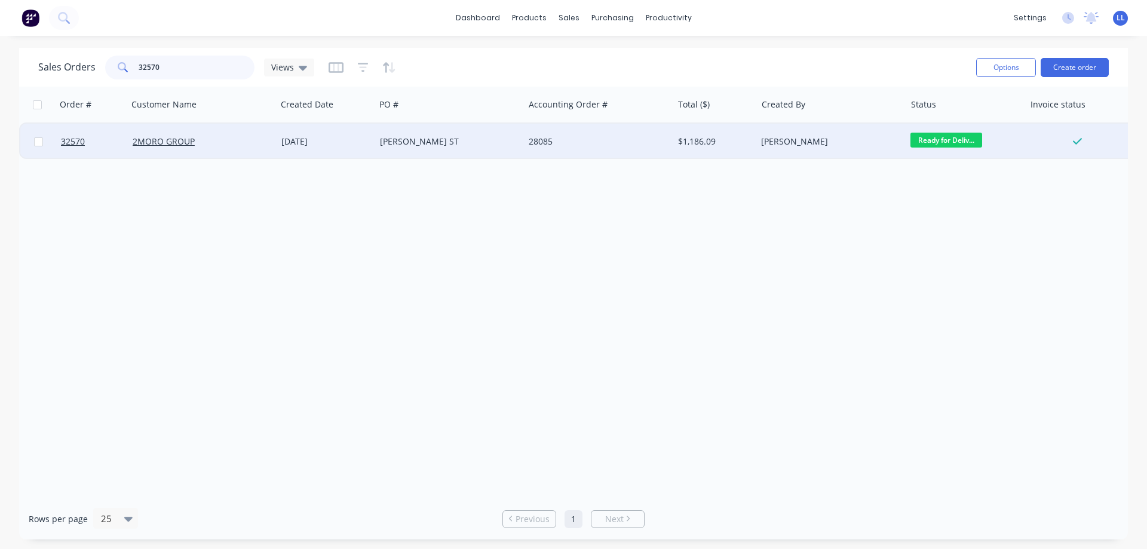
type input "32570"
click at [483, 149] on div "[PERSON_NAME] ST" at bounding box center [449, 142] width 149 height 36
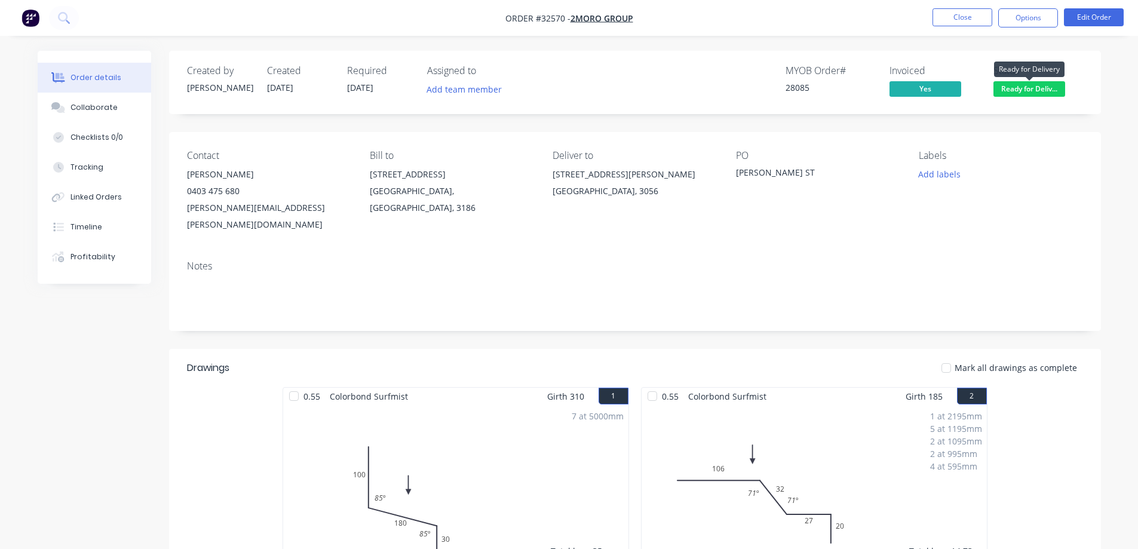
click at [1006, 93] on span "Ready for Deliv..." at bounding box center [1029, 88] width 72 height 15
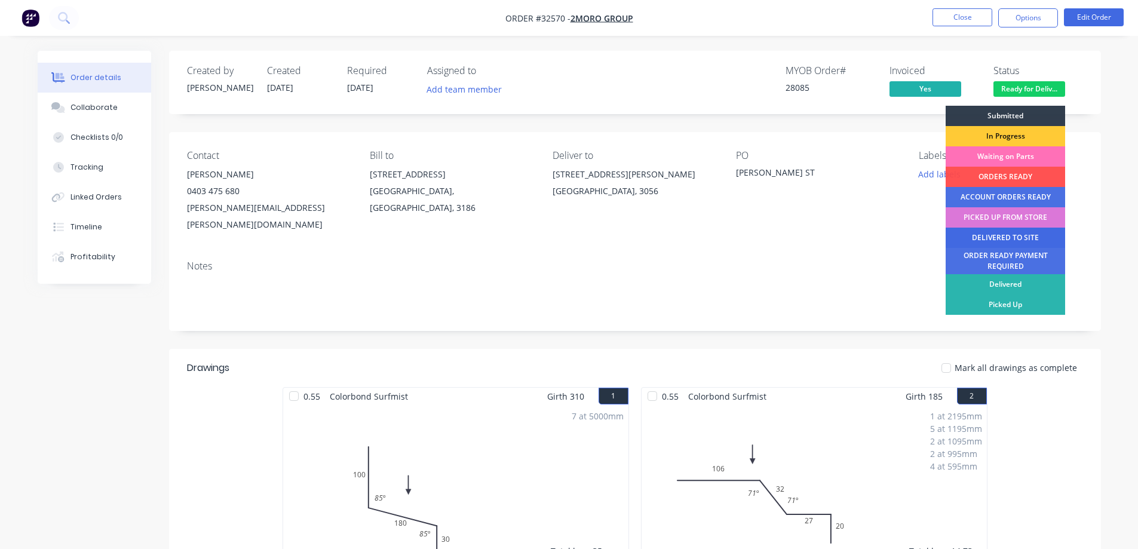
click at [990, 236] on div "DELIVERED TO SITE" at bounding box center [1005, 238] width 119 height 20
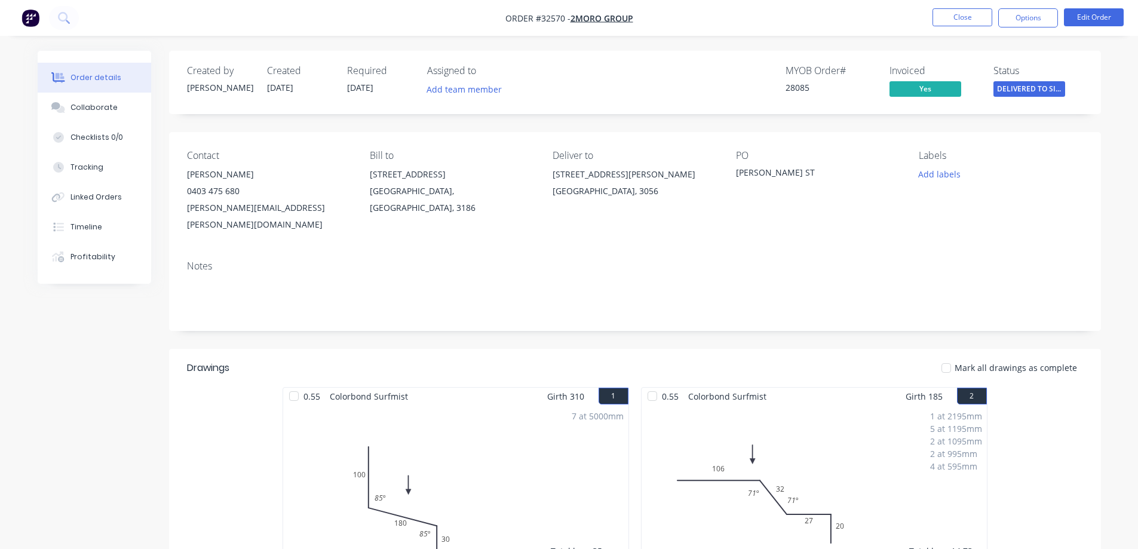
drag, startPoint x: 1023, startPoint y: 25, endPoint x: 1018, endPoint y: 31, distance: 8.0
click at [1022, 26] on button "Options" at bounding box center [1028, 17] width 60 height 19
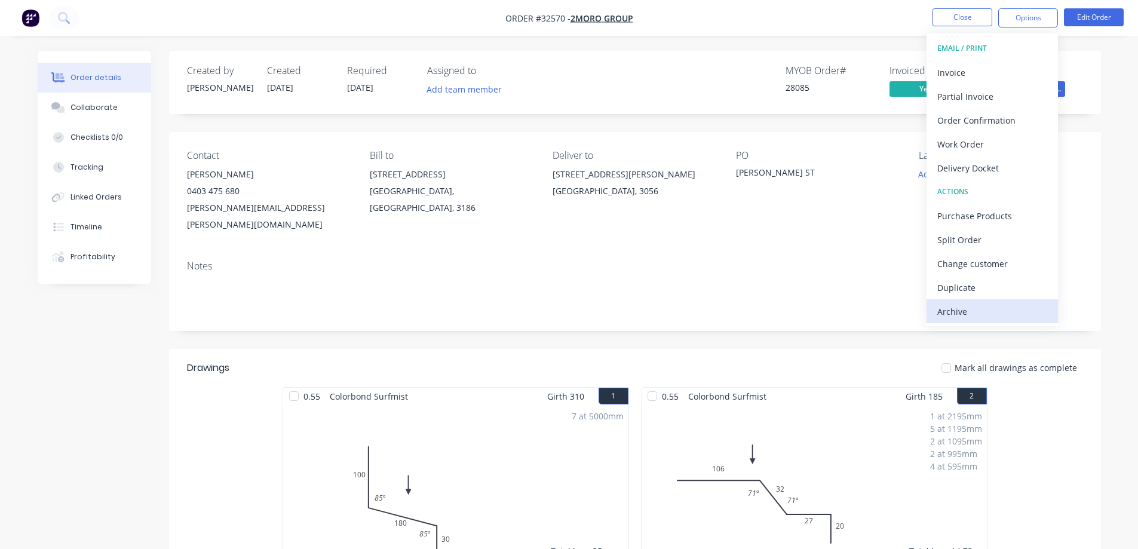
click at [948, 318] on div "Archive" at bounding box center [992, 311] width 110 height 17
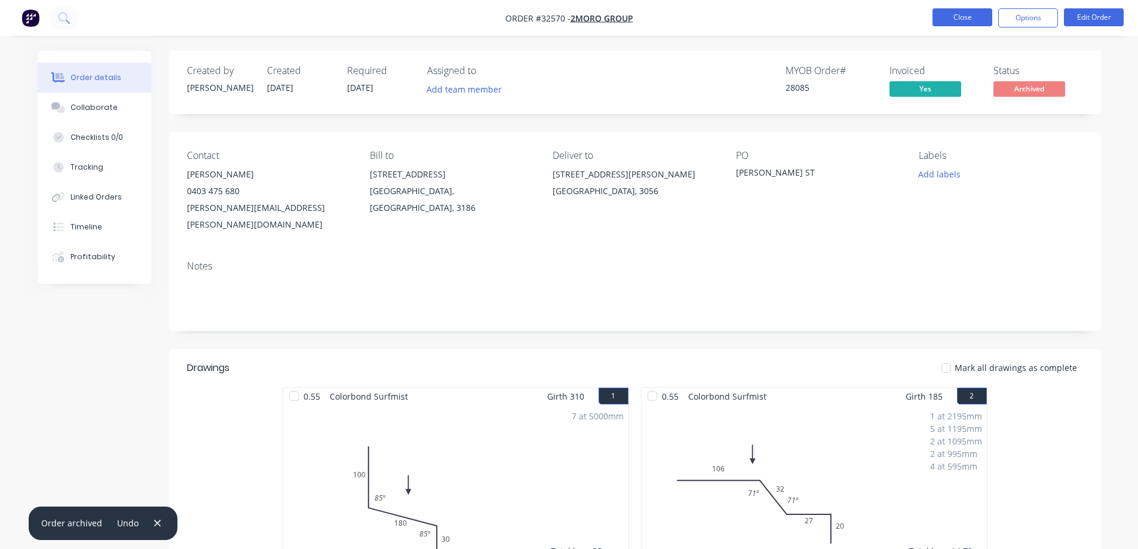
click at [973, 19] on button "Close" at bounding box center [962, 17] width 60 height 18
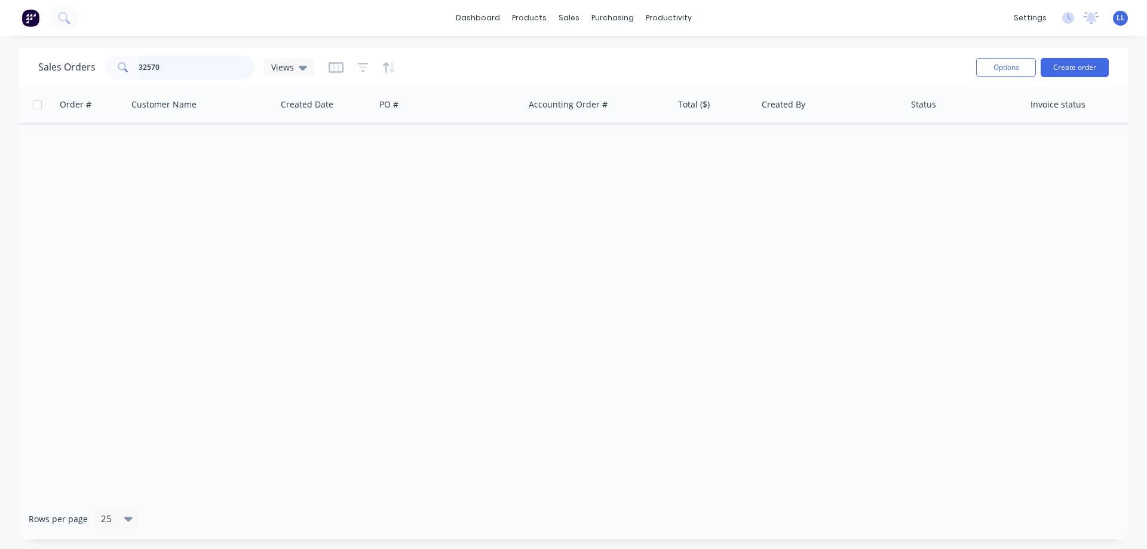
click at [66, 64] on div "Sales Orders 32570 Views" at bounding box center [176, 68] width 276 height 24
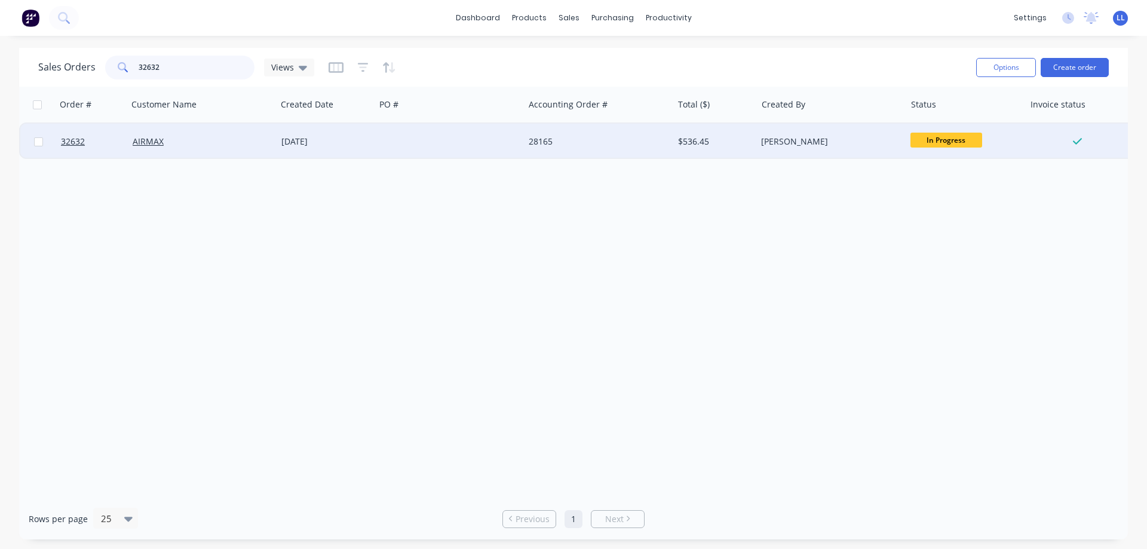
type input "32632"
click at [688, 136] on div "$536.45" at bounding box center [713, 142] width 70 height 12
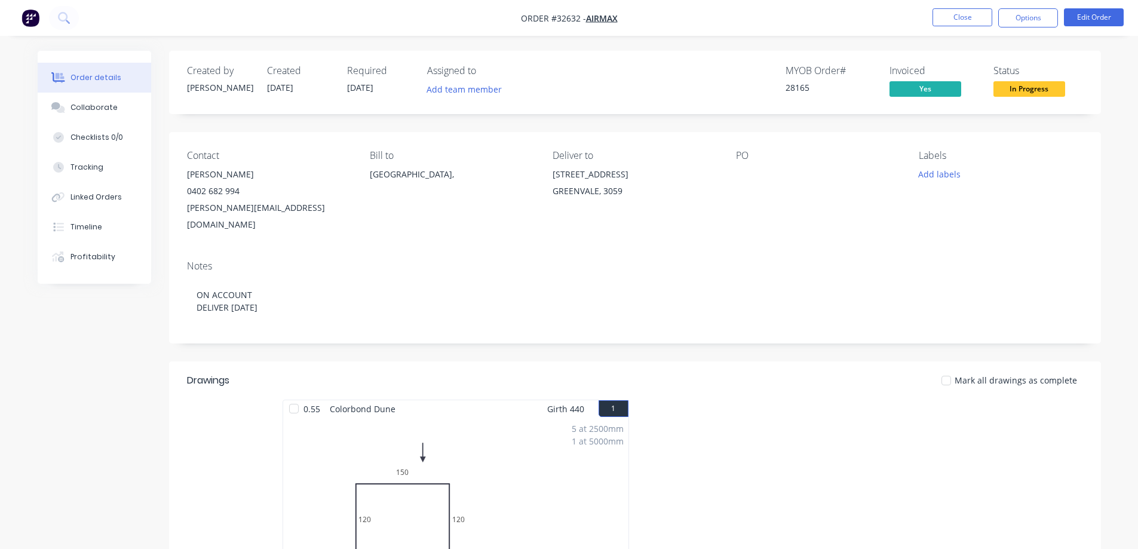
click at [1027, 91] on span "In Progress" at bounding box center [1029, 88] width 72 height 15
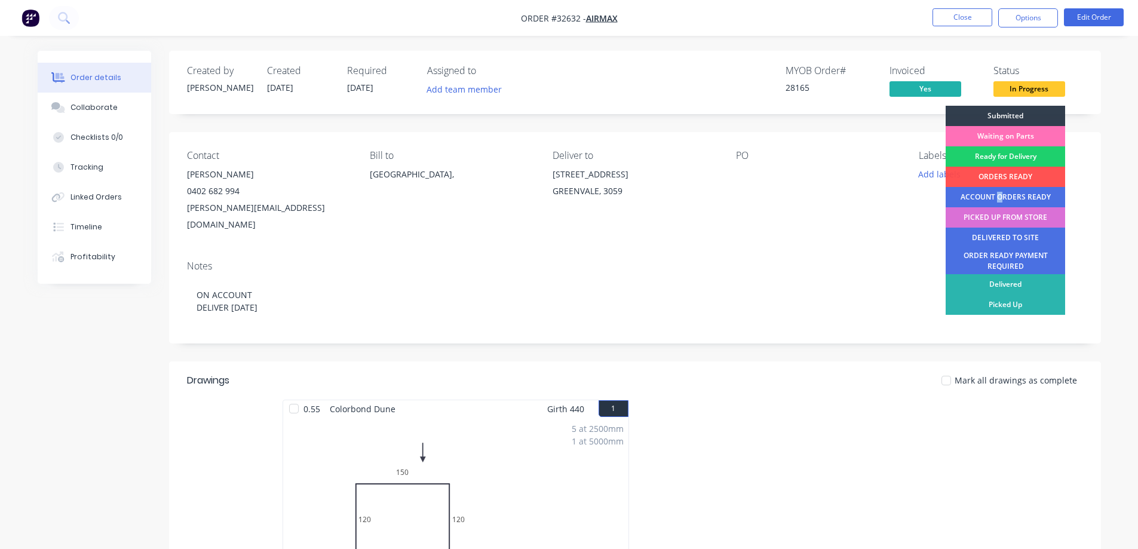
drag, startPoint x: 998, startPoint y: 200, endPoint x: 995, endPoint y: 220, distance: 19.9
click at [996, 216] on div "Submitted Waiting on Parts Ready for Delivery ORDERS READY ACCOUNT ORDERS READY…" at bounding box center [1005, 243] width 119 height 275
click at [1009, 235] on div "DELIVERED TO SITE" at bounding box center [1005, 238] width 119 height 20
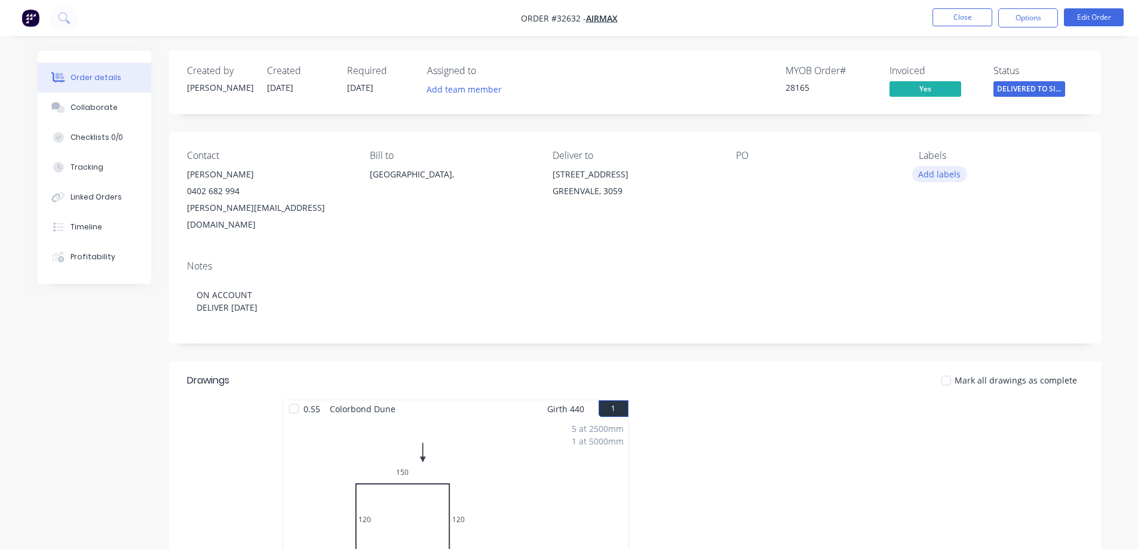
click at [937, 176] on button "Add labels" at bounding box center [939, 174] width 55 height 16
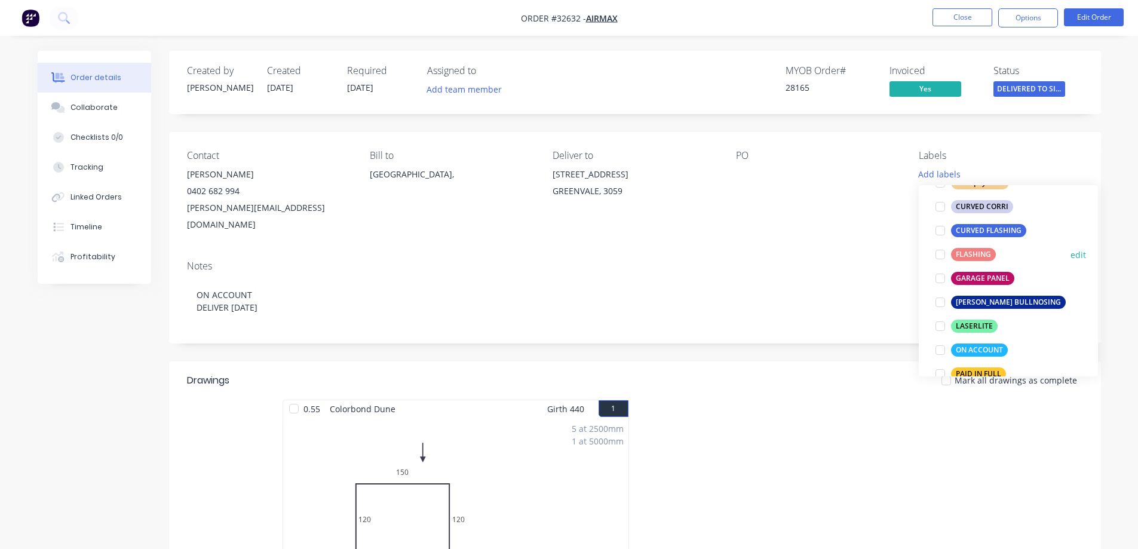
scroll to position [239, 0]
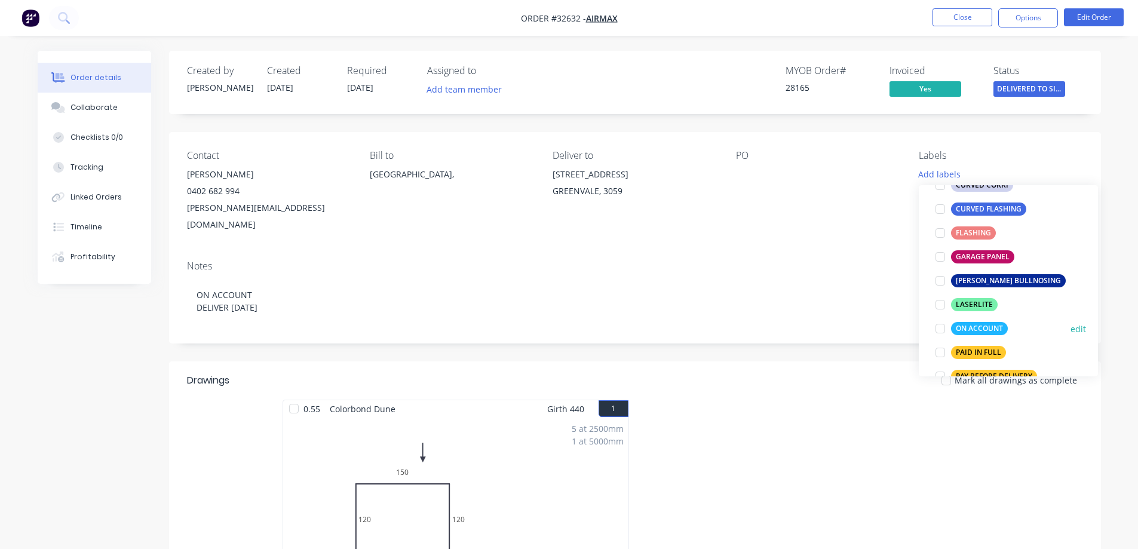
click at [941, 328] on div at bounding box center [940, 329] width 24 height 24
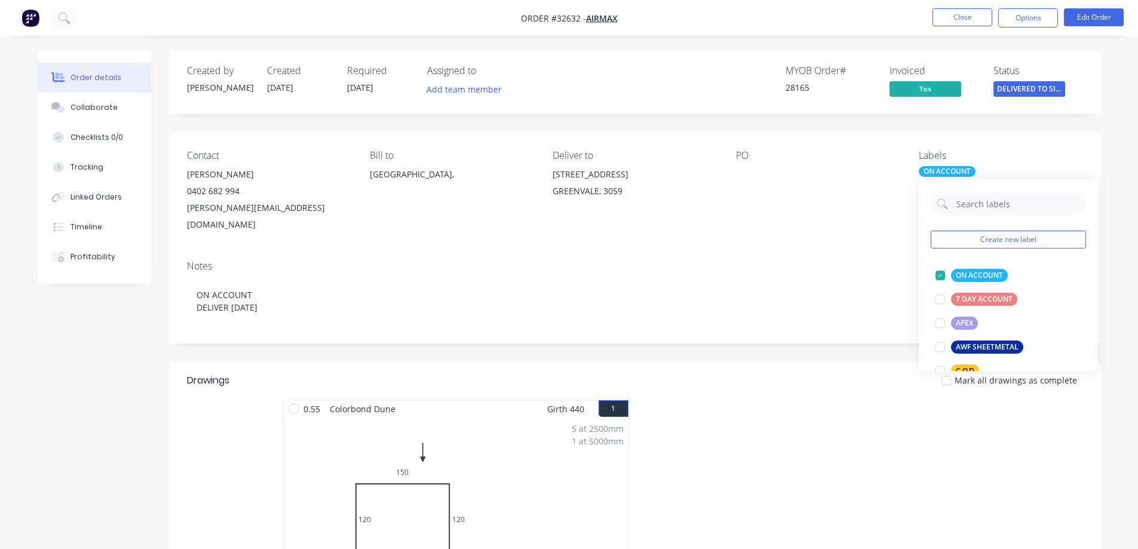
click at [799, 251] on div "Notes ON ACCOUNT DELIVER [DATE]" at bounding box center [635, 297] width 932 height 93
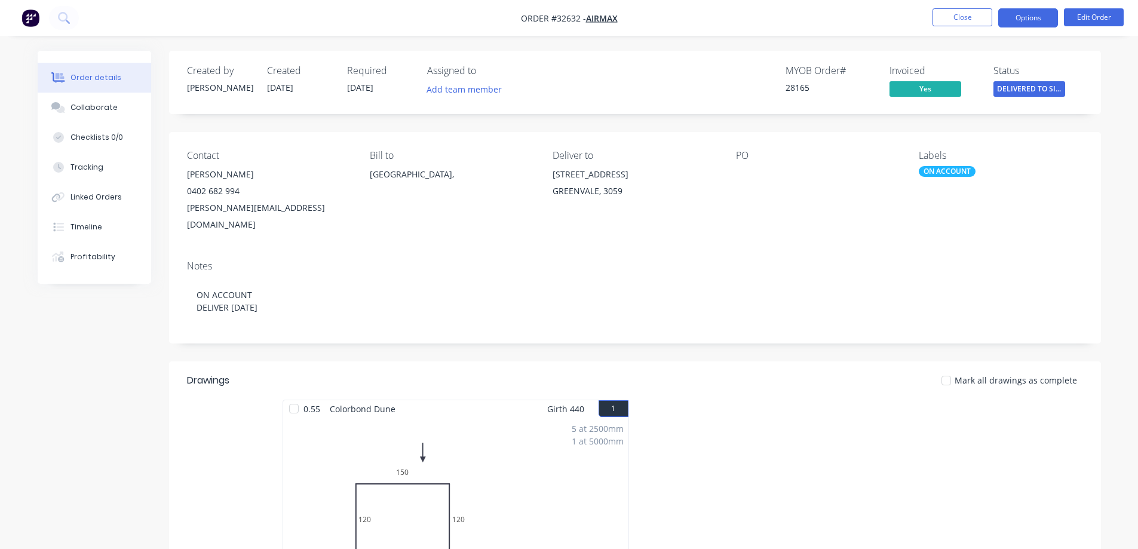
click at [1032, 22] on button "Options" at bounding box center [1028, 17] width 60 height 19
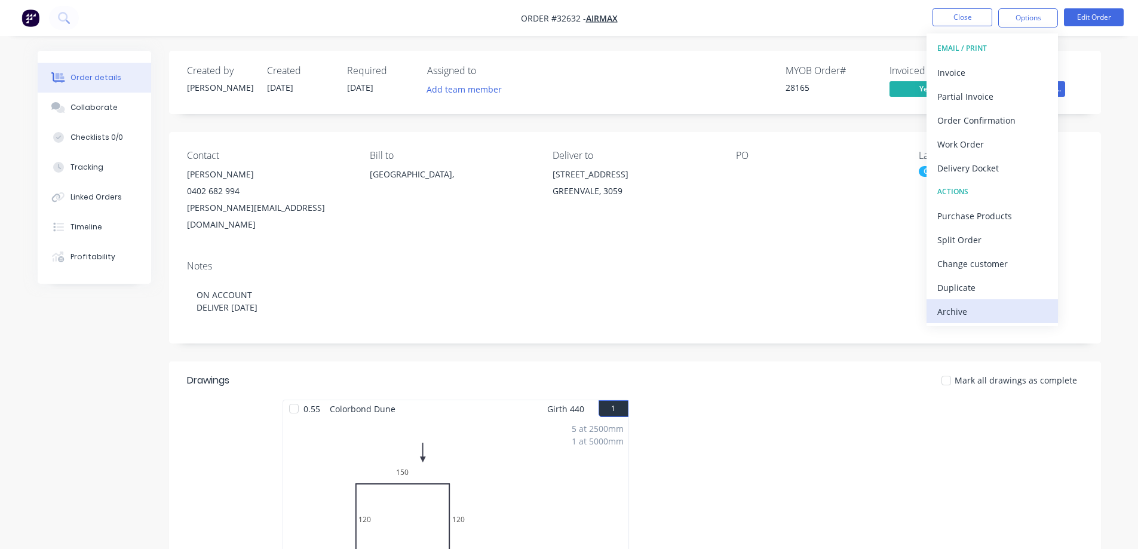
click at [978, 318] on div "Archive" at bounding box center [992, 311] width 110 height 17
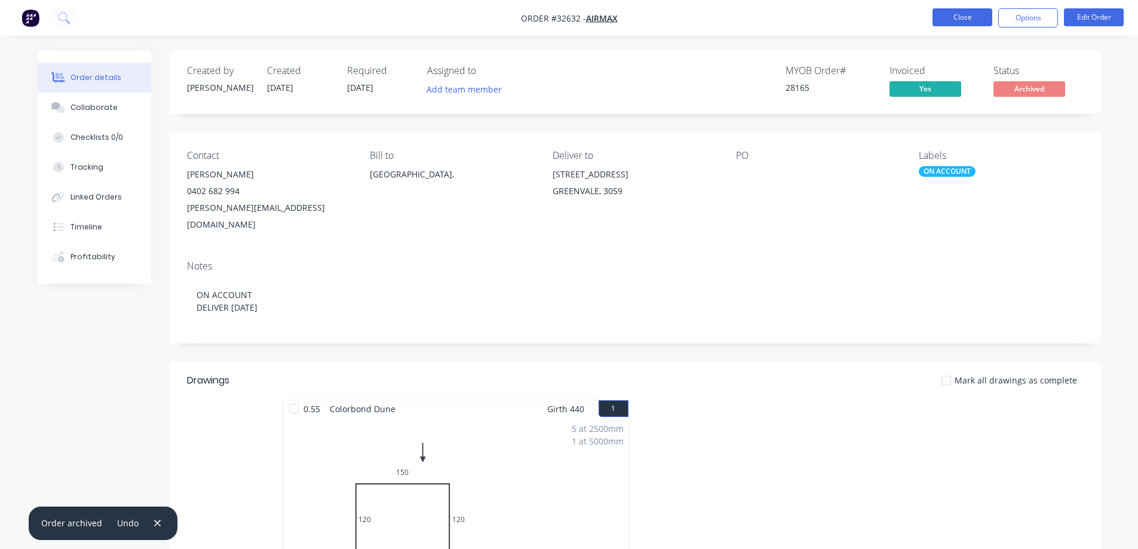
click at [968, 14] on button "Close" at bounding box center [962, 17] width 60 height 18
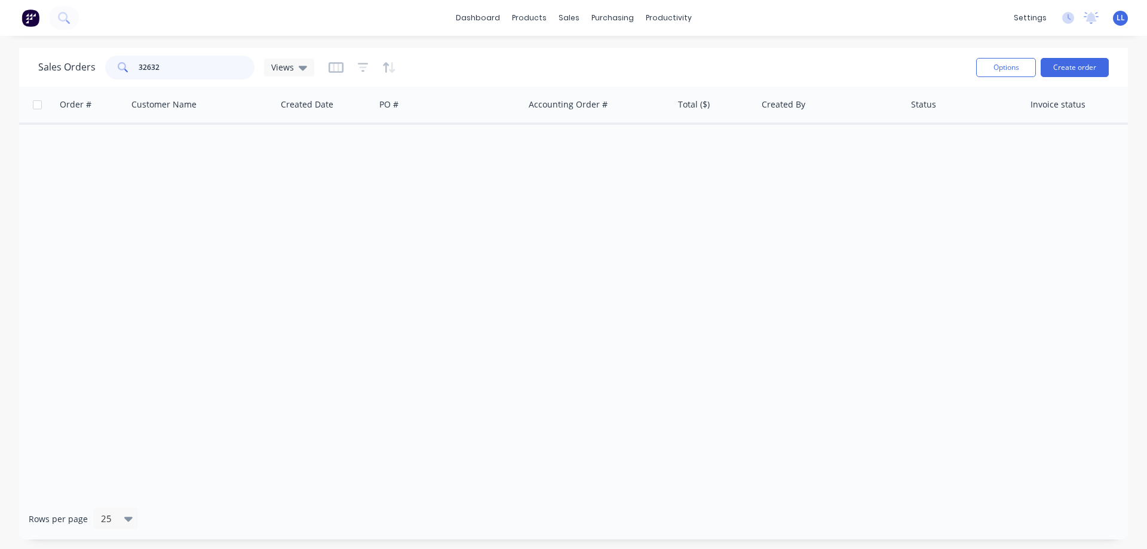
drag, startPoint x: 162, startPoint y: 69, endPoint x: 68, endPoint y: 69, distance: 93.8
click at [68, 69] on div "Sales Orders 32632 Views" at bounding box center [176, 68] width 276 height 24
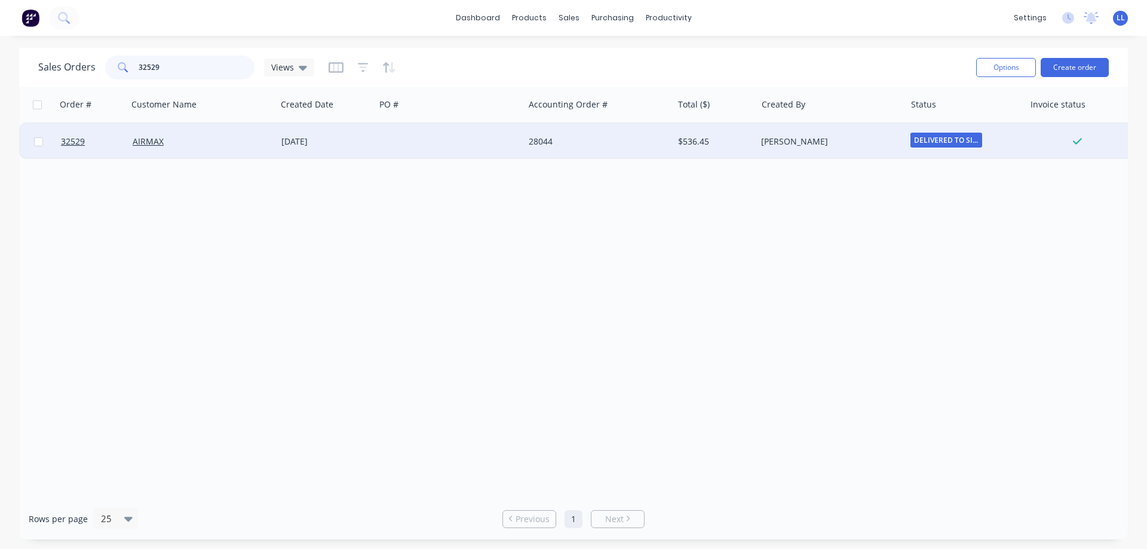
type input "32529"
click at [546, 148] on div "28044" at bounding box center [598, 142] width 149 height 36
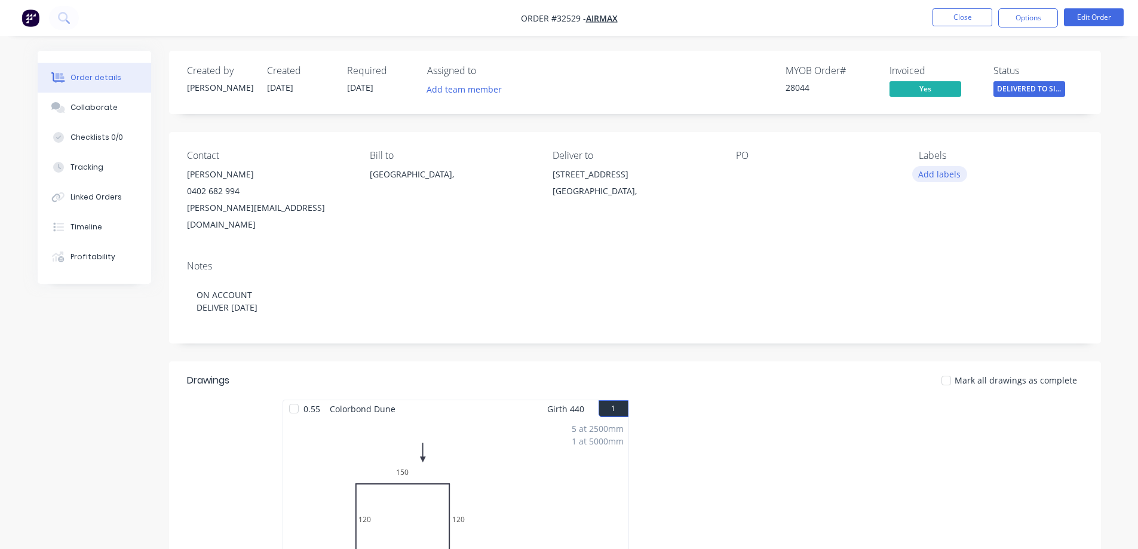
click at [940, 176] on button "Add labels" at bounding box center [939, 174] width 55 height 16
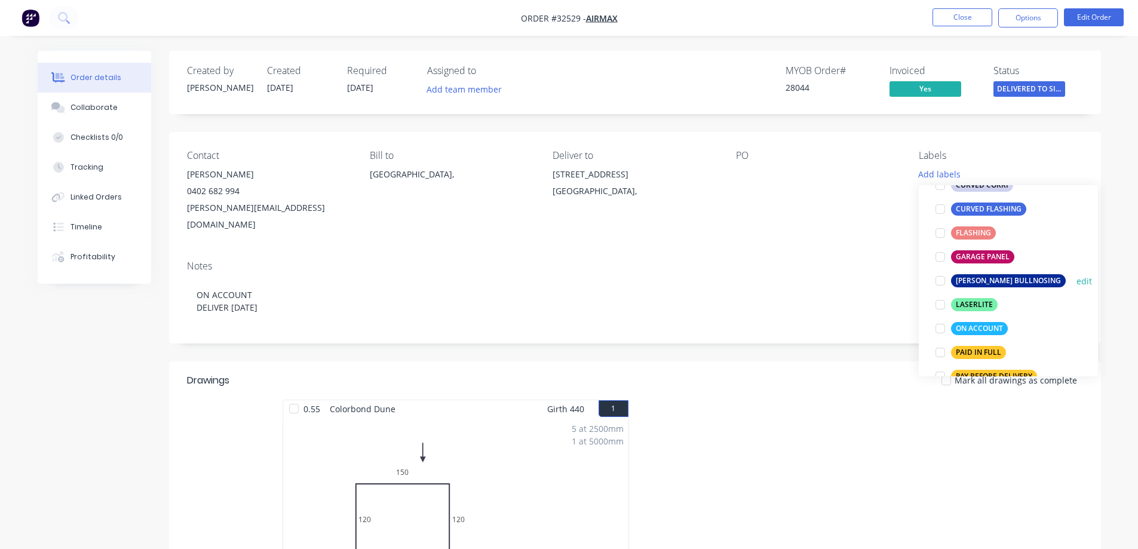
scroll to position [299, 0]
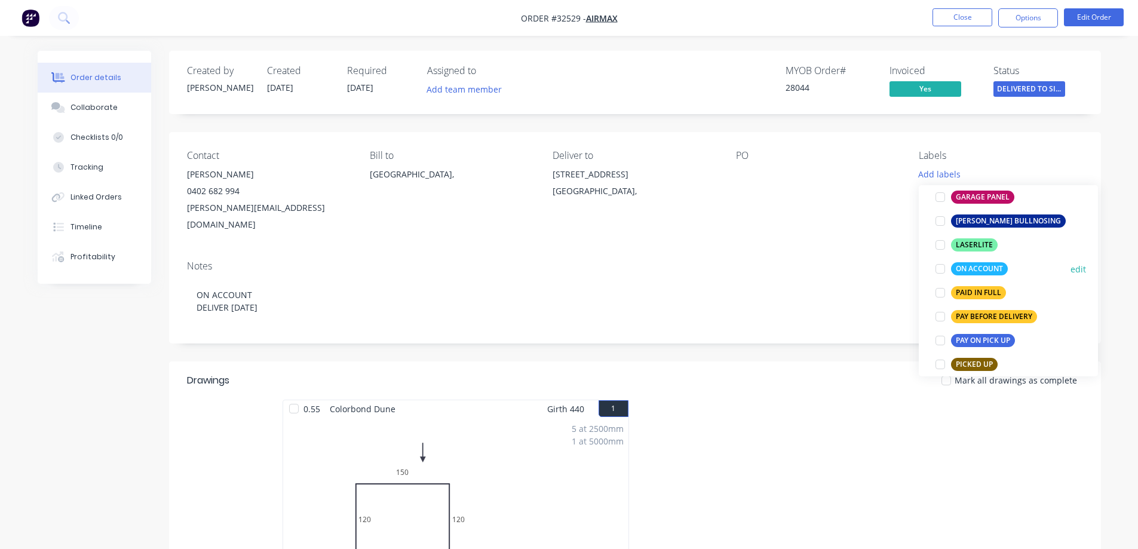
click at [941, 268] on div at bounding box center [940, 269] width 24 height 24
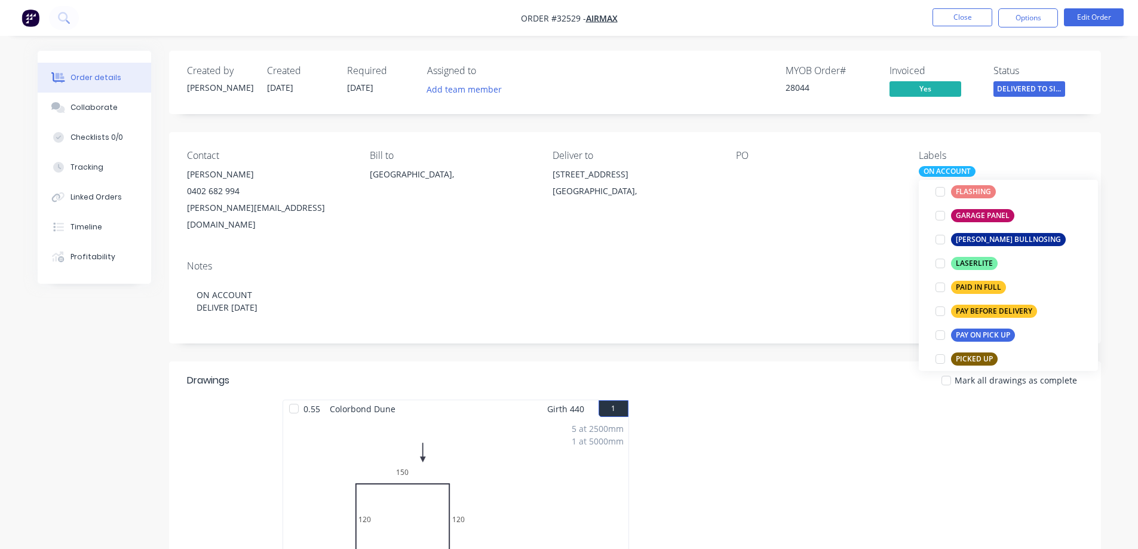
scroll to position [12, 0]
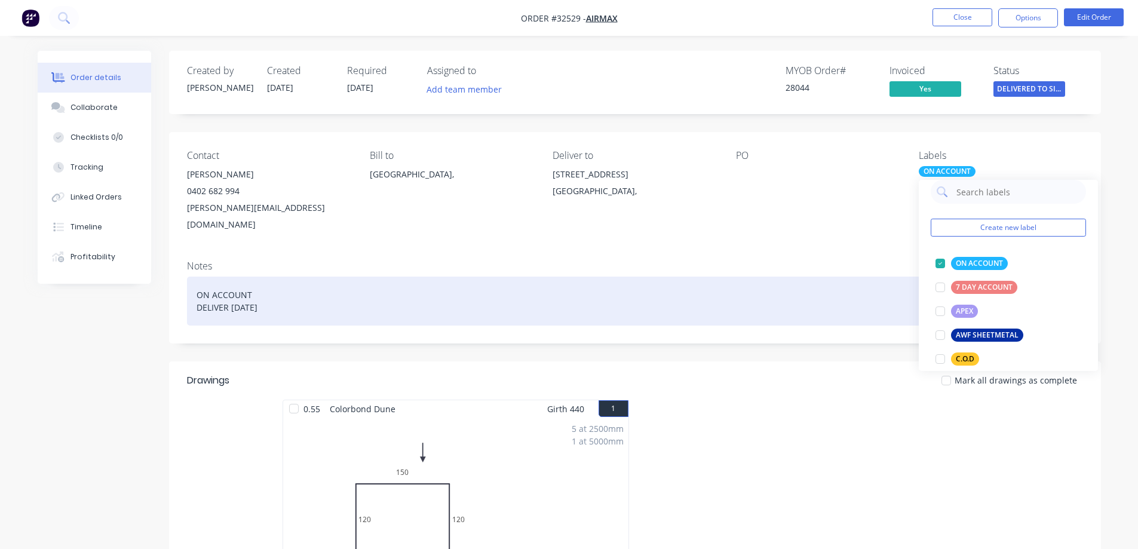
drag, startPoint x: 852, startPoint y: 438, endPoint x: 914, endPoint y: 266, distance: 183.3
click at [868, 400] on div at bounding box center [814, 506] width 358 height 213
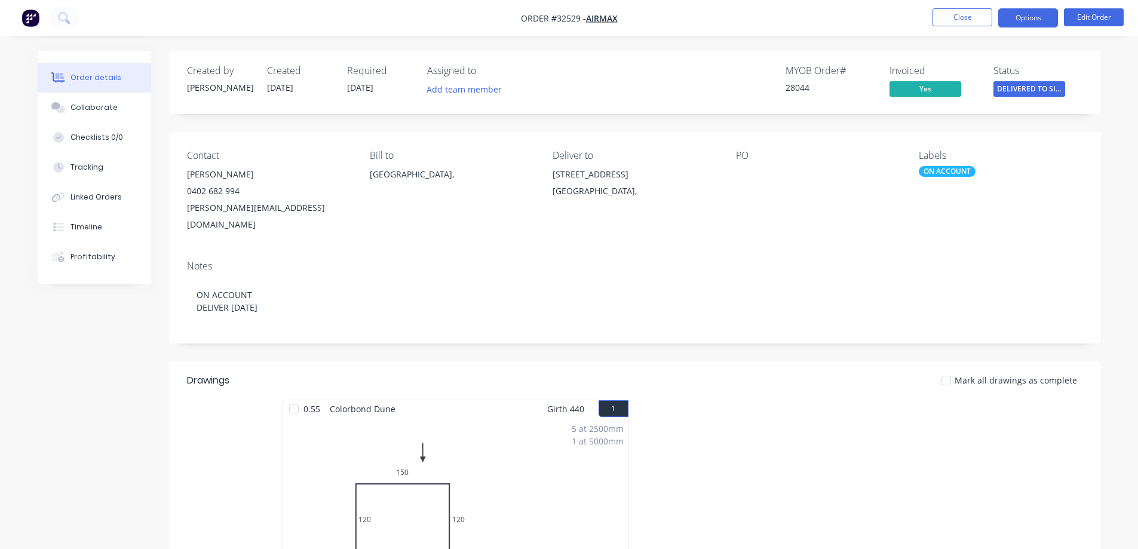
click at [1018, 20] on button "Options" at bounding box center [1028, 17] width 60 height 19
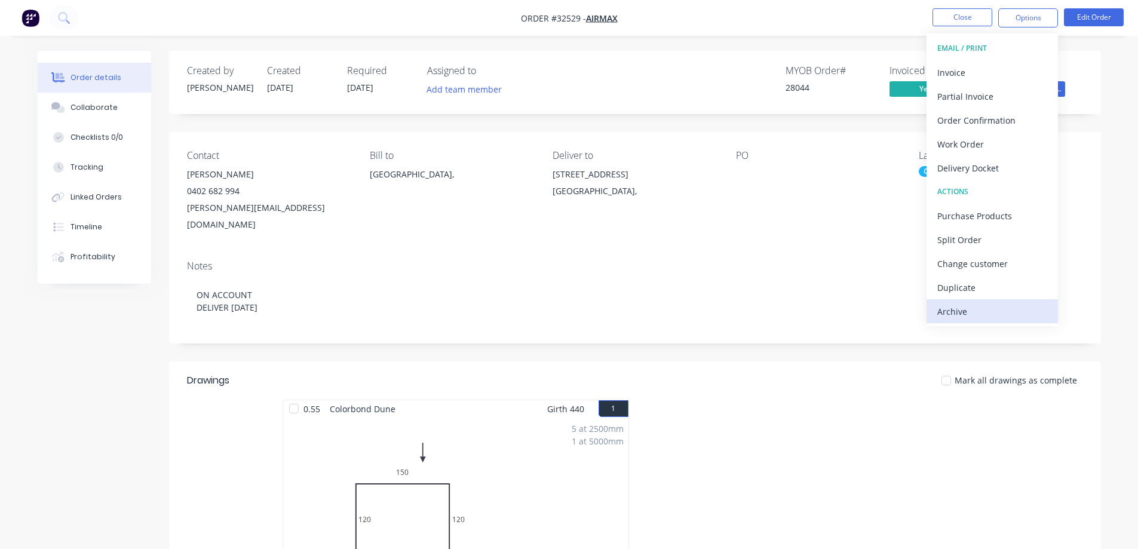
click at [986, 315] on div "Archive" at bounding box center [992, 311] width 110 height 17
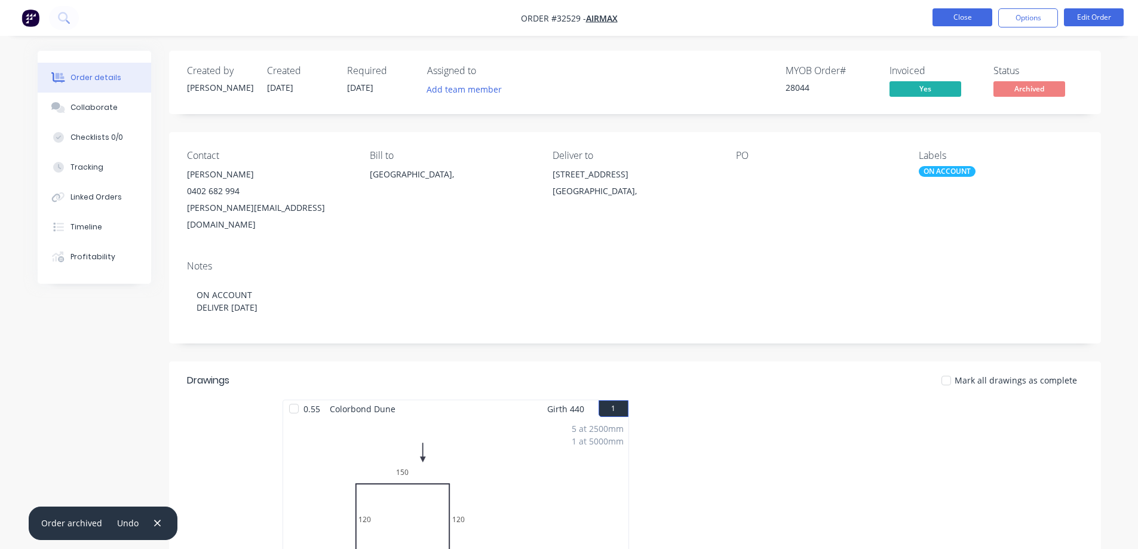
click at [952, 20] on button "Close" at bounding box center [962, 17] width 60 height 18
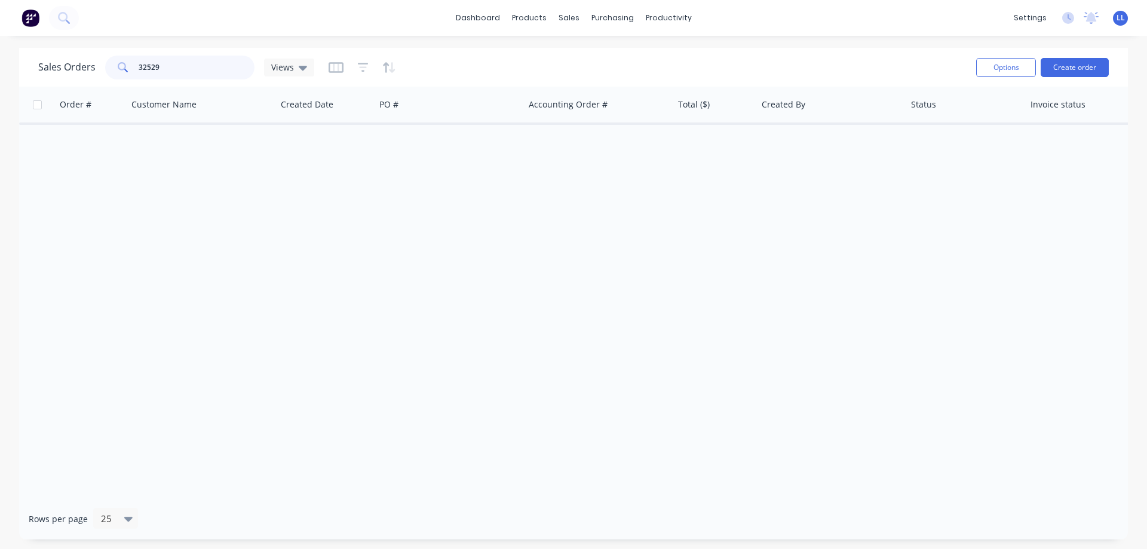
drag, startPoint x: 88, startPoint y: 57, endPoint x: 72, endPoint y: 57, distance: 16.1
click at [72, 57] on div "Sales Orders 32529 Views" at bounding box center [176, 68] width 276 height 24
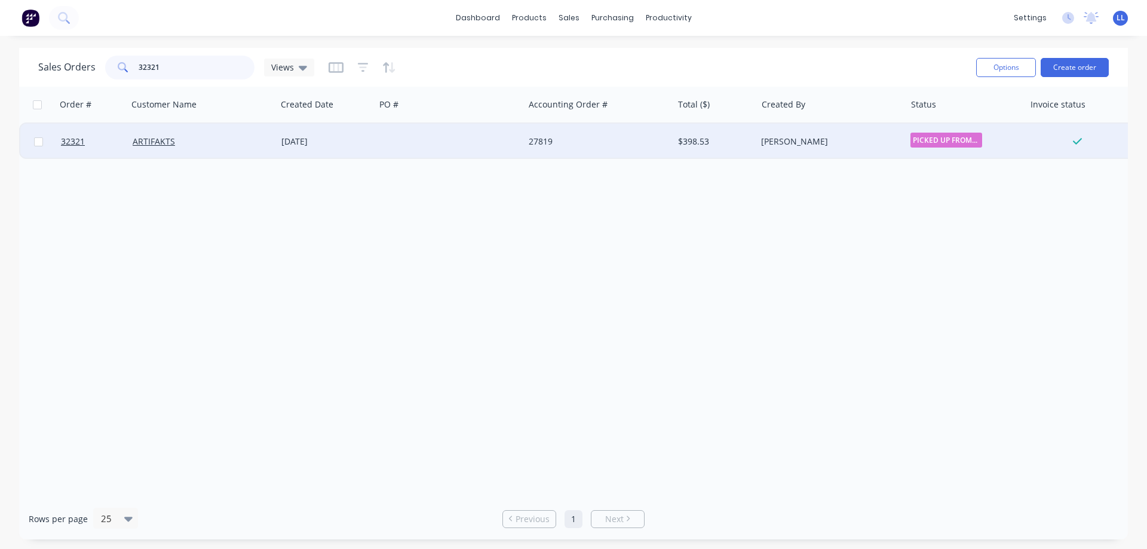
type input "32321"
click at [461, 137] on div at bounding box center [449, 142] width 149 height 36
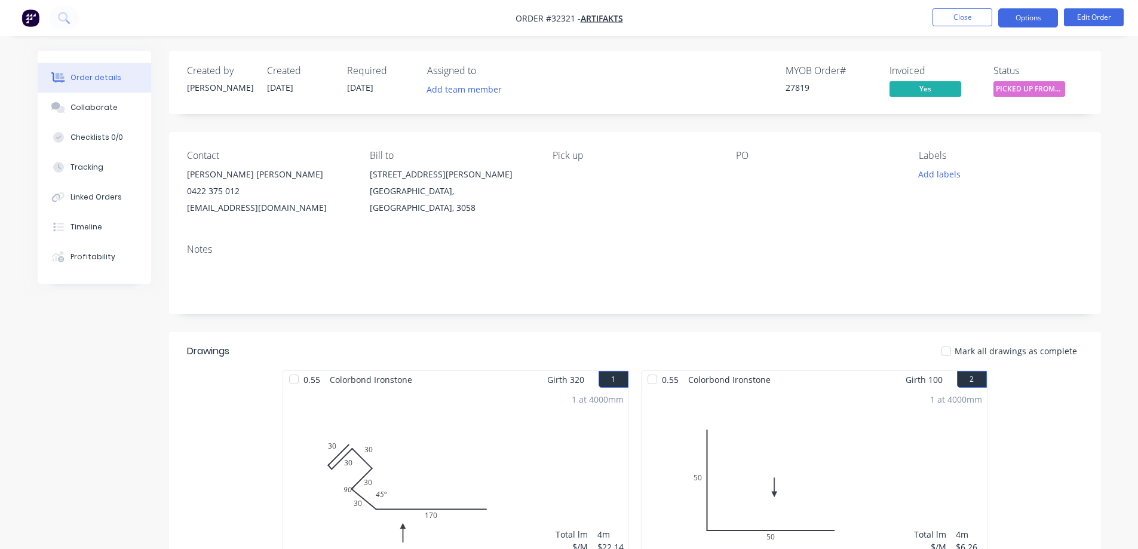
click at [1034, 16] on button "Options" at bounding box center [1028, 17] width 60 height 19
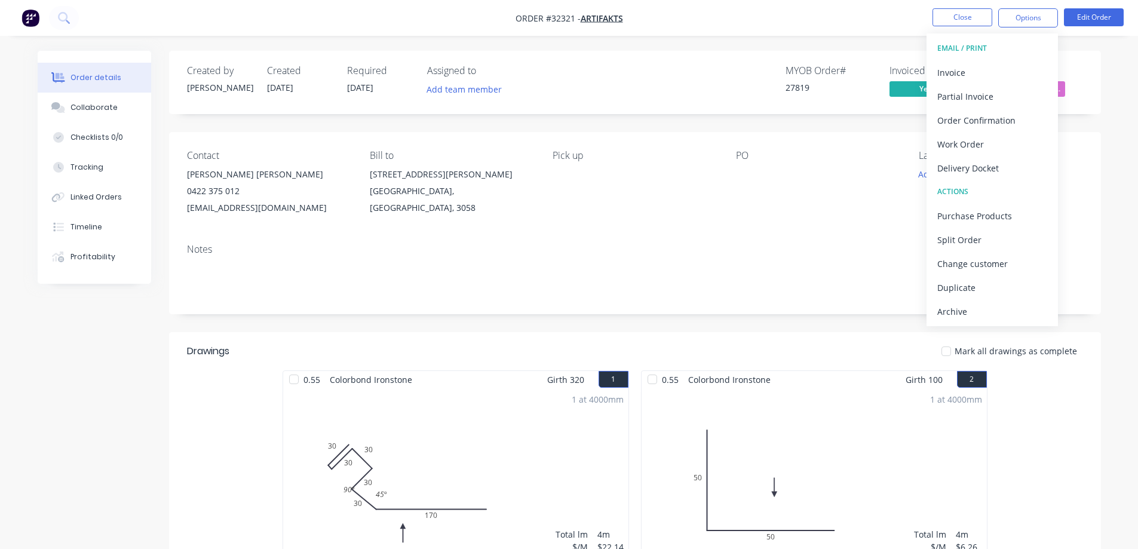
drag, startPoint x: 974, startPoint y: 310, endPoint x: 966, endPoint y: 303, distance: 10.6
click at [973, 309] on div "Archive" at bounding box center [992, 311] width 110 height 17
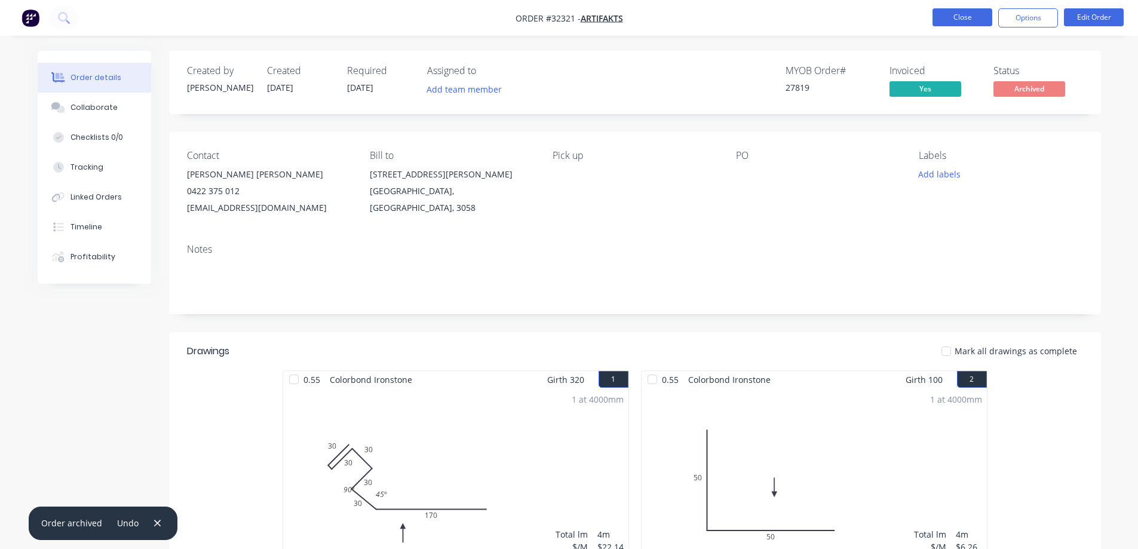
click at [949, 19] on button "Close" at bounding box center [962, 17] width 60 height 18
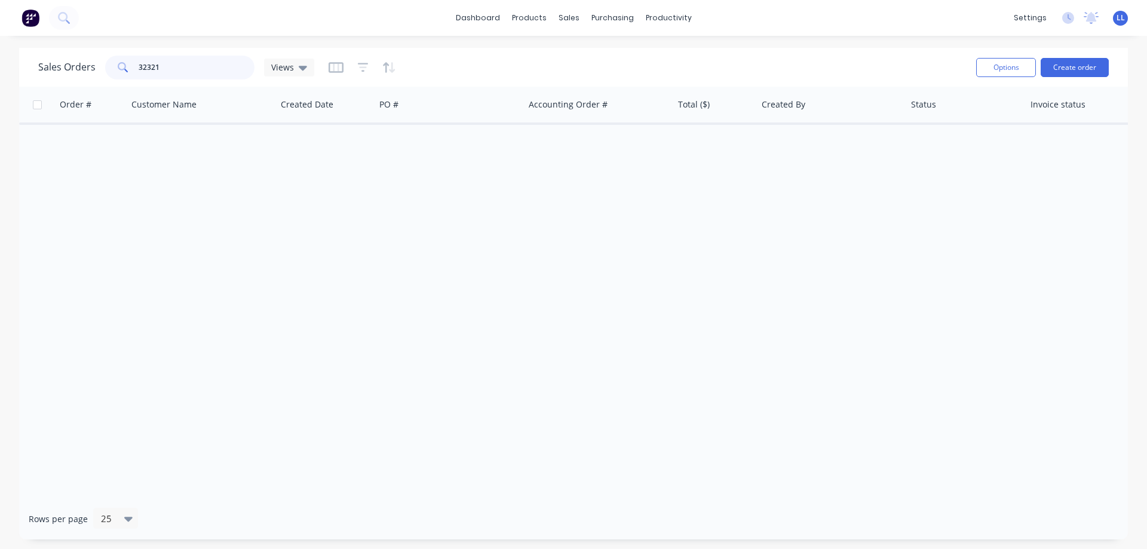
drag, startPoint x: 165, startPoint y: 69, endPoint x: 99, endPoint y: 68, distance: 66.3
click at [99, 68] on div "Sales Orders 32321 Views" at bounding box center [176, 68] width 276 height 24
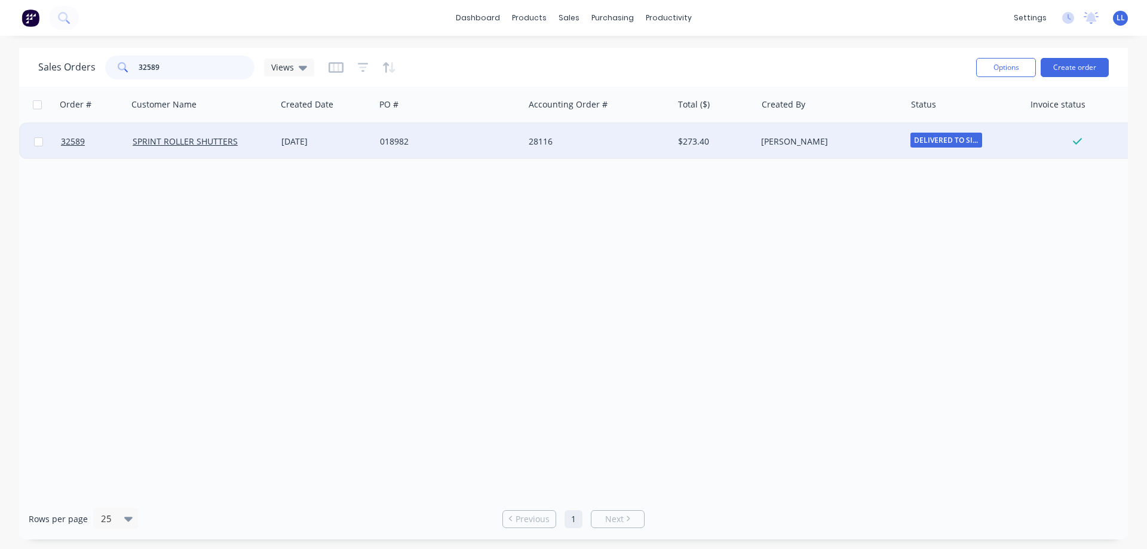
type input "32589"
click at [696, 143] on div "$273.40" at bounding box center [713, 142] width 70 height 12
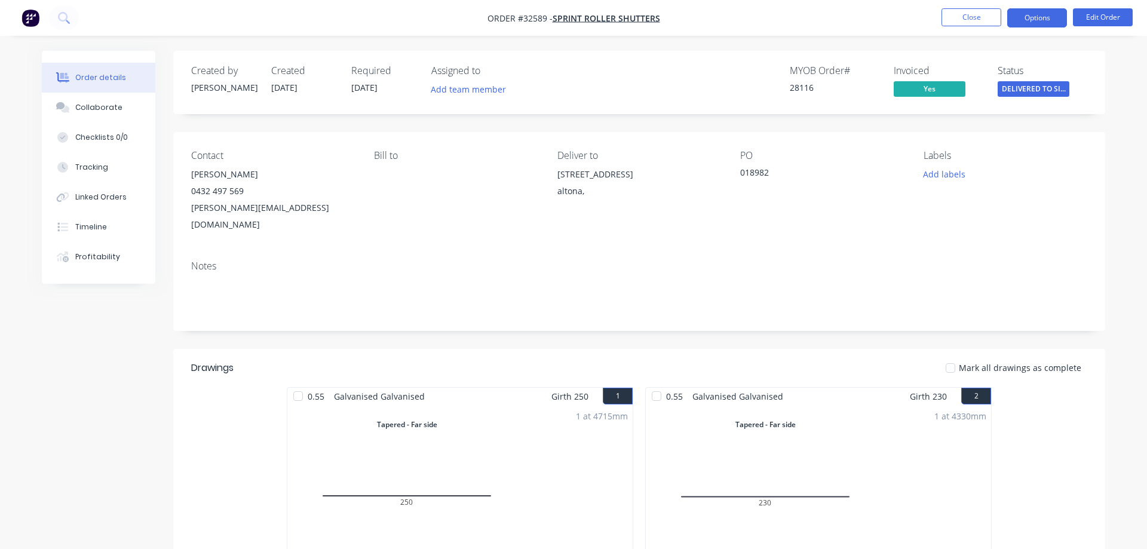
click at [1014, 22] on button "Options" at bounding box center [1037, 17] width 60 height 19
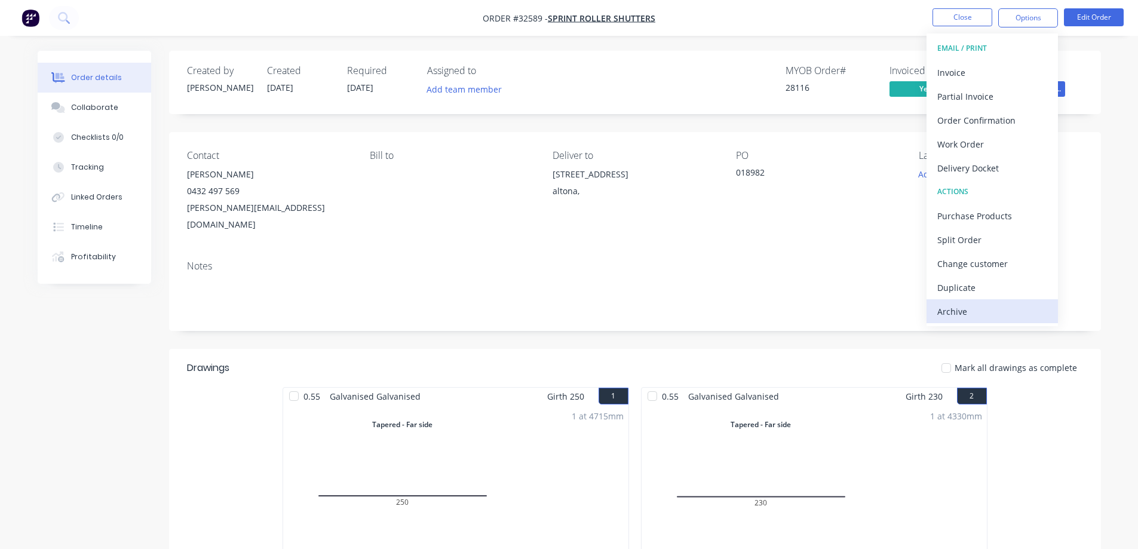
click at [952, 306] on div "Archive" at bounding box center [992, 311] width 110 height 17
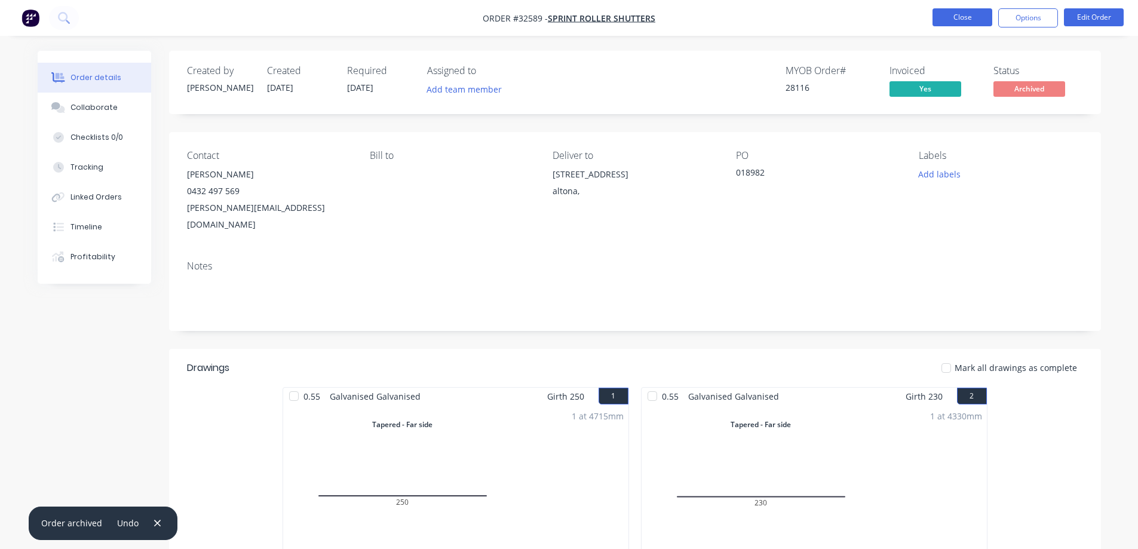
click at [959, 15] on button "Close" at bounding box center [962, 17] width 60 height 18
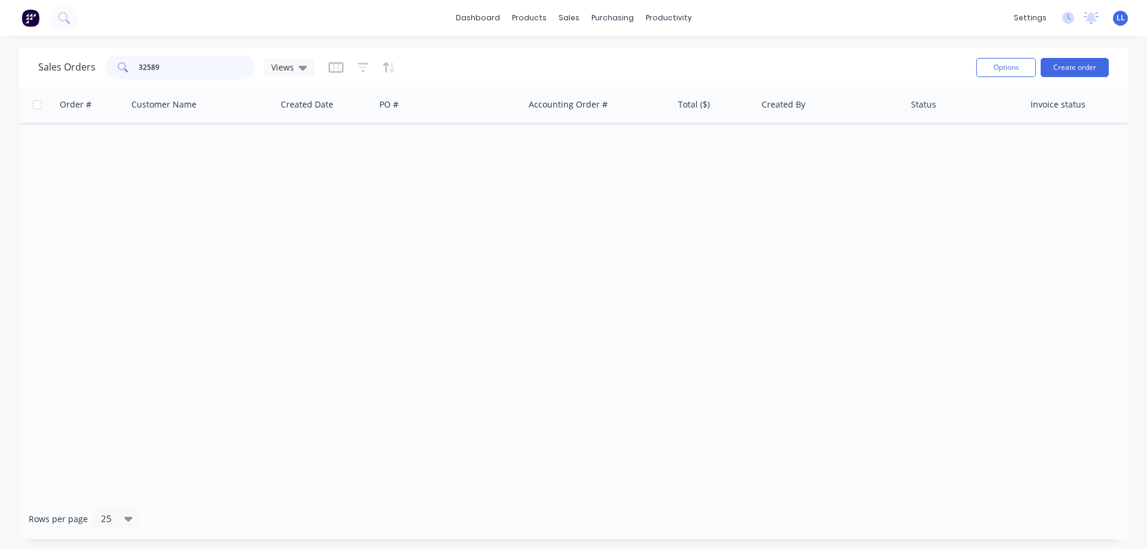
drag, startPoint x: 166, startPoint y: 67, endPoint x: 106, endPoint y: 67, distance: 59.7
click at [106, 67] on div "32589" at bounding box center [179, 68] width 149 height 24
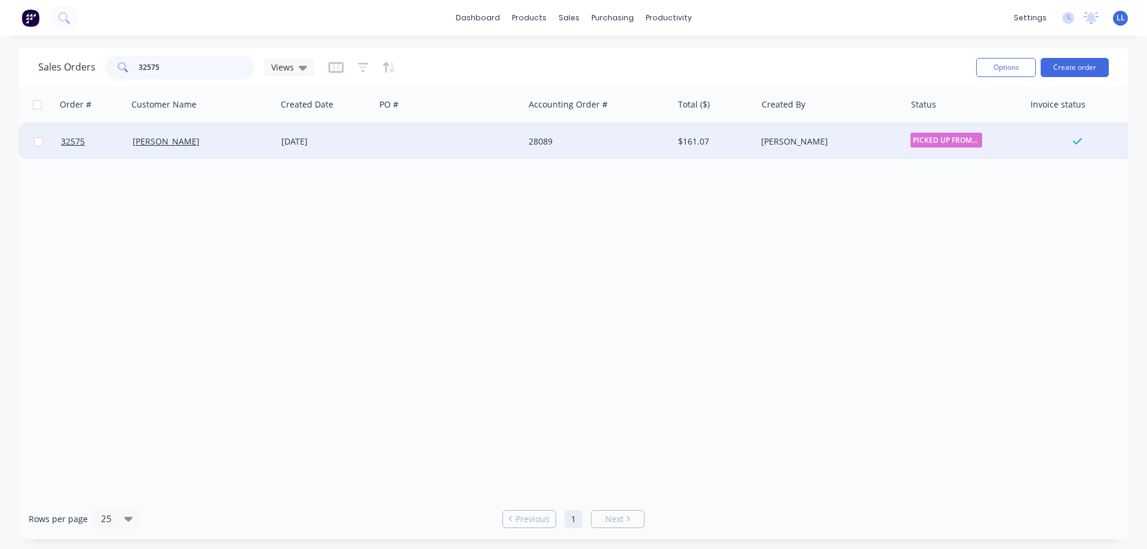
type input "32575"
click at [414, 152] on div at bounding box center [449, 142] width 149 height 36
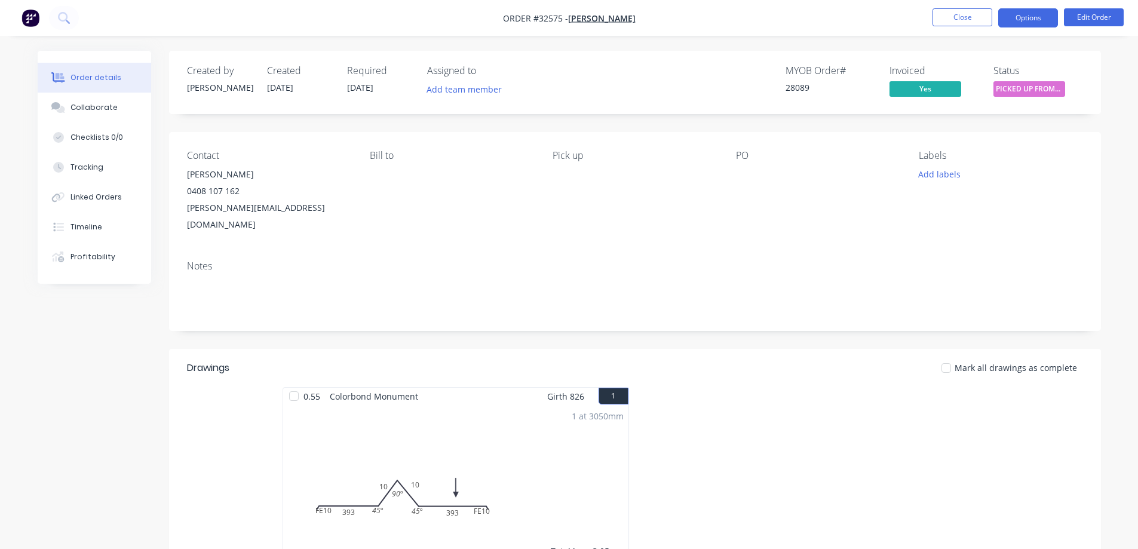
click at [1029, 25] on button "Options" at bounding box center [1028, 17] width 60 height 19
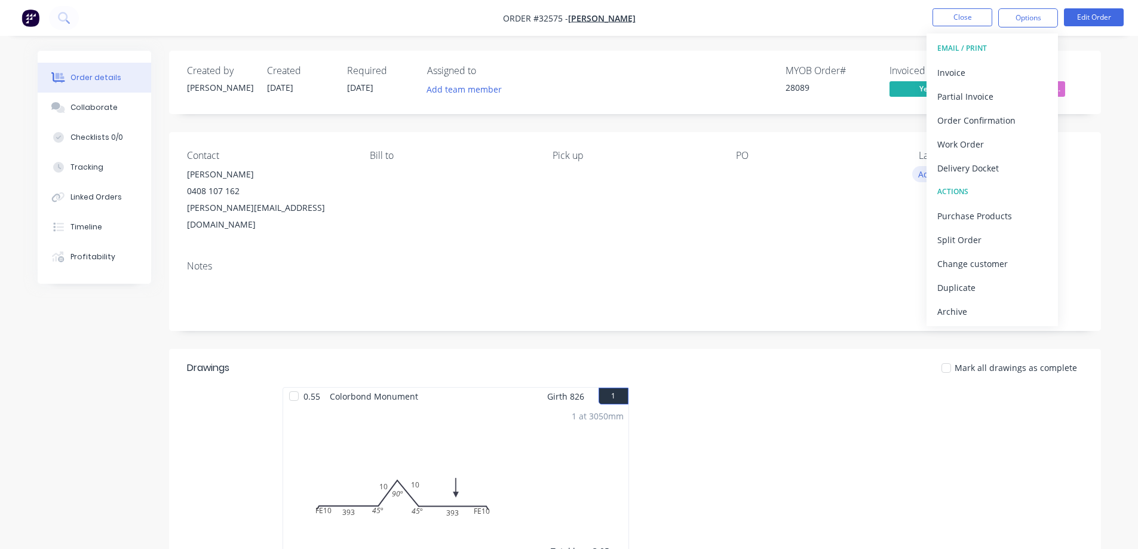
click at [920, 173] on button "Add labels" at bounding box center [939, 174] width 55 height 16
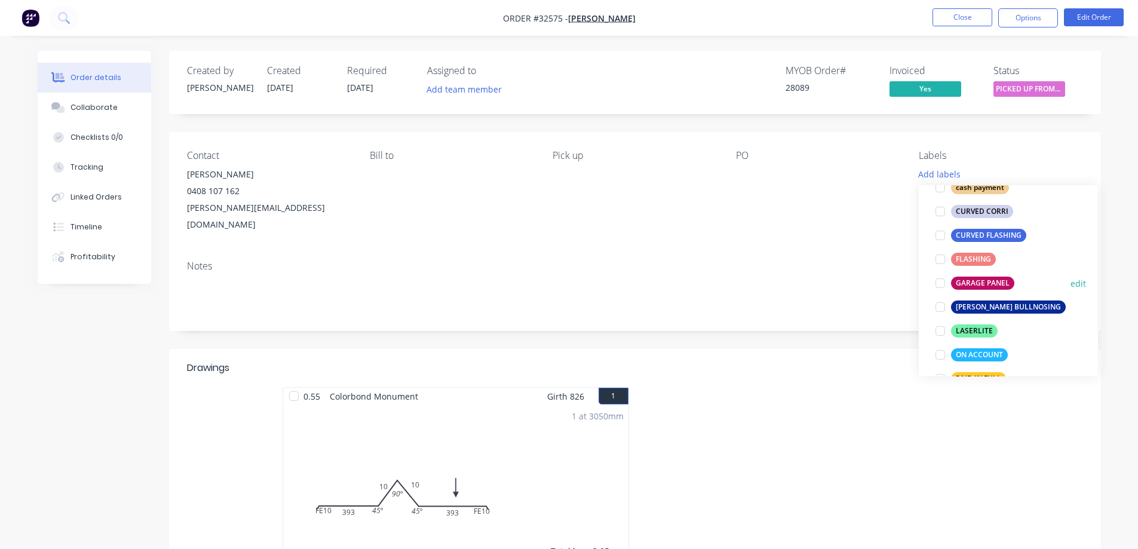
scroll to position [239, 0]
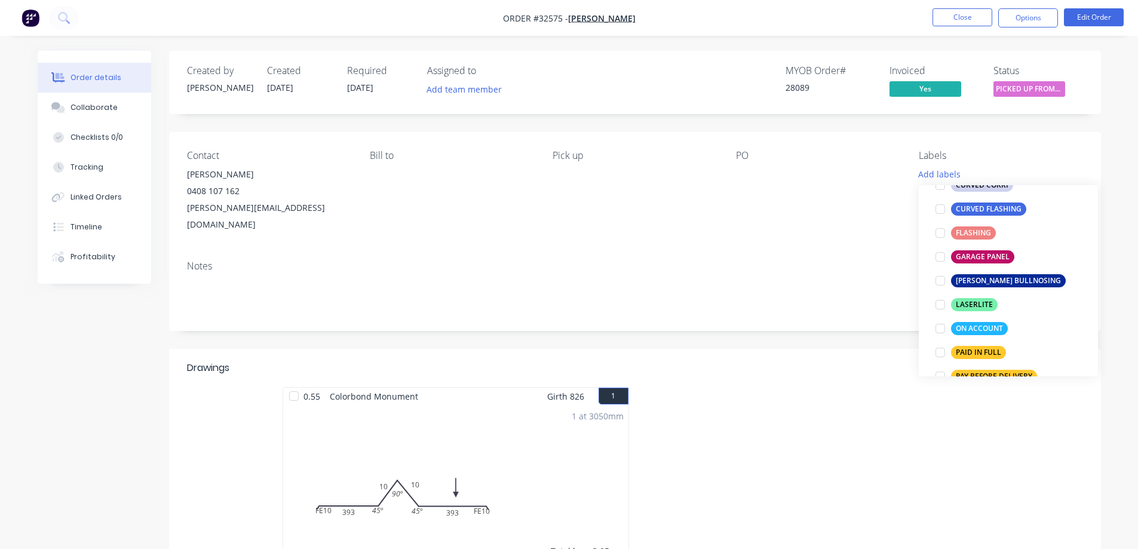
drag, startPoint x: 943, startPoint y: 330, endPoint x: 1052, endPoint y: 85, distance: 269.0
click at [943, 329] on div at bounding box center [940, 329] width 24 height 24
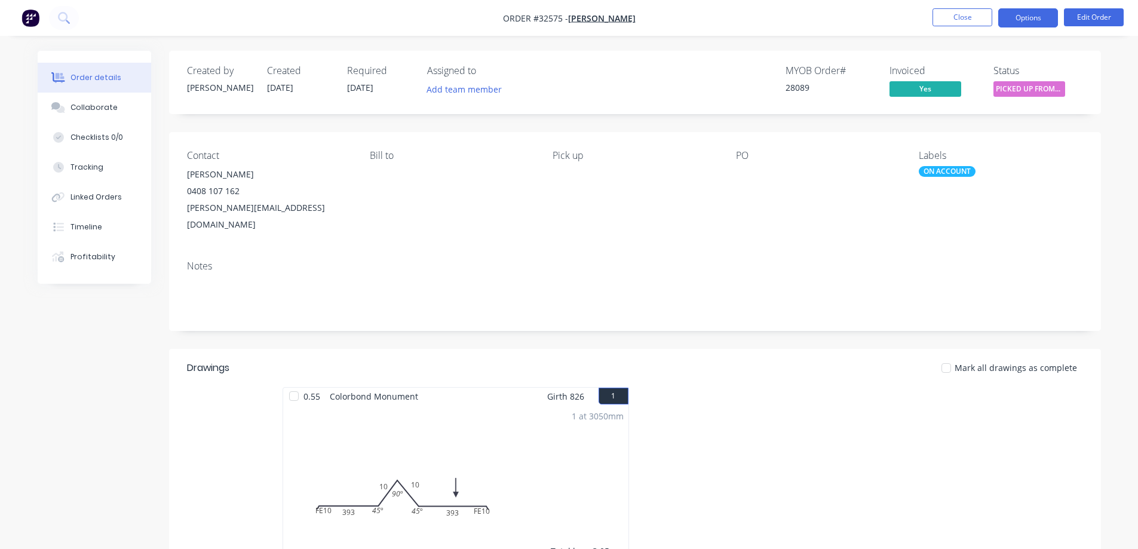
click at [1037, 17] on button "Options" at bounding box center [1028, 17] width 60 height 19
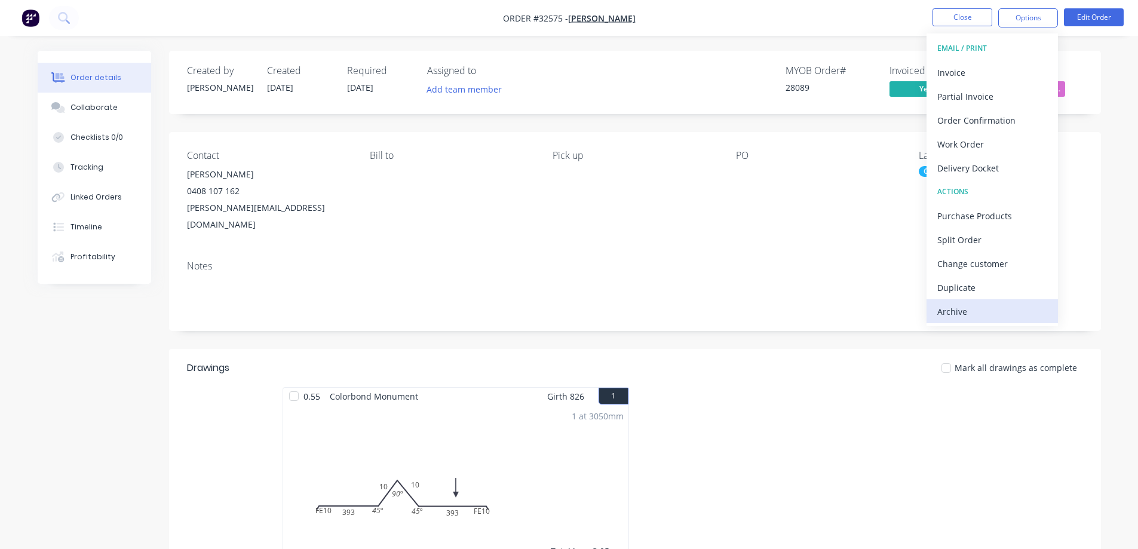
click at [979, 314] on div "Archive" at bounding box center [992, 311] width 110 height 17
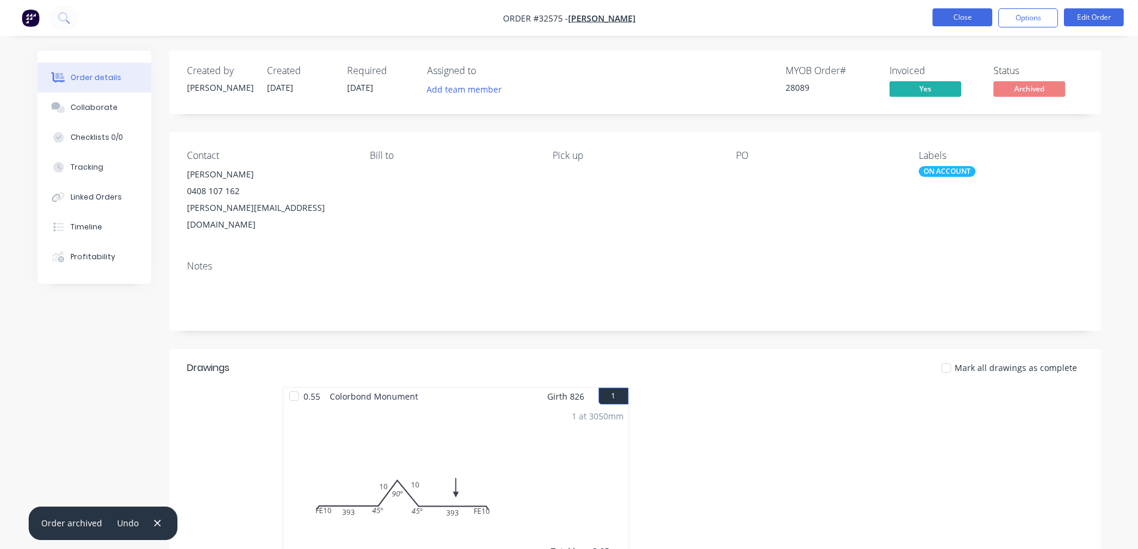
click at [978, 11] on button "Close" at bounding box center [962, 17] width 60 height 18
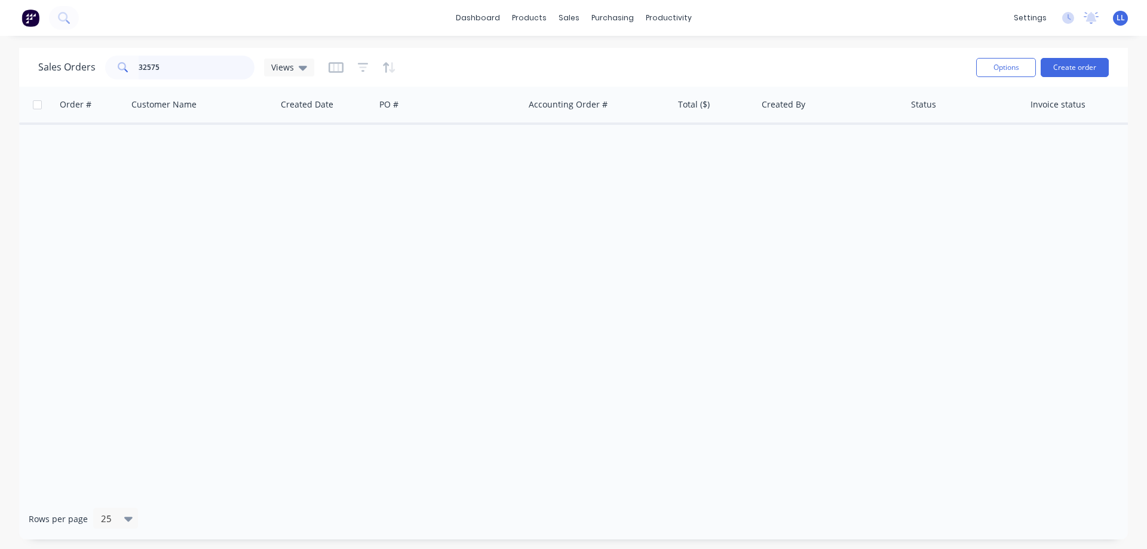
drag, startPoint x: 126, startPoint y: 65, endPoint x: 104, endPoint y: 65, distance: 22.1
click at [105, 65] on div "32575" at bounding box center [179, 68] width 149 height 24
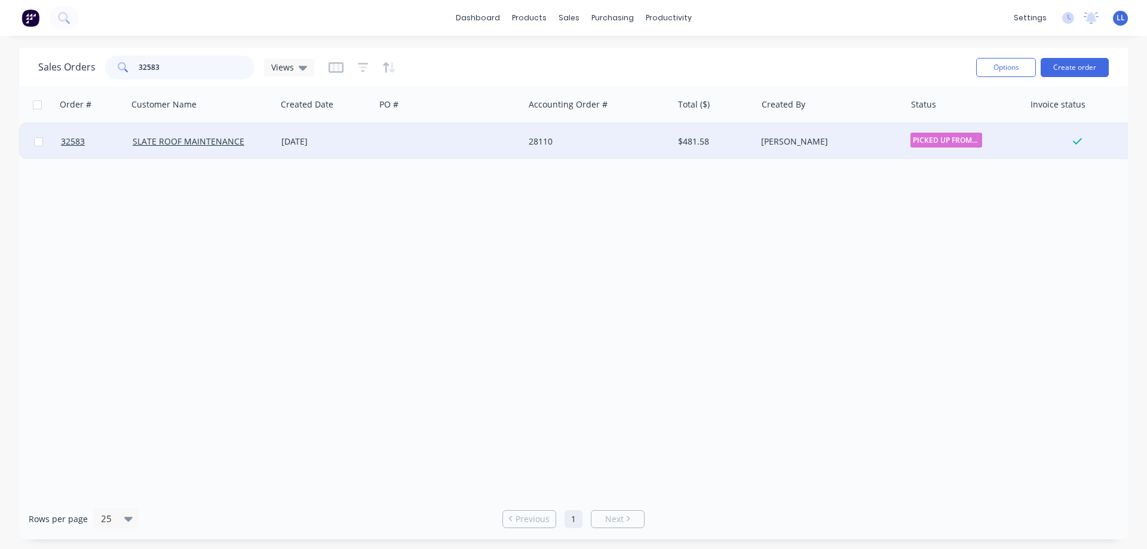
type input "32583"
click at [818, 147] on div "[PERSON_NAME]" at bounding box center [830, 142] width 149 height 36
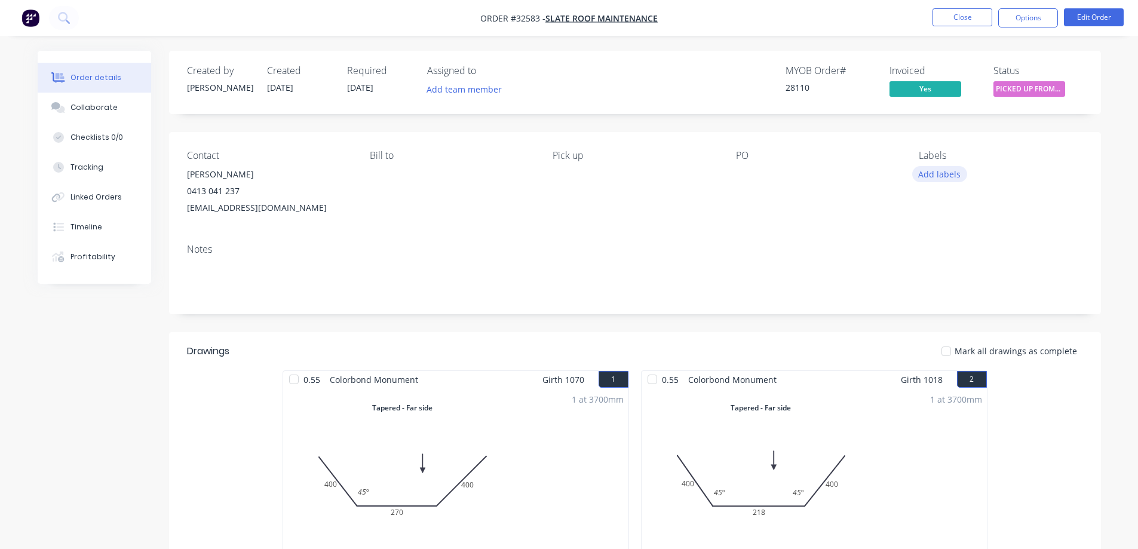
click at [952, 180] on button "Add labels" at bounding box center [939, 174] width 55 height 16
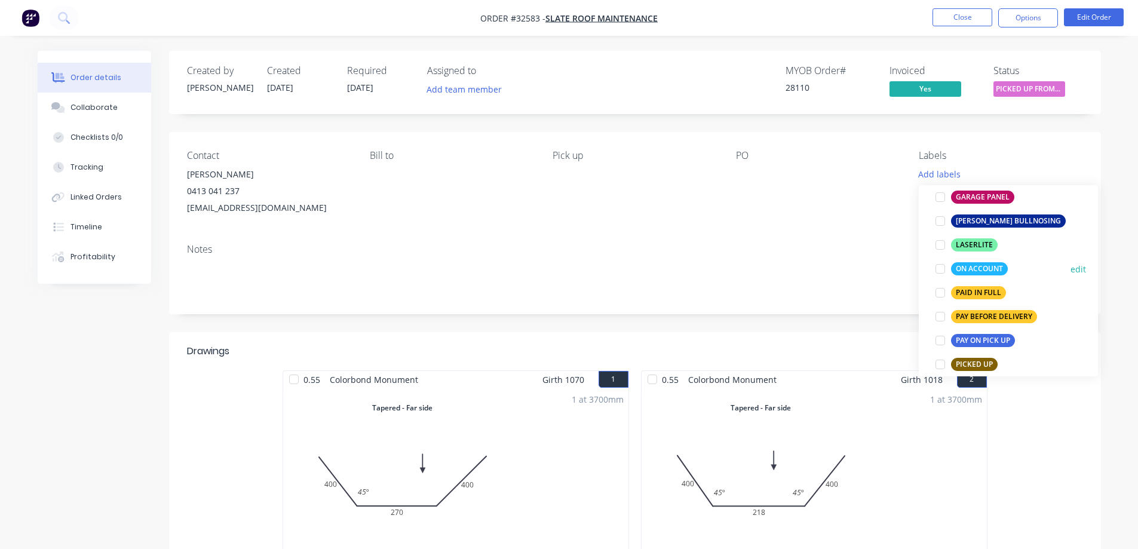
click at [943, 268] on div at bounding box center [940, 269] width 24 height 24
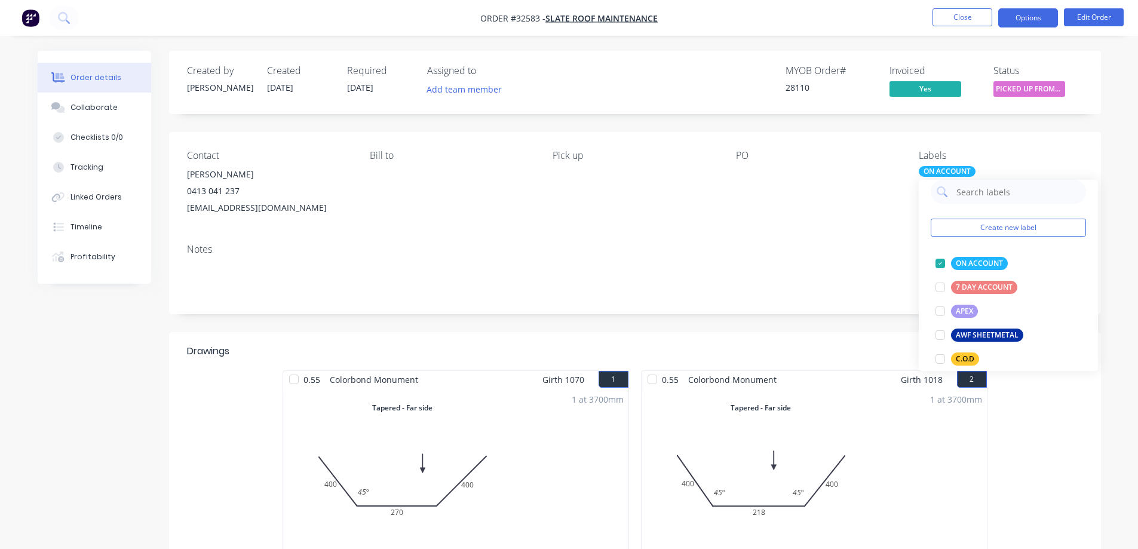
click at [1022, 17] on button "Options" at bounding box center [1028, 17] width 60 height 19
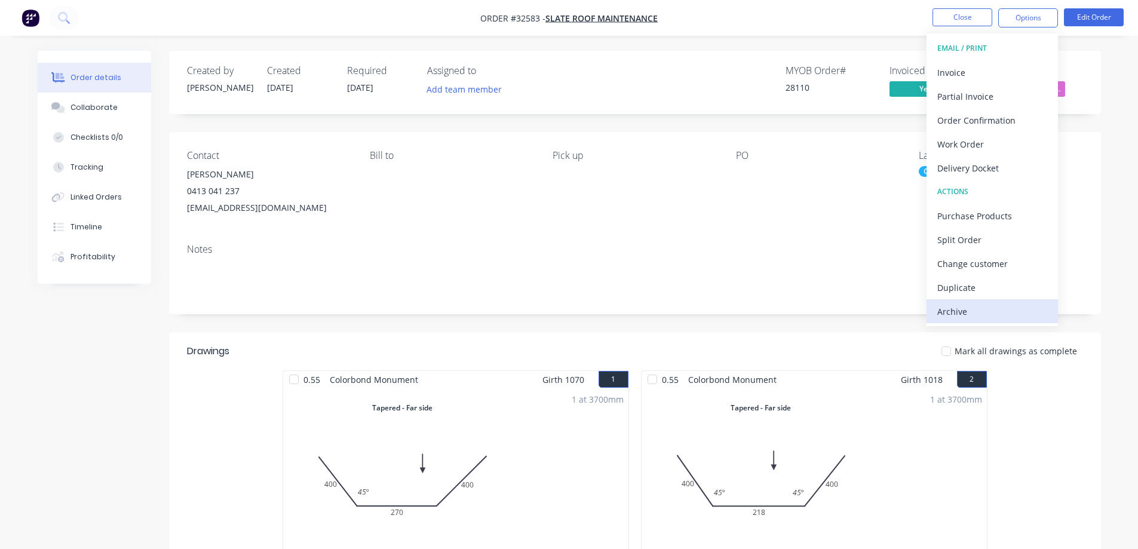
click at [960, 314] on div "Archive" at bounding box center [992, 311] width 110 height 17
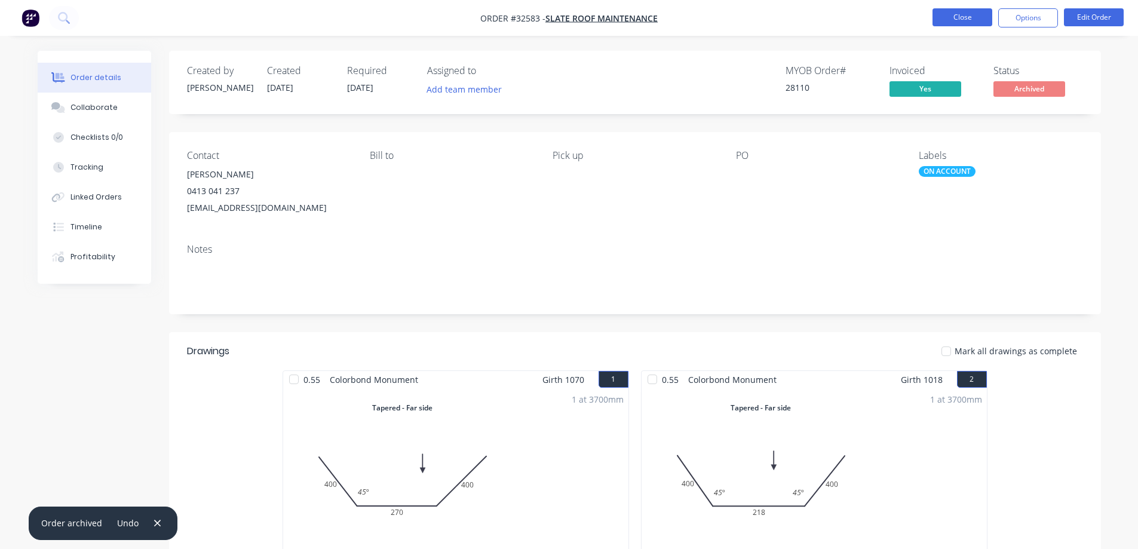
click at [944, 18] on button "Close" at bounding box center [962, 17] width 60 height 18
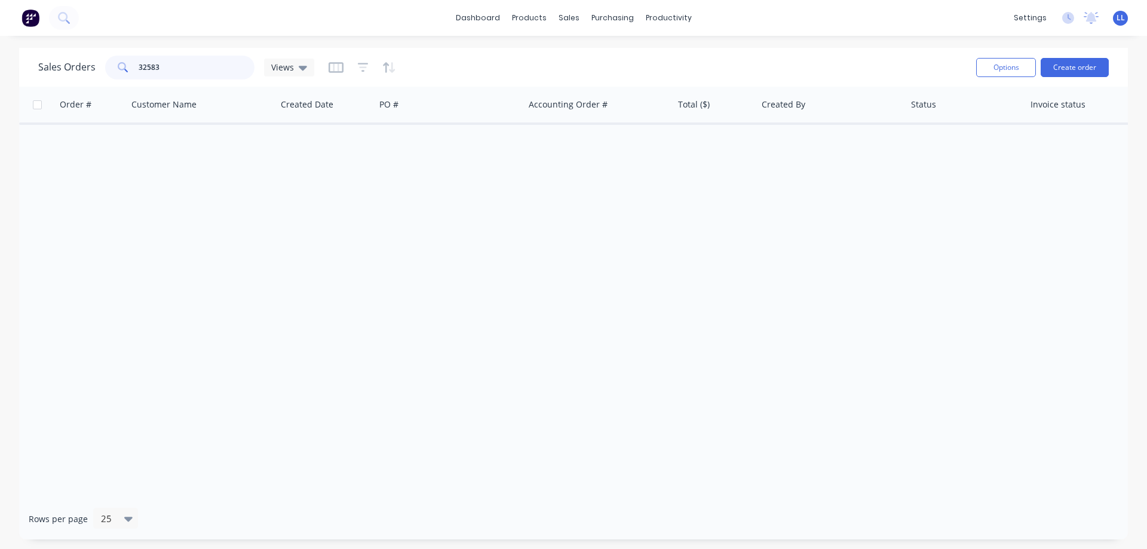
drag, startPoint x: 182, startPoint y: 65, endPoint x: 101, endPoint y: 71, distance: 81.5
click at [101, 71] on div "Sales Orders 32583 Views" at bounding box center [176, 68] width 276 height 24
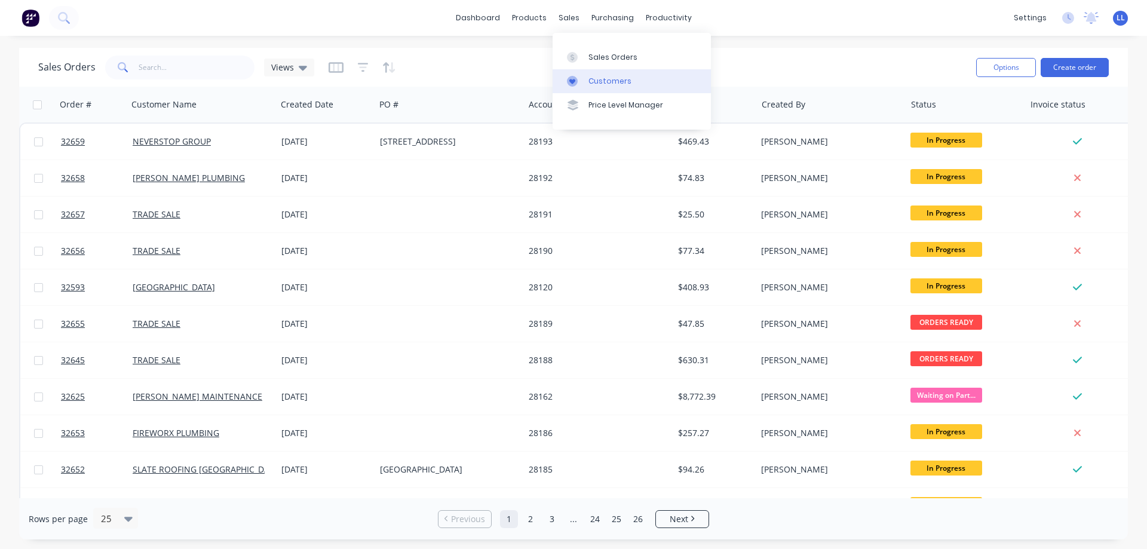
click at [608, 83] on div "Customers" at bounding box center [609, 81] width 43 height 11
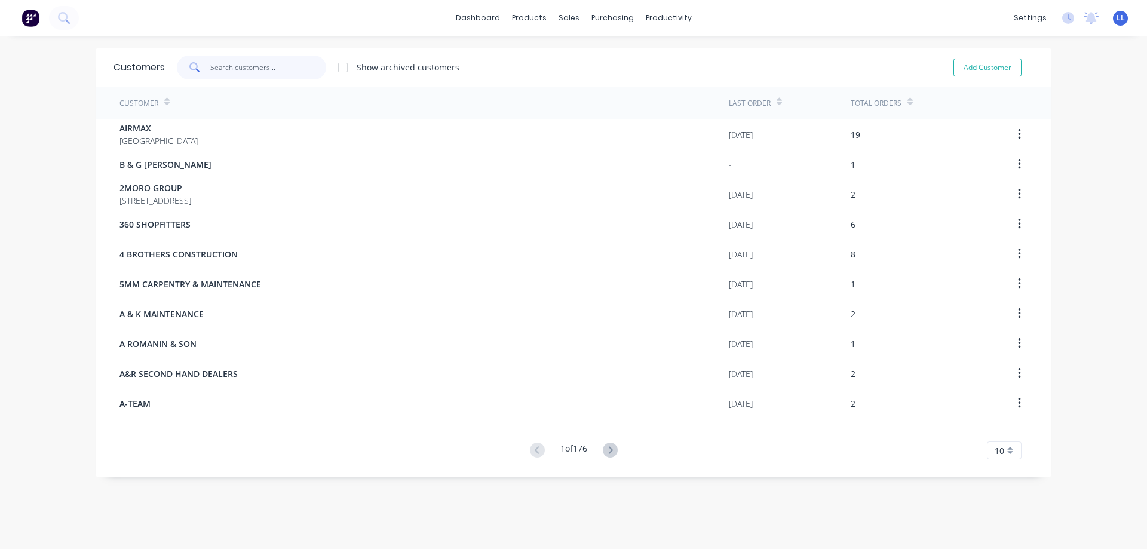
drag, startPoint x: 216, startPoint y: 65, endPoint x: 189, endPoint y: 42, distance: 35.6
click at [217, 65] on input "text" at bounding box center [268, 68] width 116 height 24
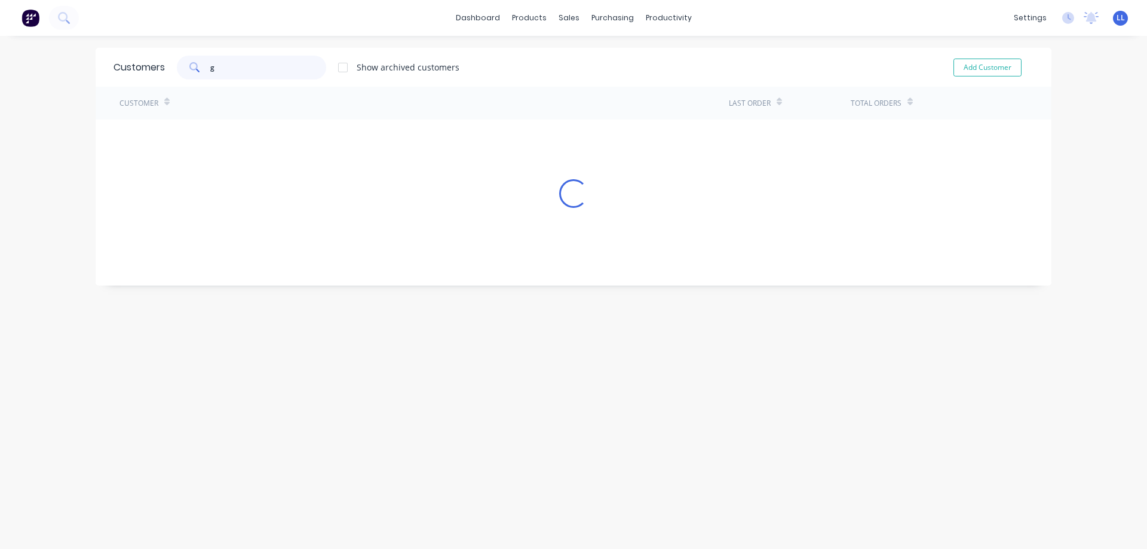
type input "g"
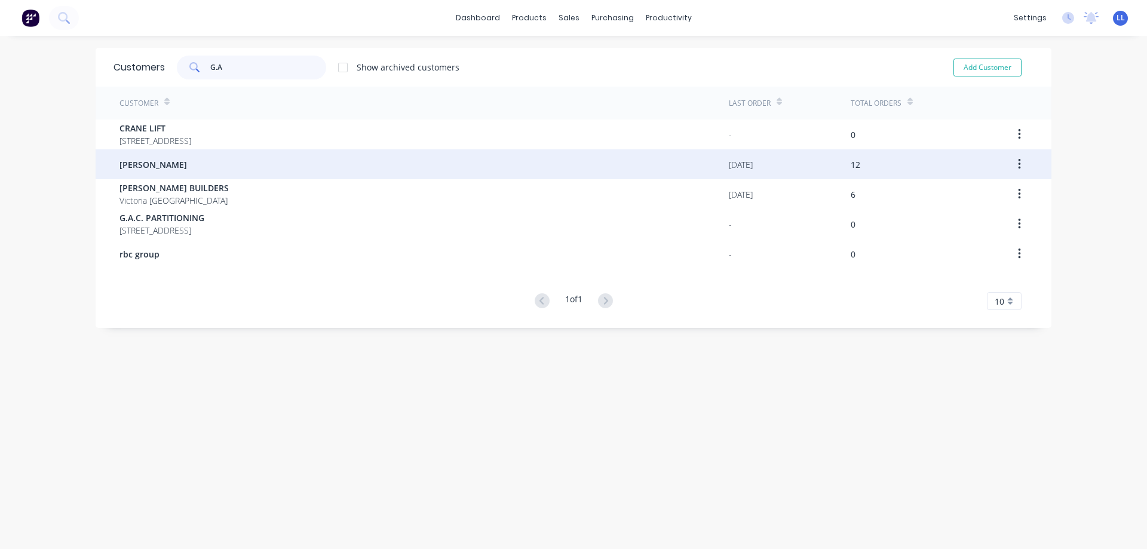
type input "G.A"
click at [194, 161] on div "[PERSON_NAME]" at bounding box center [423, 164] width 609 height 30
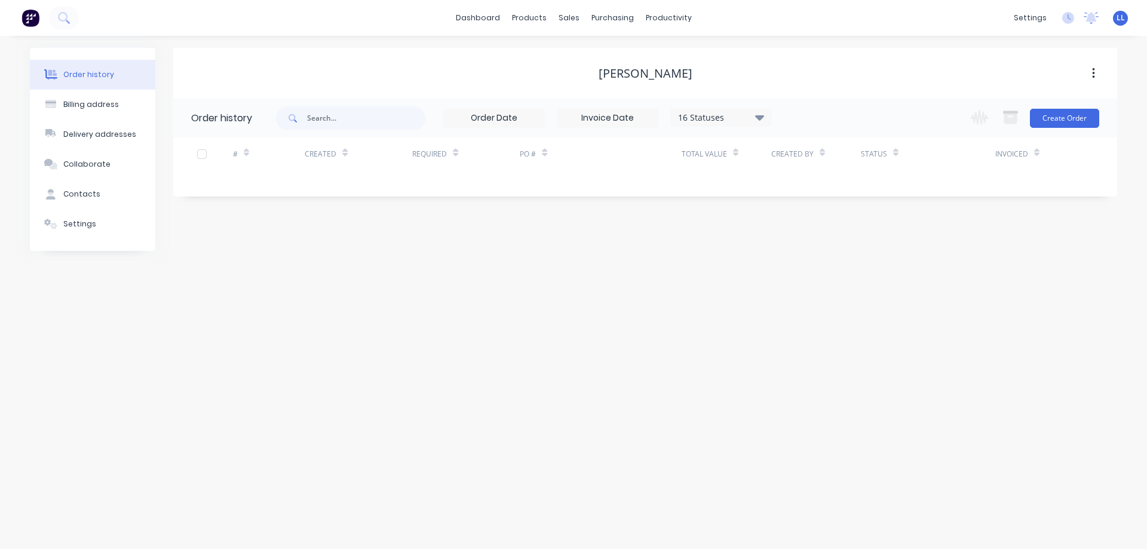
click at [762, 114] on icon at bounding box center [759, 117] width 9 height 14
click at [820, 255] on label at bounding box center [820, 255] width 0 height 0
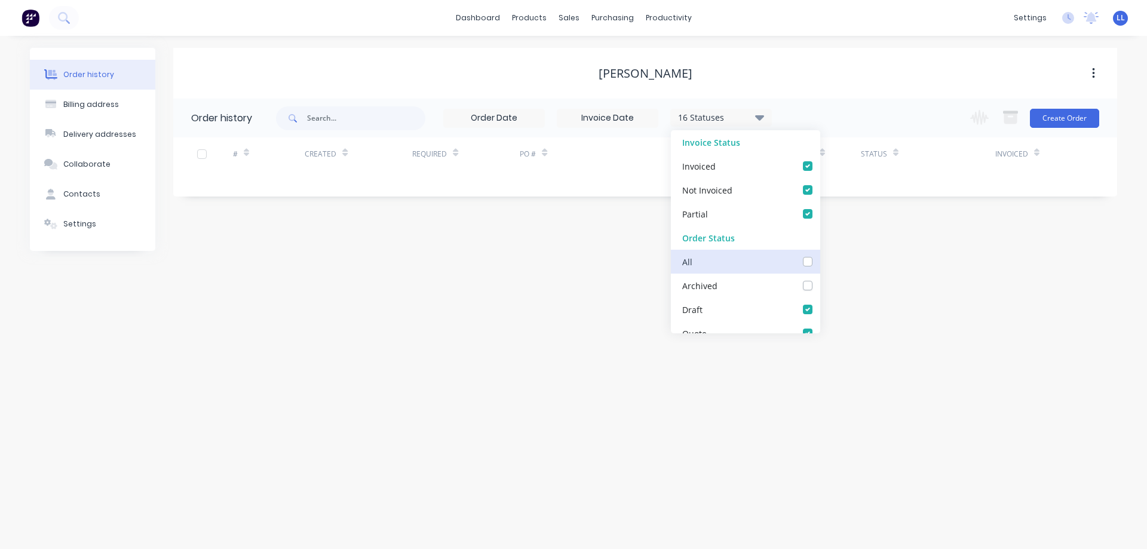
click at [820, 262] on input "checkbox" at bounding box center [825, 260] width 10 height 11
checkbox input "true"
click at [484, 464] on div "Order history Billing address Delivery addresses Collaborate Contacts Settings …" at bounding box center [573, 292] width 1147 height 513
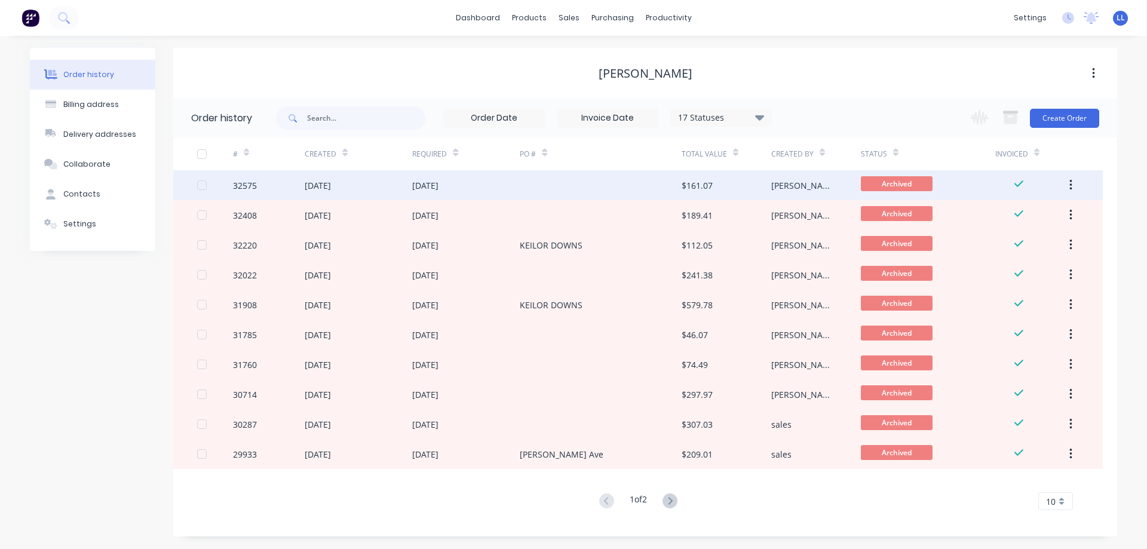
click at [369, 185] on div "[DATE]" at bounding box center [359, 185] width 108 height 30
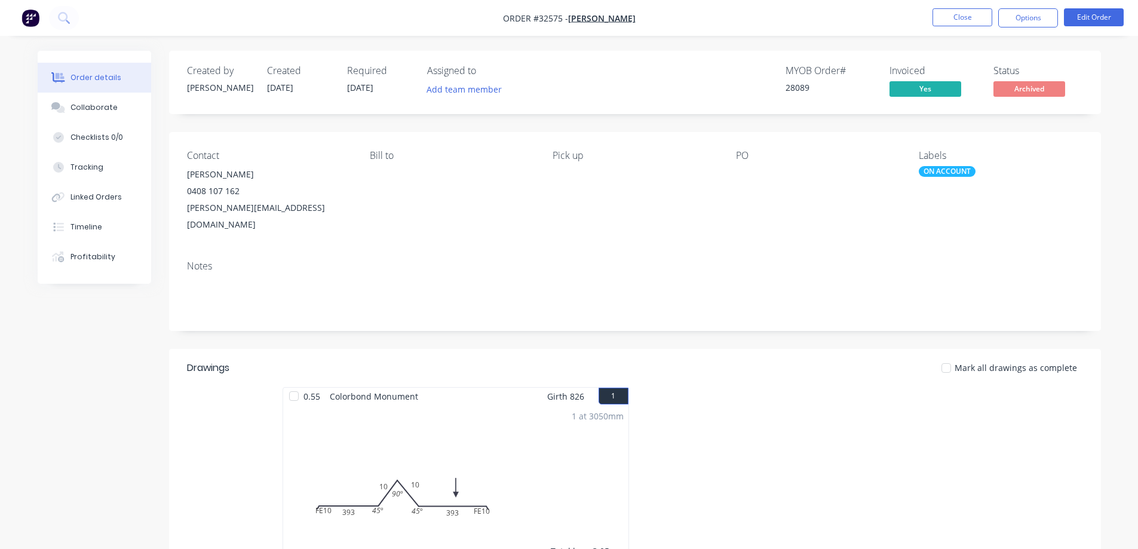
click at [943, 172] on div "ON ACCOUNT" at bounding box center [947, 171] width 57 height 11
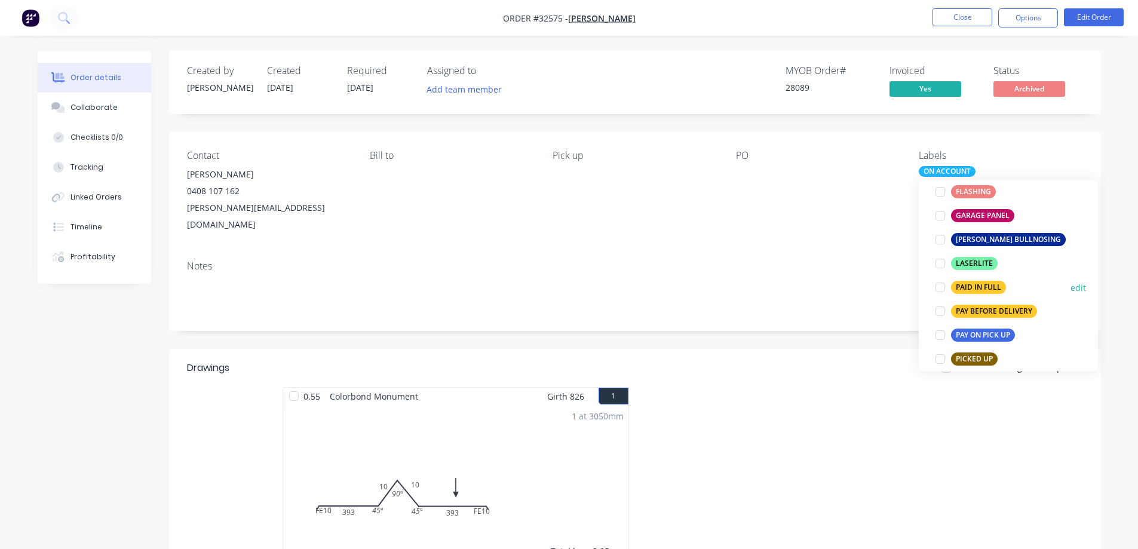
click at [938, 287] on div at bounding box center [940, 287] width 24 height 24
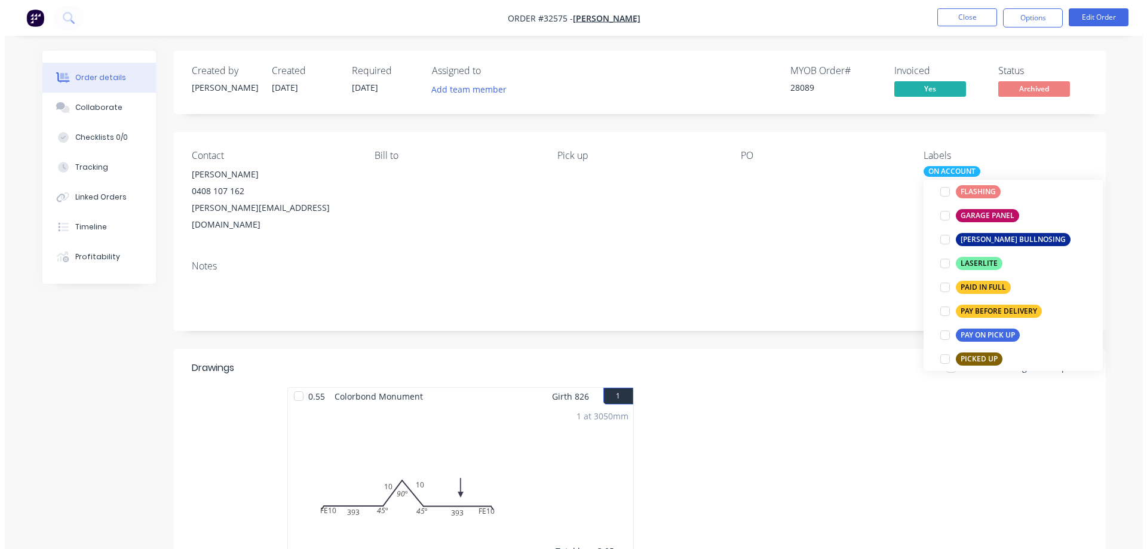
scroll to position [12, 0]
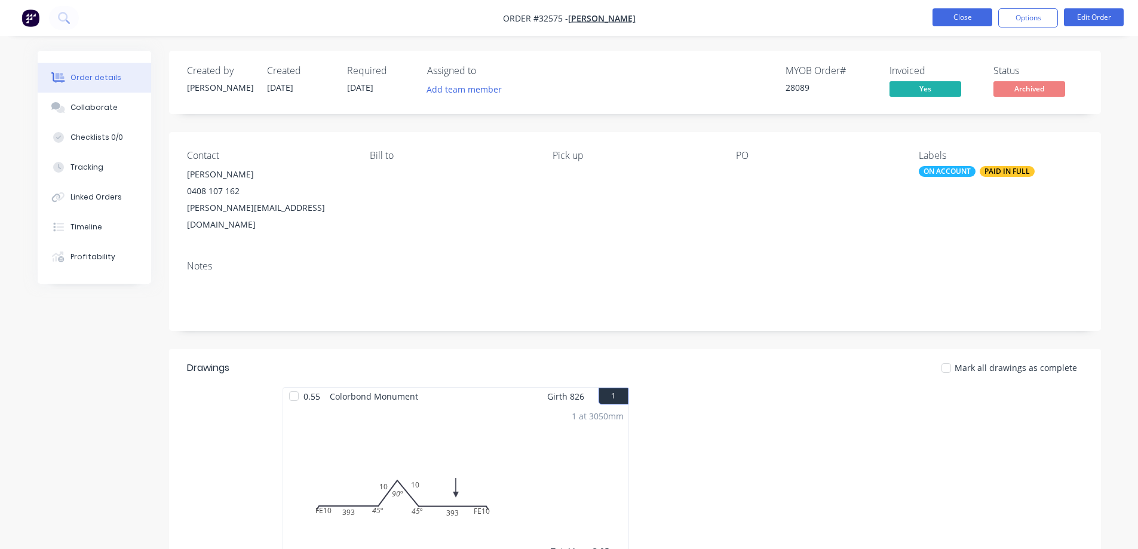
click at [959, 16] on button "Close" at bounding box center [962, 17] width 60 height 18
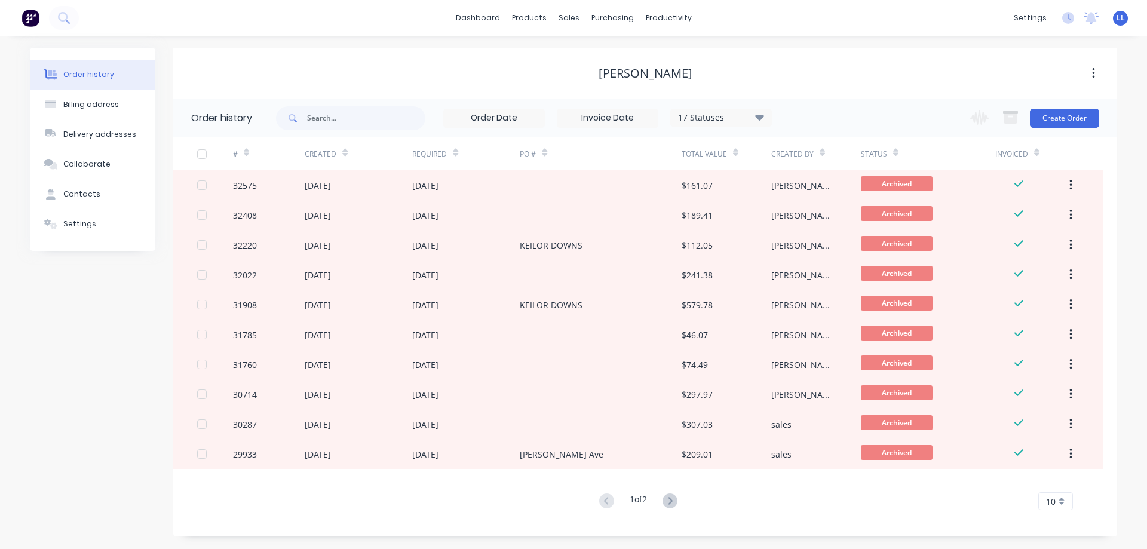
click at [33, 15] on img at bounding box center [31, 18] width 18 height 18
